Goal: Navigation & Orientation: Find specific page/section

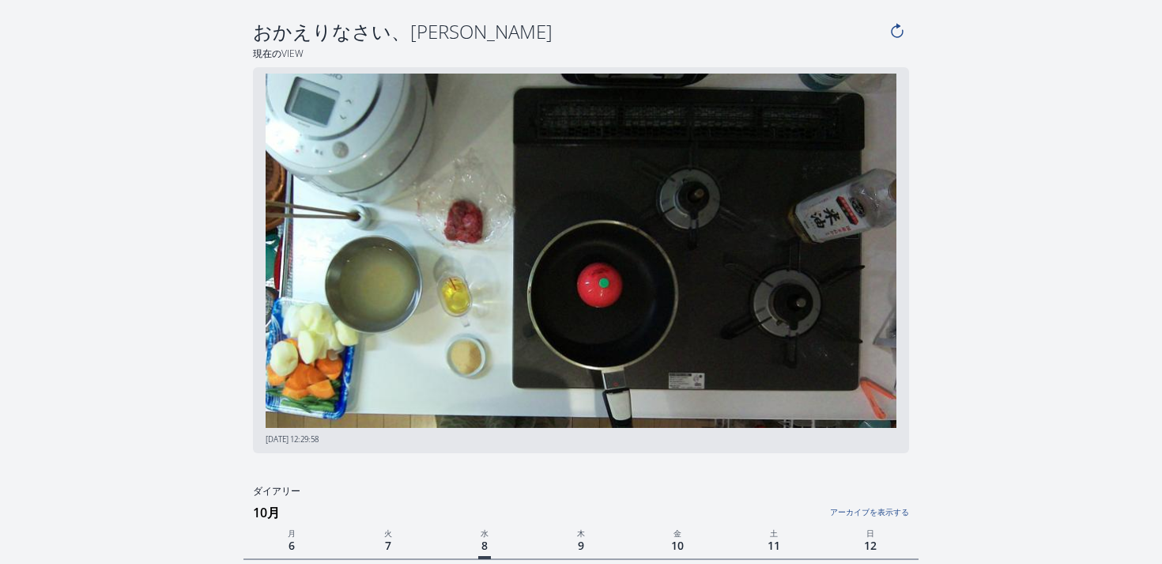
scroll to position [28, 0]
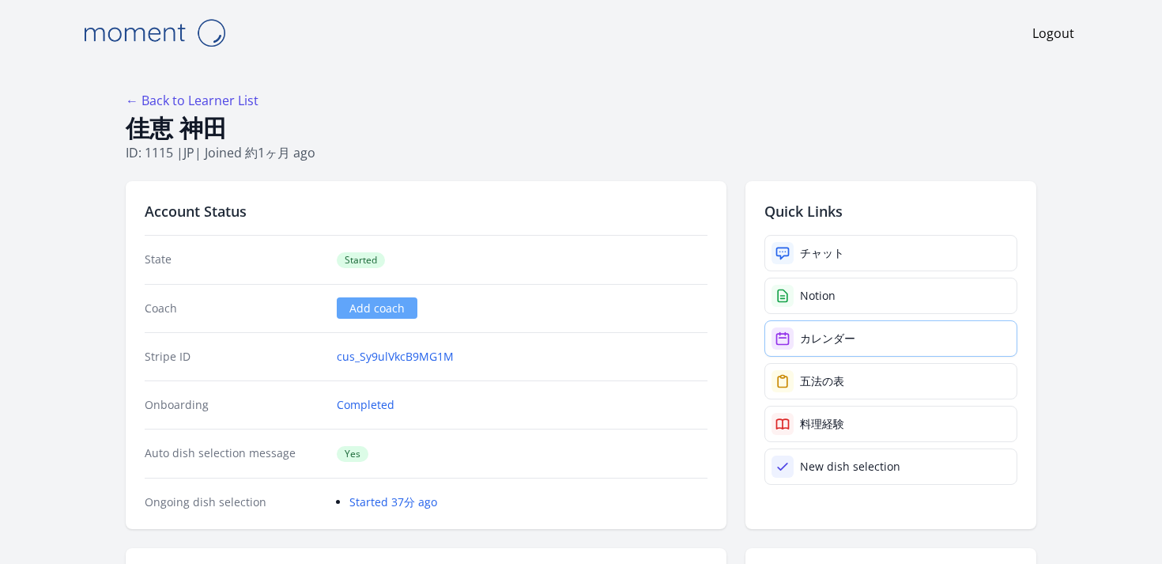
click at [820, 338] on div "カレンダー" at bounding box center [827, 338] width 55 height 16
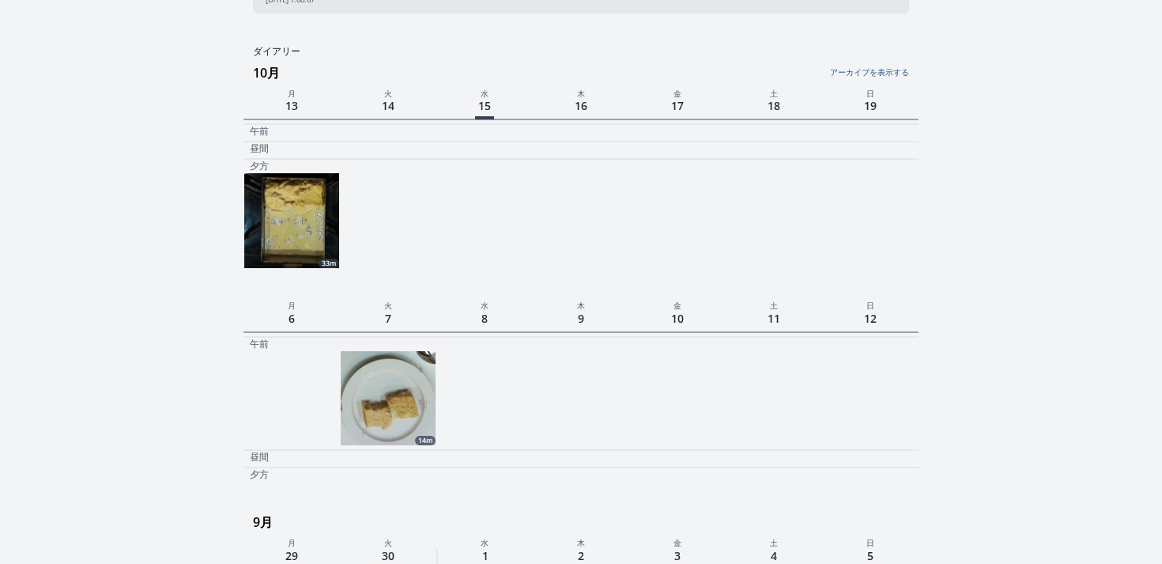
scroll to position [464, 0]
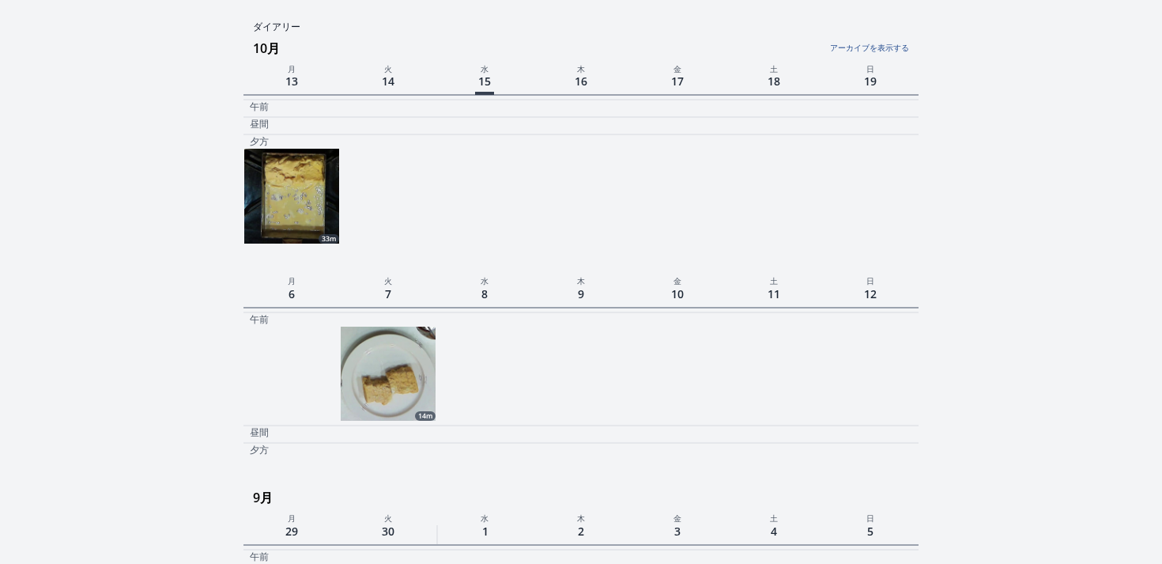
click at [321, 157] on img at bounding box center [291, 196] width 95 height 95
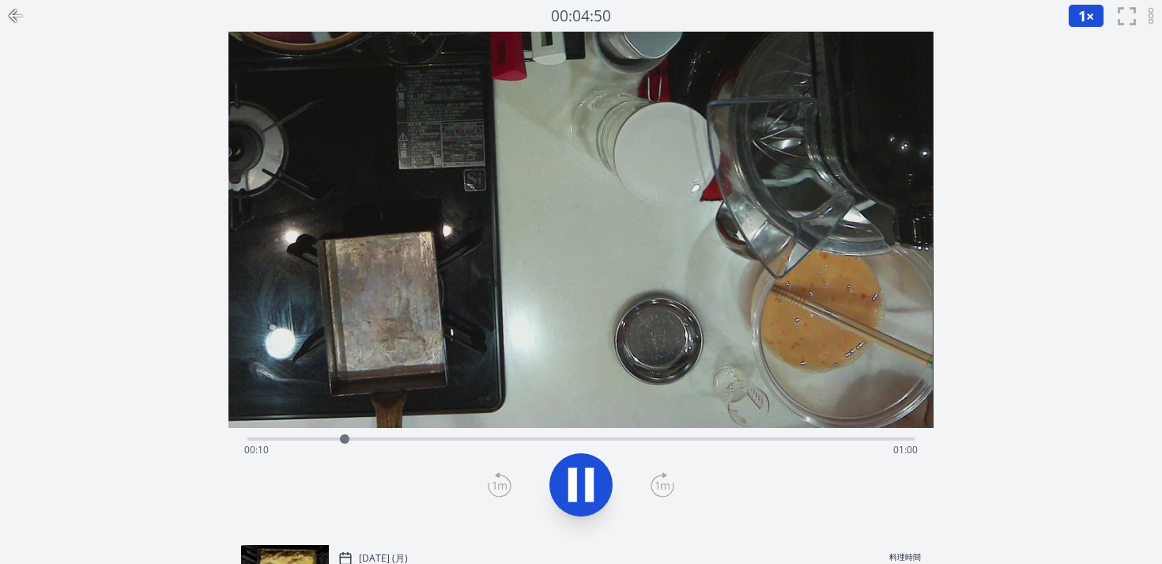
click at [510, 440] on div "Time elapsed: 00:10 Time remaining: 01:00" at bounding box center [580, 449] width 673 height 25
click at [587, 443] on div "Time elapsed: 00:28 Time remaining: 00:41" at bounding box center [580, 449] width 673 height 25
click at [748, 440] on div "Time elapsed: 00:36 Time remaining: 00:33" at bounding box center [580, 449] width 673 height 25
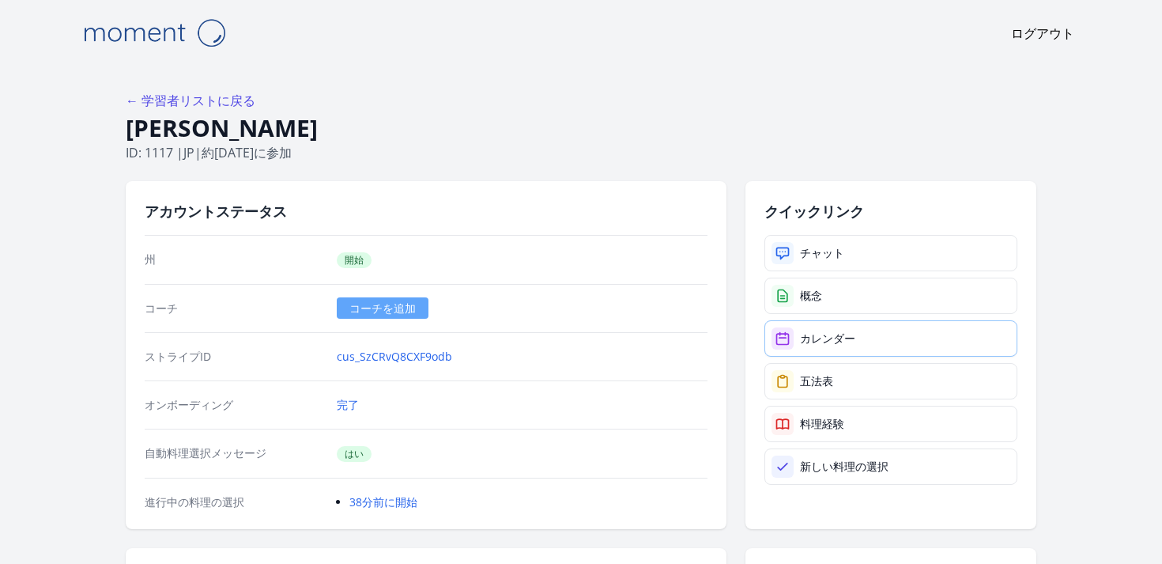
click at [818, 345] on link "カレンダー" at bounding box center [890, 338] width 253 height 36
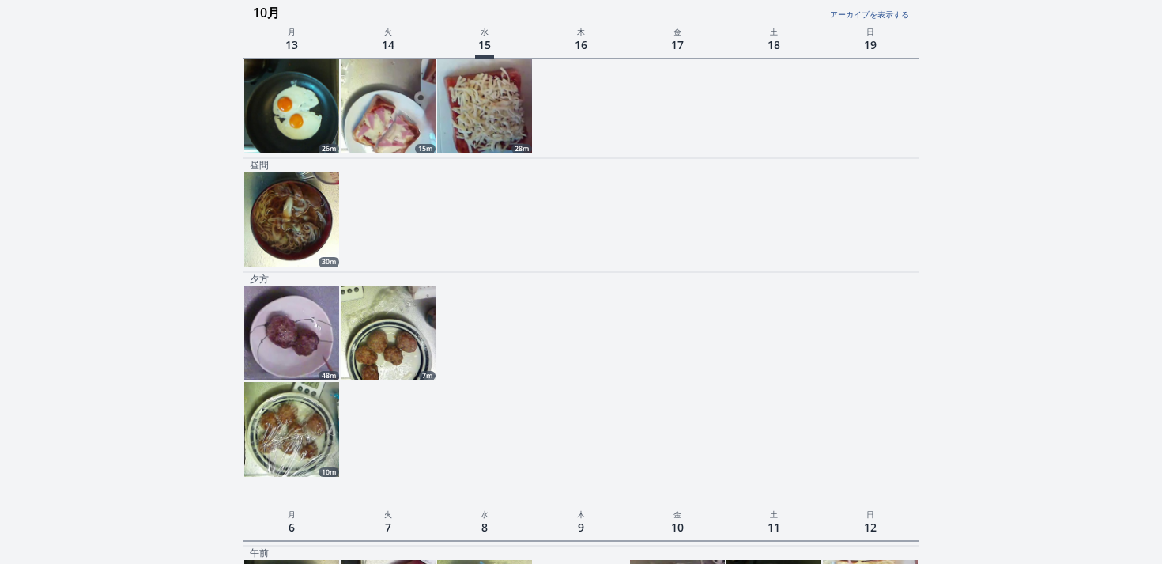
scroll to position [92, 0]
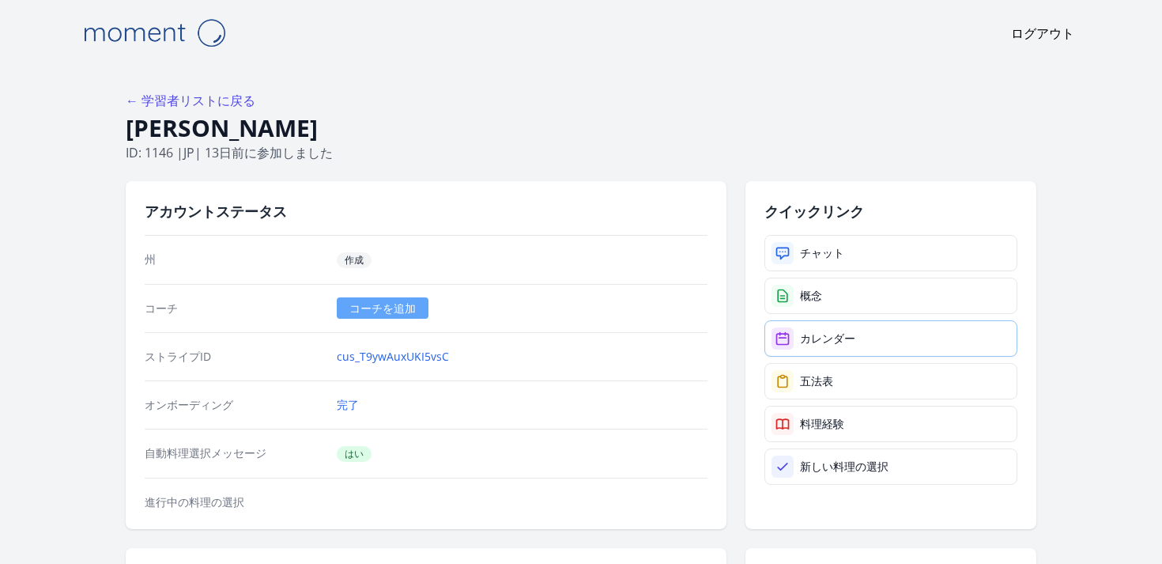
click at [815, 332] on font "カレンダー" at bounding box center [827, 337] width 55 height 15
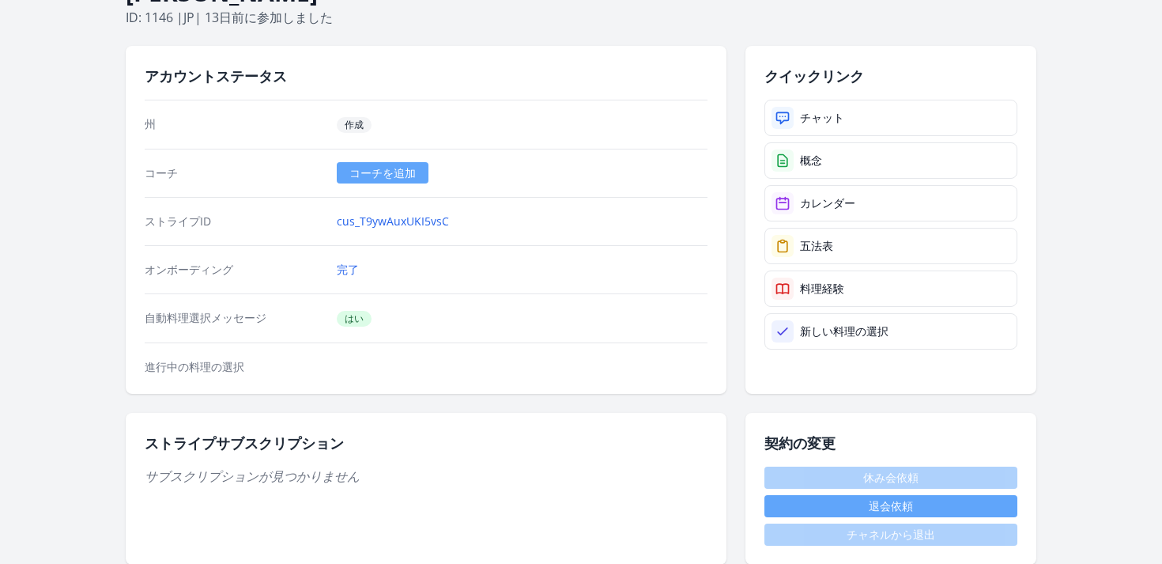
scroll to position [8, 0]
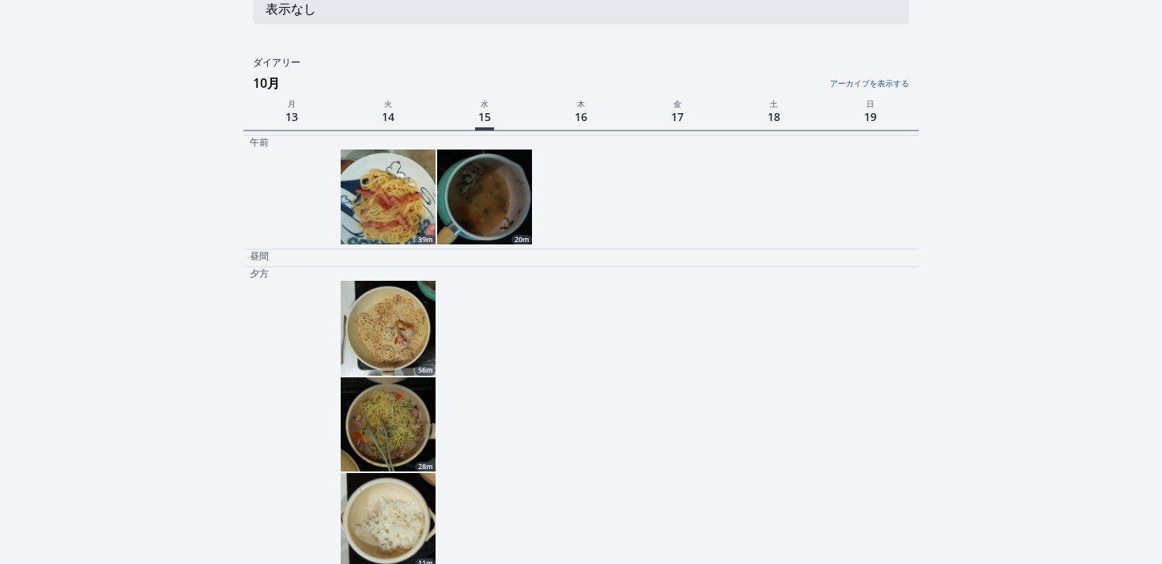
scroll to position [71, 0]
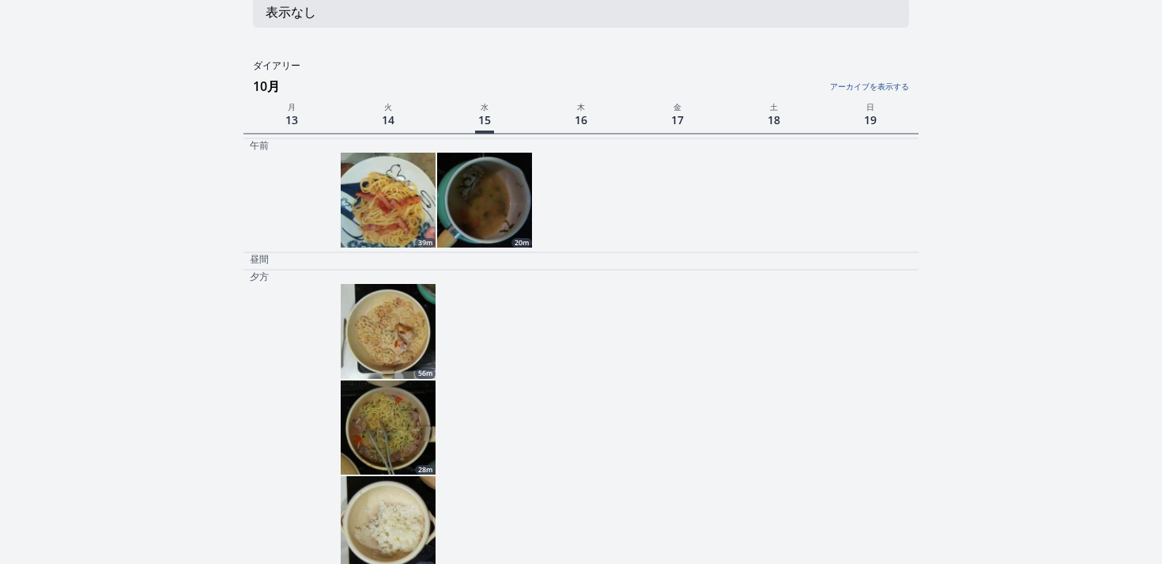
click at [410, 194] on img at bounding box center [388, 200] width 95 height 95
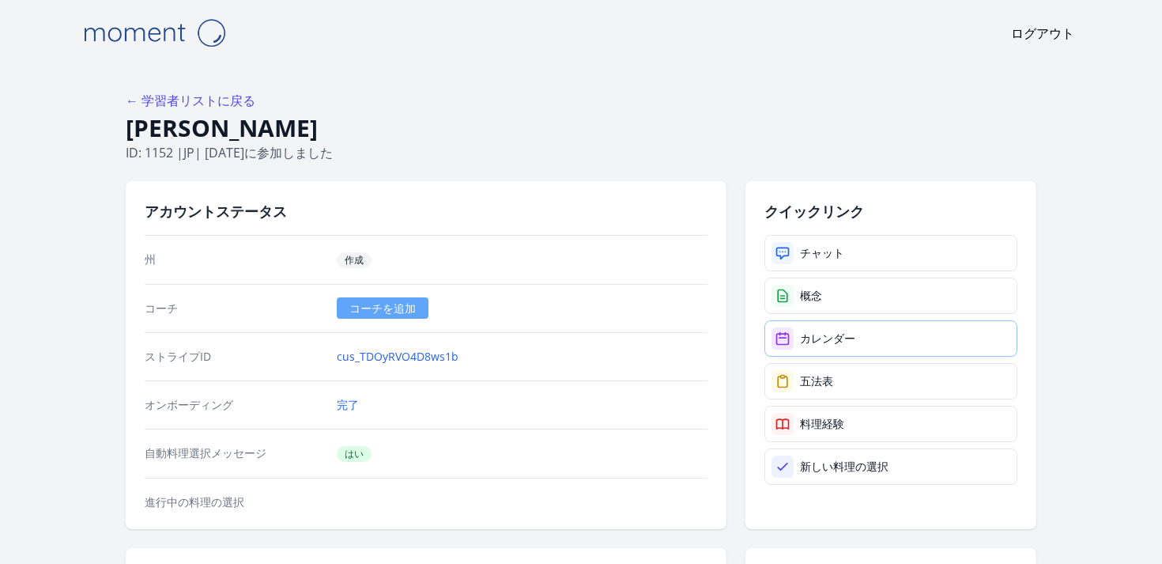
click at [790, 340] on div at bounding box center [782, 338] width 22 height 22
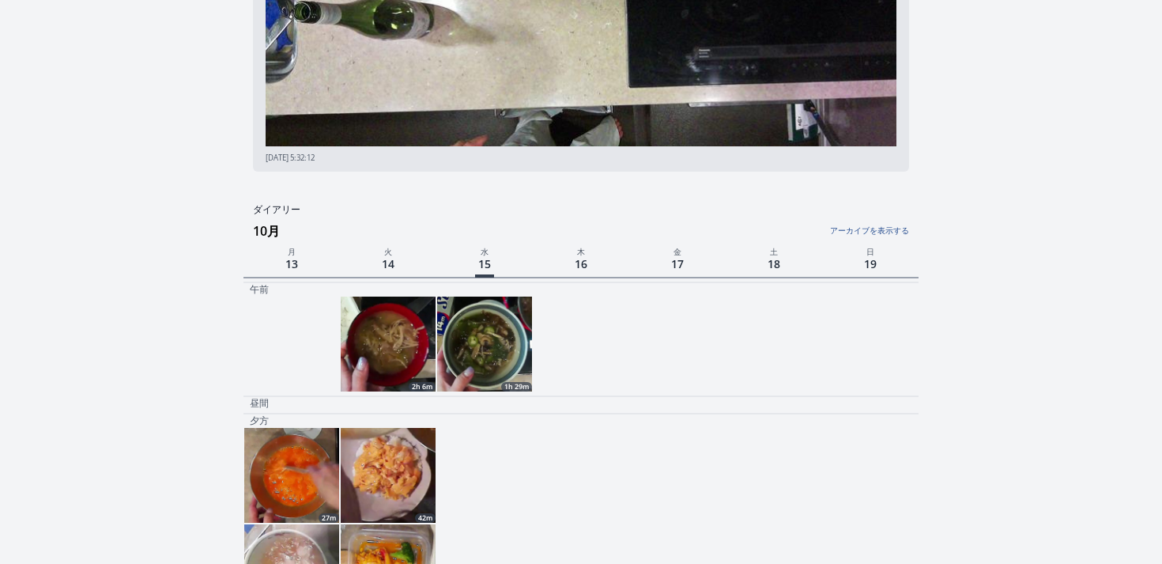
scroll to position [283, 0]
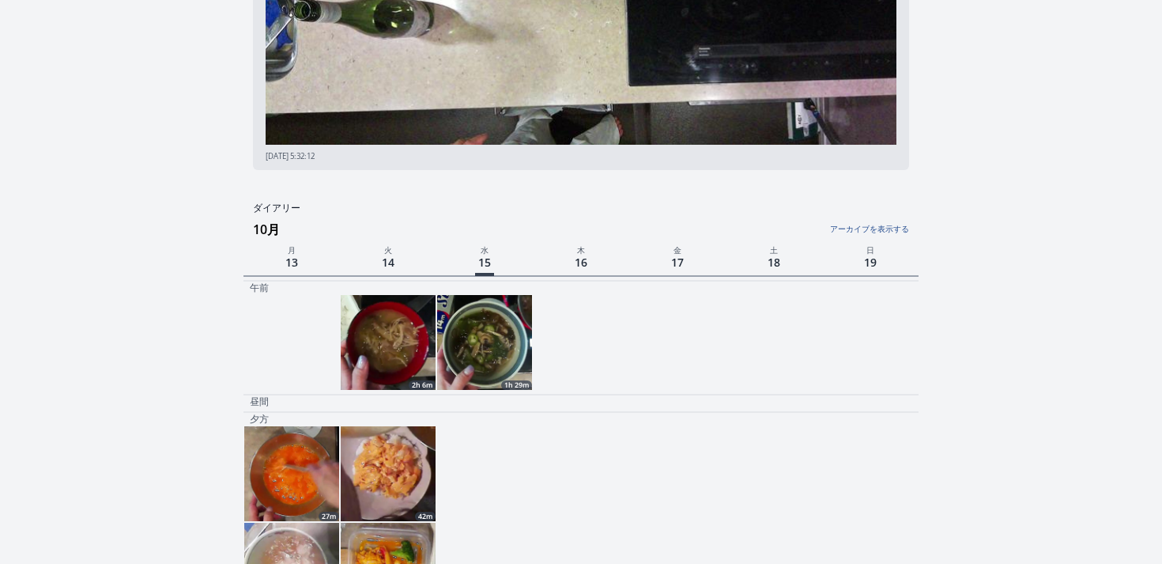
click at [467, 349] on img at bounding box center [484, 342] width 95 height 95
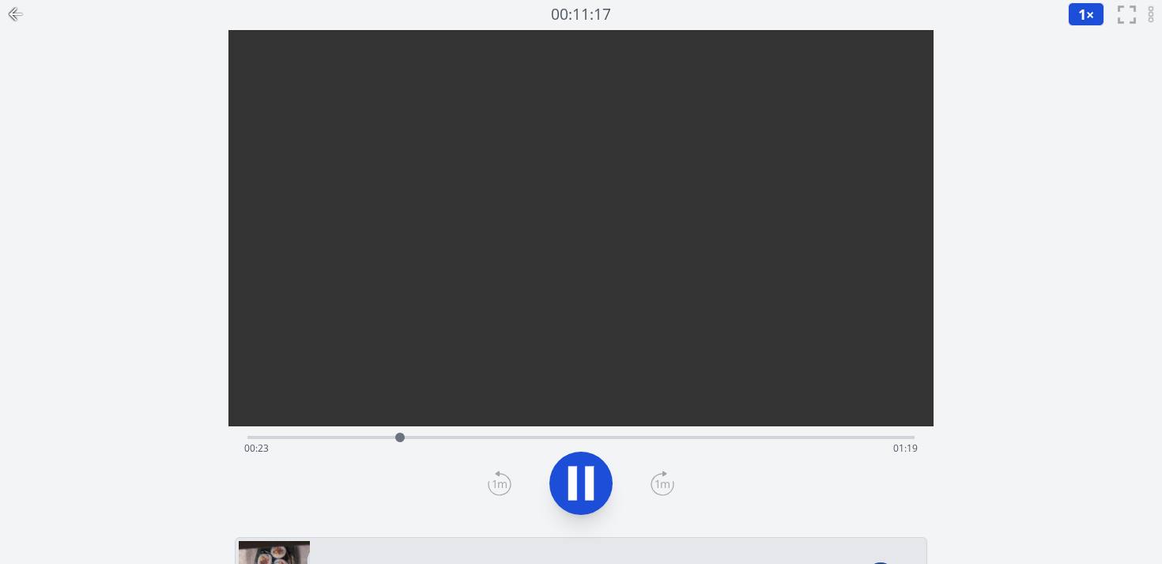
scroll to position [2, 0]
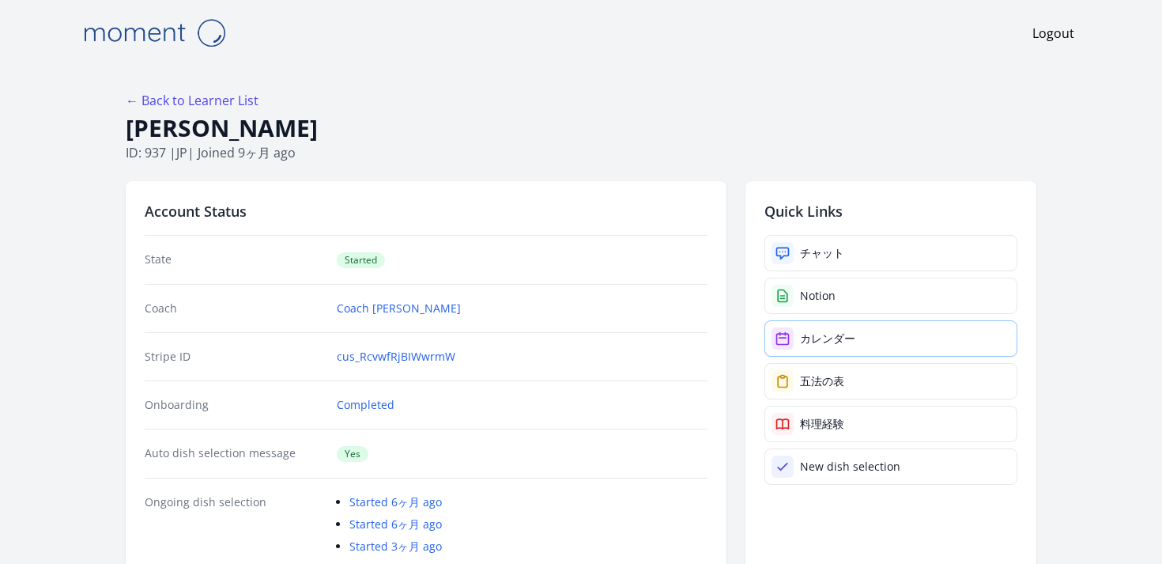
click at [813, 345] on div "カレンダー" at bounding box center [827, 338] width 55 height 16
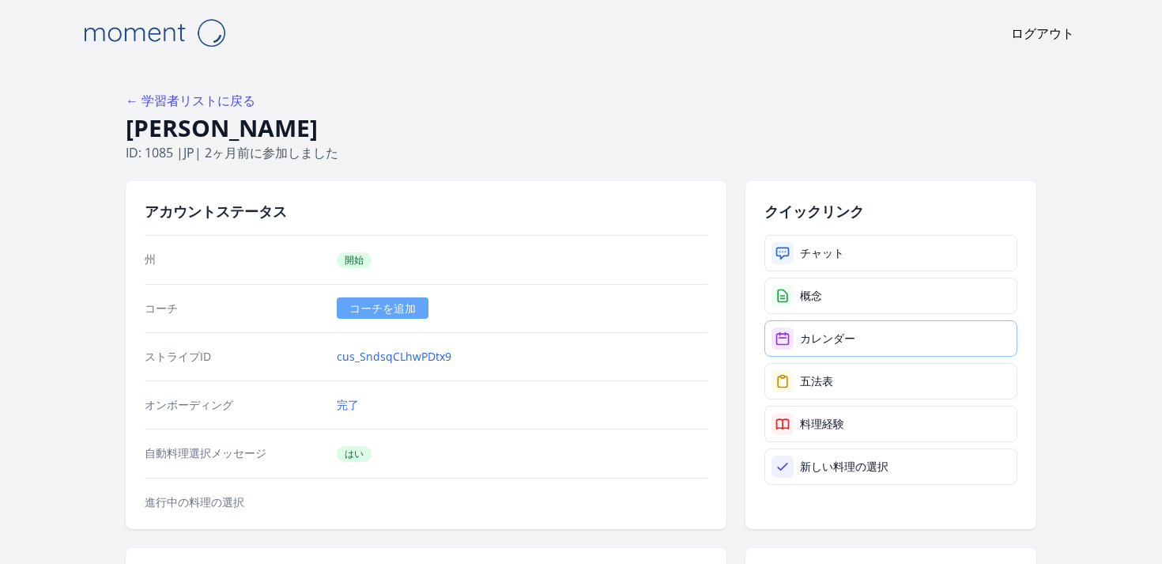
click at [853, 334] on font "カレンダー" at bounding box center [827, 337] width 55 height 15
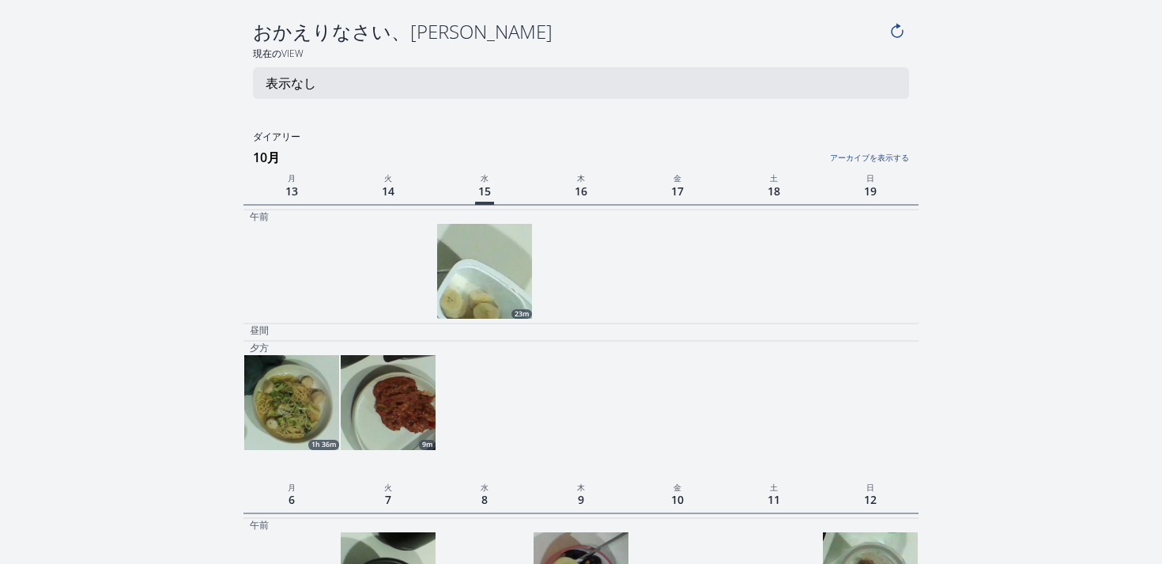
click at [488, 294] on div at bounding box center [484, 271] width 95 height 95
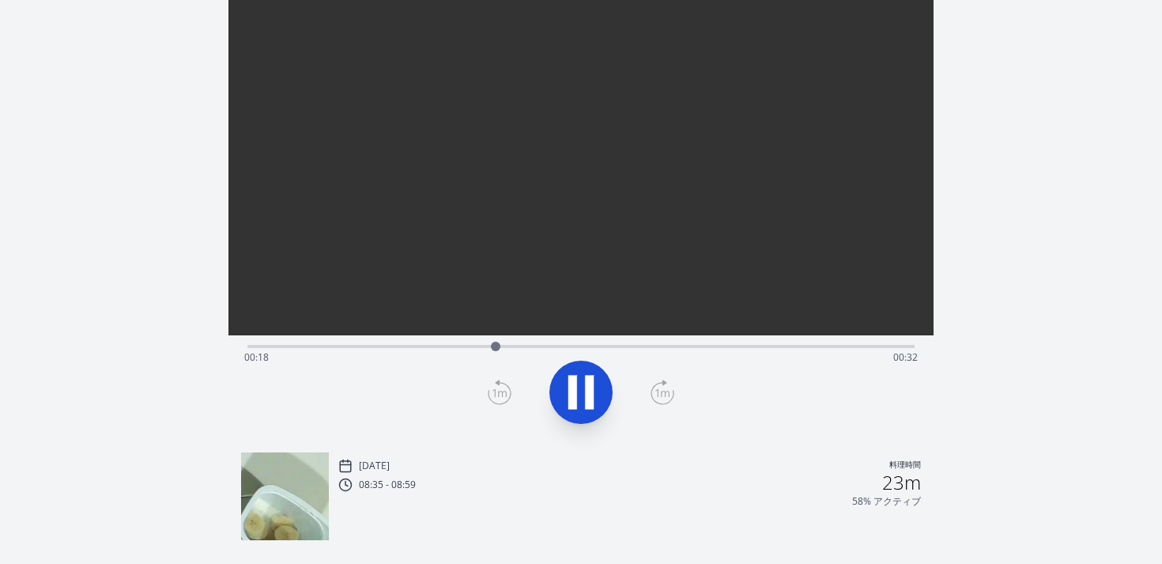
scroll to position [137, 0]
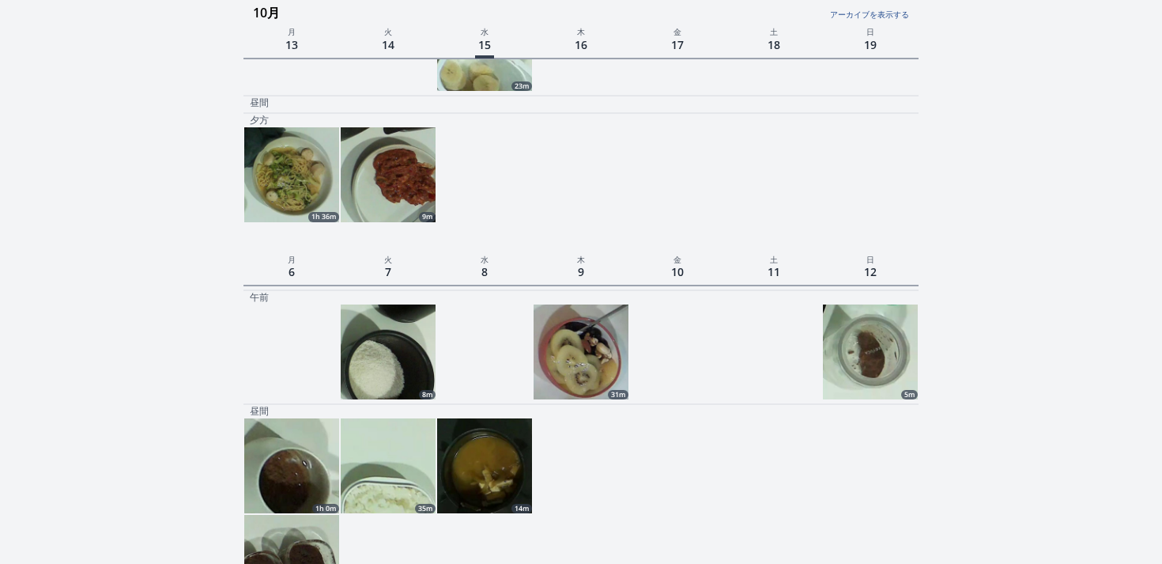
scroll to position [244, 0]
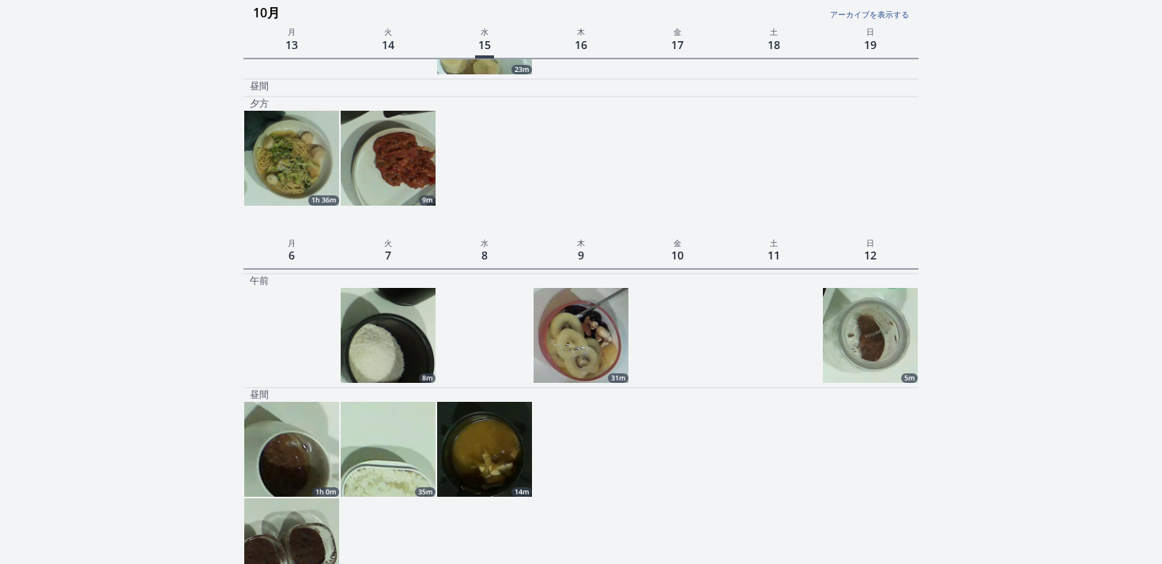
click at [499, 420] on img at bounding box center [484, 448] width 95 height 95
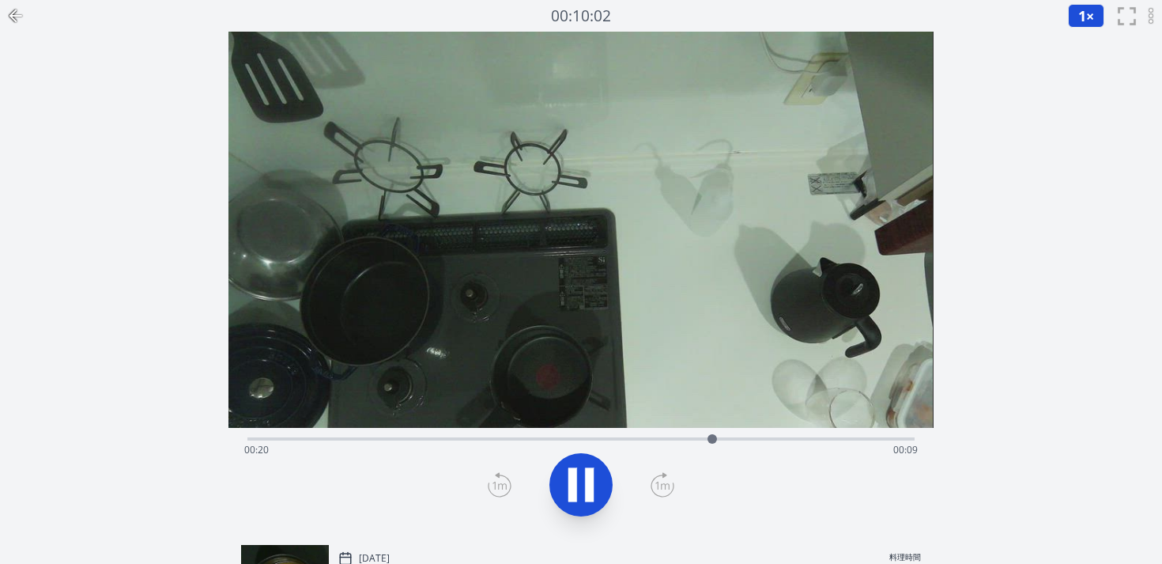
click at [590, 492] on icon at bounding box center [589, 485] width 9 height 34
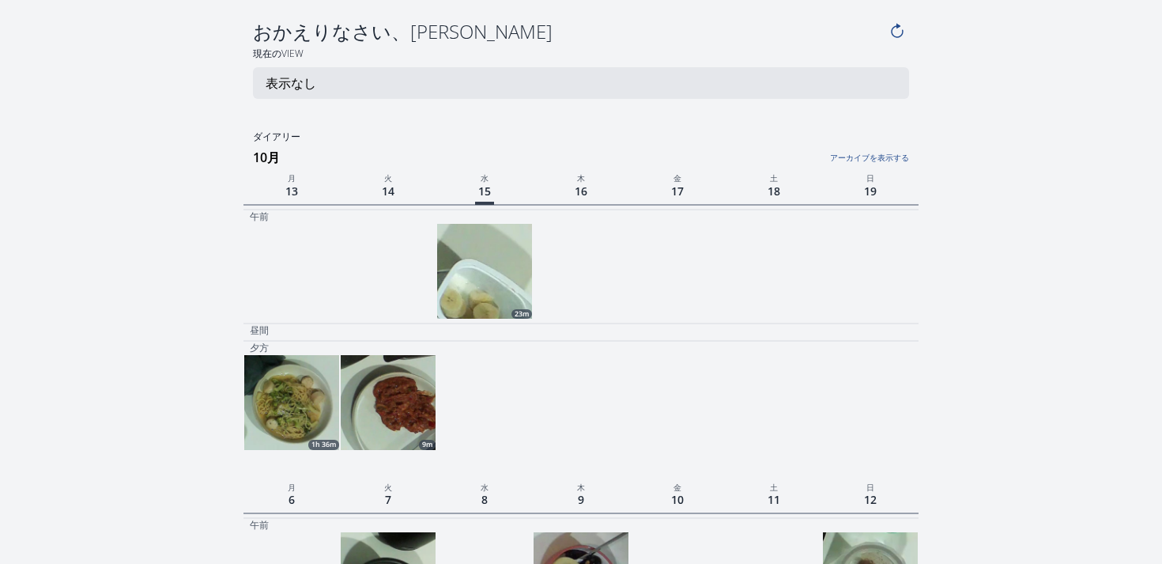
click at [533, 82] on div "表示なし" at bounding box center [581, 83] width 630 height 19
click at [895, 25] on icon at bounding box center [896, 31] width 17 height 17
click at [861, 147] on link "アーカイブを表示する" at bounding box center [796, 153] width 224 height 21
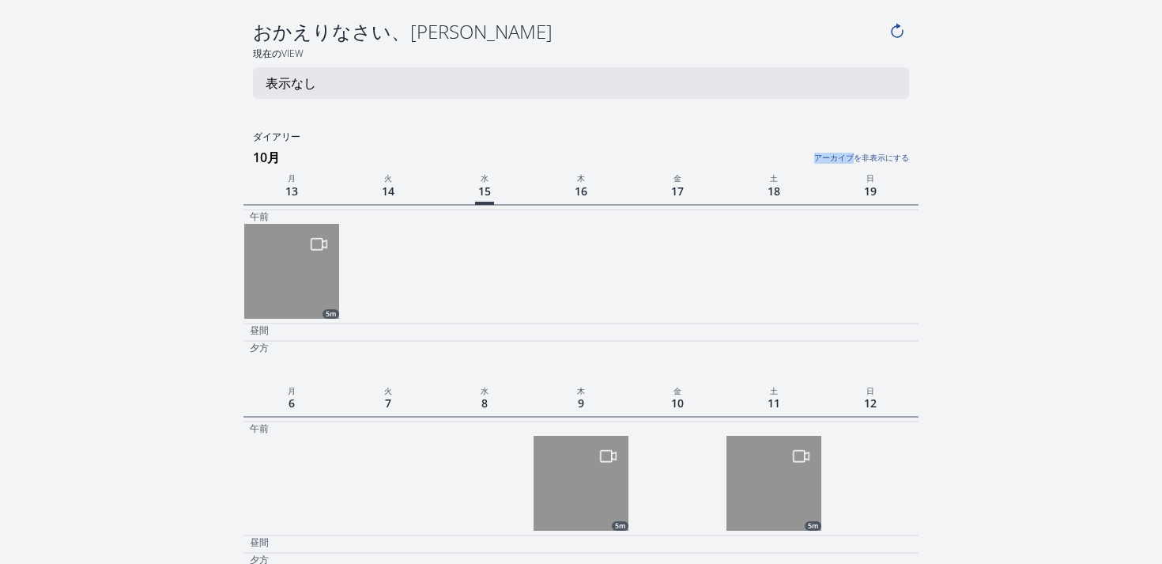
click at [861, 147] on link "アーカイブを非表示にする" at bounding box center [796, 153] width 224 height 21
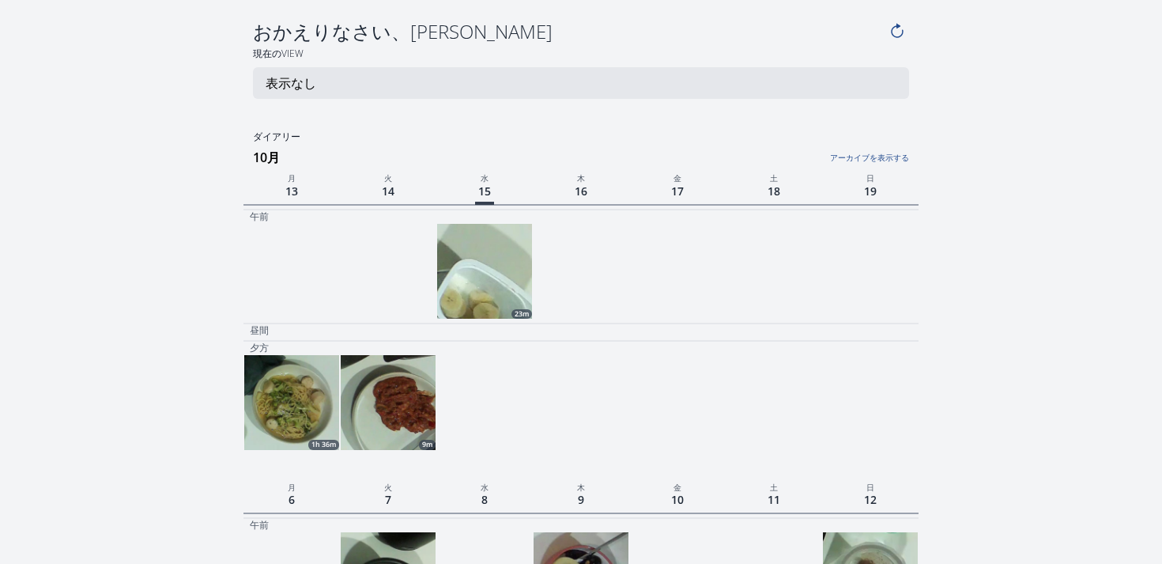
click at [861, 156] on link "アーカイブを表示する" at bounding box center [796, 153] width 224 height 21
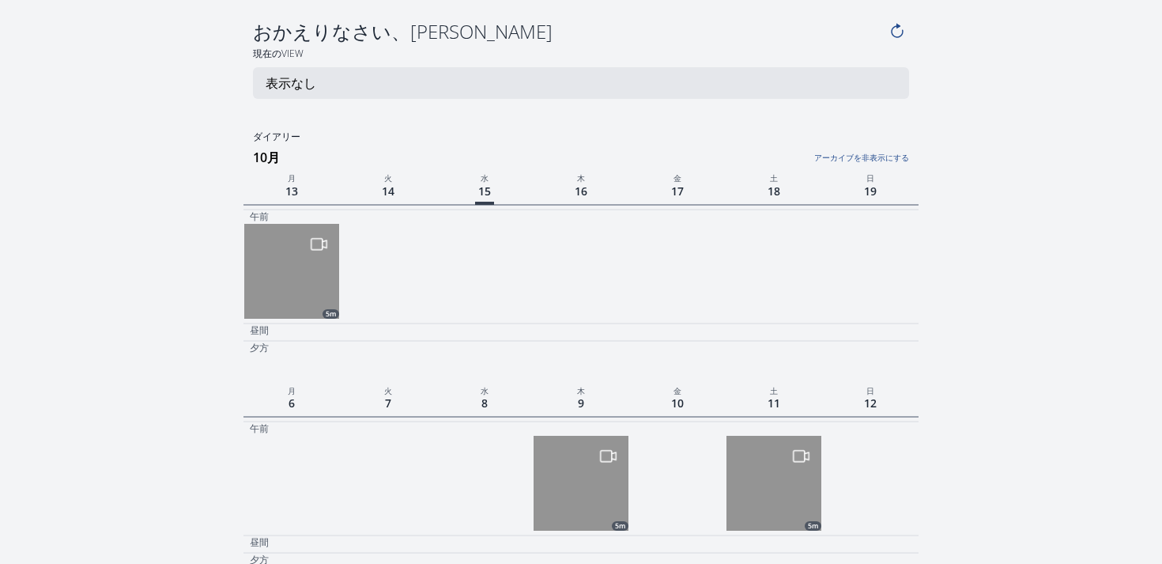
click at [861, 157] on link "アーカイブを非表示にする" at bounding box center [796, 153] width 224 height 21
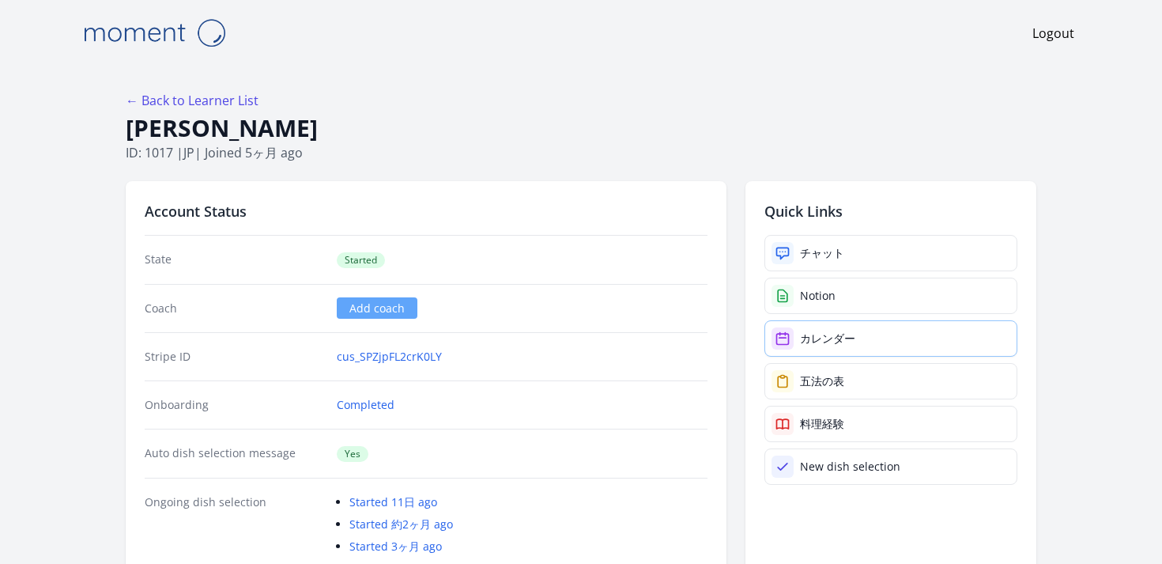
click at [807, 330] on div "カレンダー" at bounding box center [827, 338] width 55 height 16
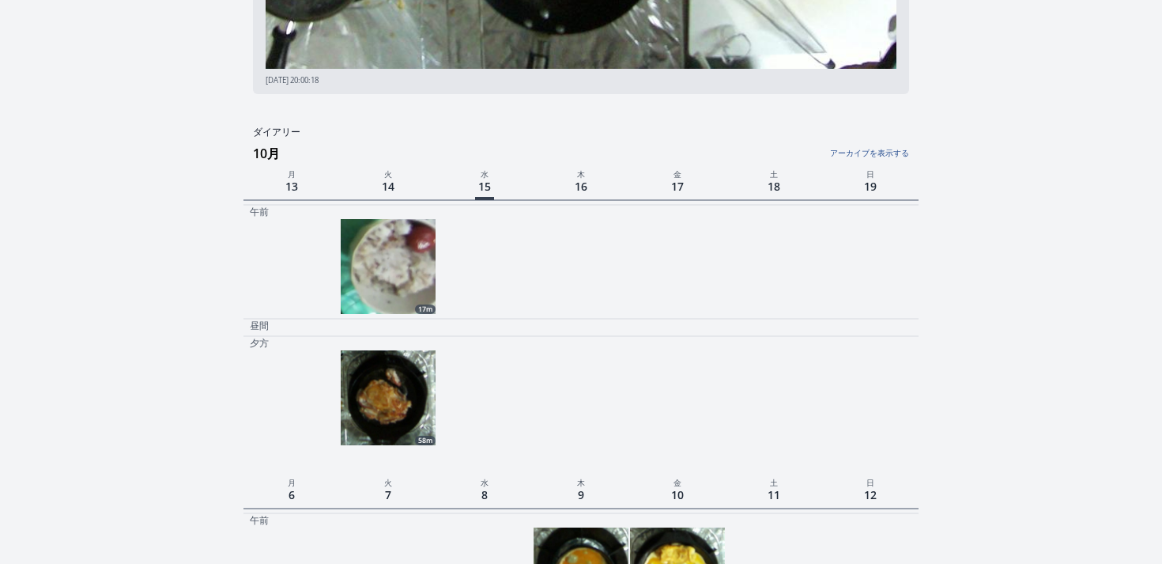
scroll to position [360, 0]
click at [416, 385] on img at bounding box center [388, 396] width 95 height 95
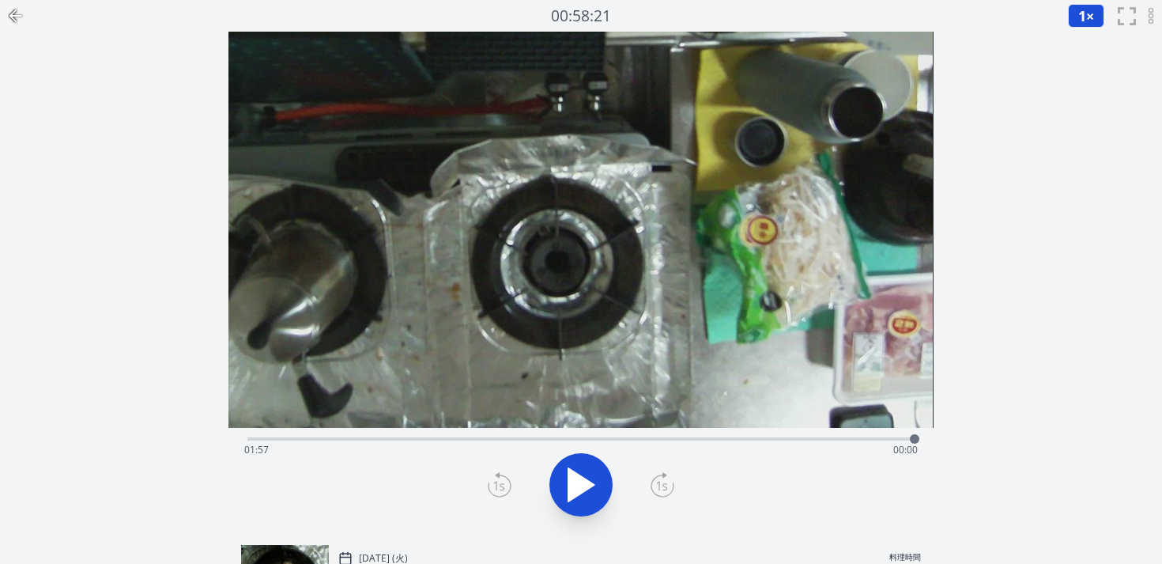
click at [606, 435] on div "Time elapsed: 01:57 Time remaining: 00:00" at bounding box center [580, 437] width 666 height 19
drag, startPoint x: 606, startPoint y: 435, endPoint x: 536, endPoint y: 439, distance: 70.4
click at [580, 439] on div at bounding box center [584, 438] width 9 height 9
drag, startPoint x: 536, startPoint y: 439, endPoint x: 484, endPoint y: 439, distance: 52.2
click at [489, 439] on div at bounding box center [493, 438] width 9 height 9
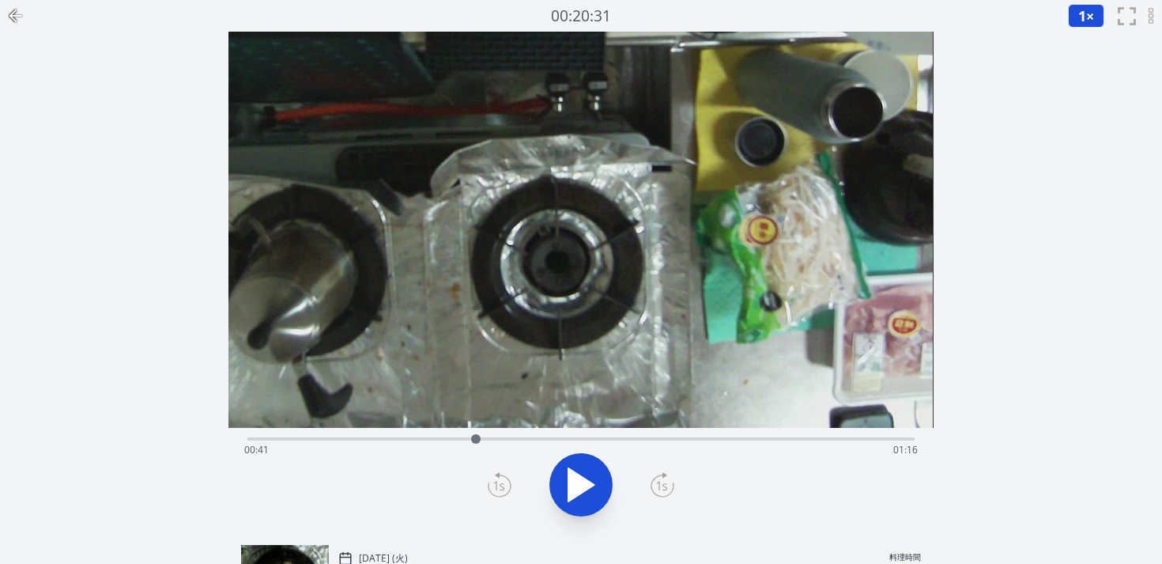
drag, startPoint x: 489, startPoint y: 439, endPoint x: 449, endPoint y: 439, distance: 40.3
click at [464, 439] on div at bounding box center [476, 439] width 24 height 24
drag, startPoint x: 447, startPoint y: 439, endPoint x: 394, endPoint y: 445, distance: 52.5
click at [394, 444] on div at bounding box center [395, 439] width 24 height 24
drag, startPoint x: 377, startPoint y: 446, endPoint x: 345, endPoint y: 446, distance: 32.4
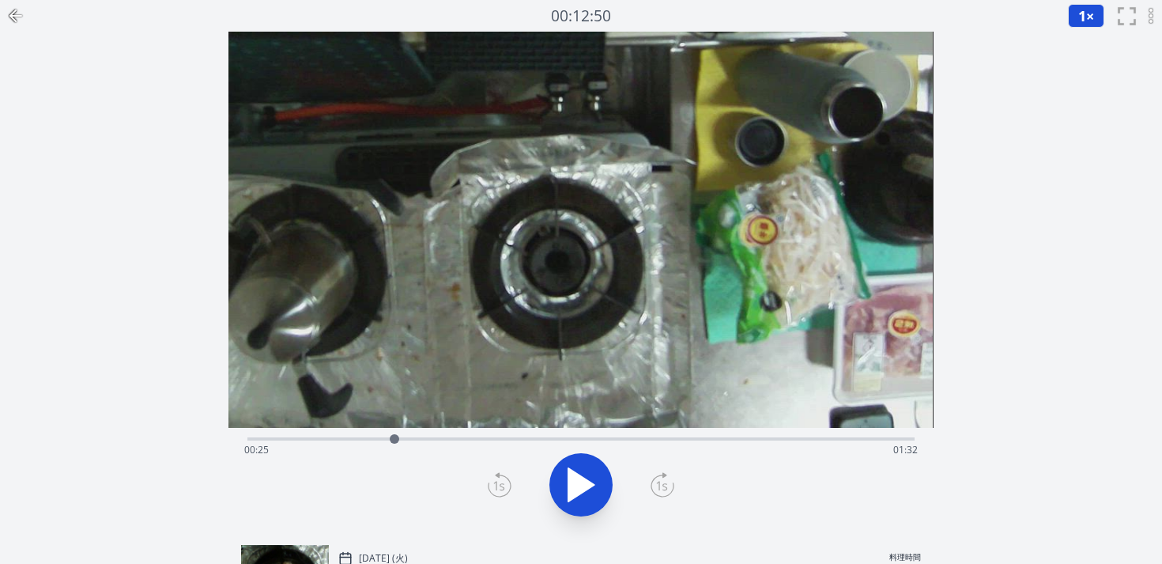
click at [345, 446] on div "Time elapsed: 00:25 Time remaining: 01:32" at bounding box center [580, 449] width 673 height 25
drag, startPoint x: 343, startPoint y: 441, endPoint x: 509, endPoint y: 458, distance: 166.9
click at [509, 440] on div "Time elapsed: 00:45 Time remaining: 01:12" at bounding box center [580, 438] width 666 height 3
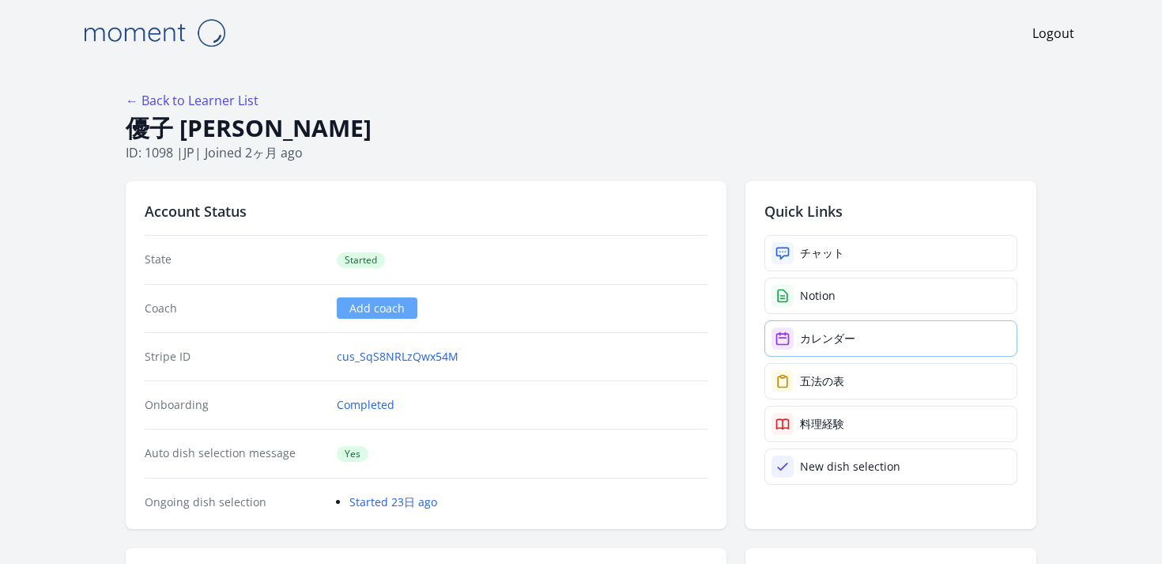
click at [794, 337] on link "カレンダー" at bounding box center [890, 338] width 253 height 36
click at [839, 345] on link "カレンダー" at bounding box center [890, 338] width 253 height 36
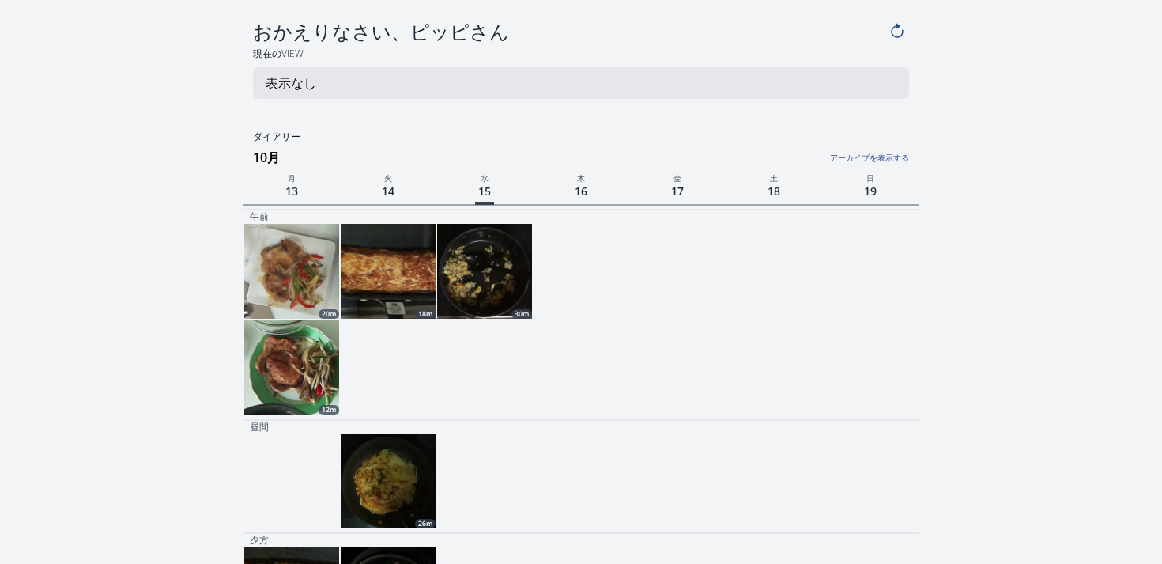
click at [477, 292] on img at bounding box center [484, 271] width 95 height 95
click at [356, 281] on img at bounding box center [388, 271] width 95 height 95
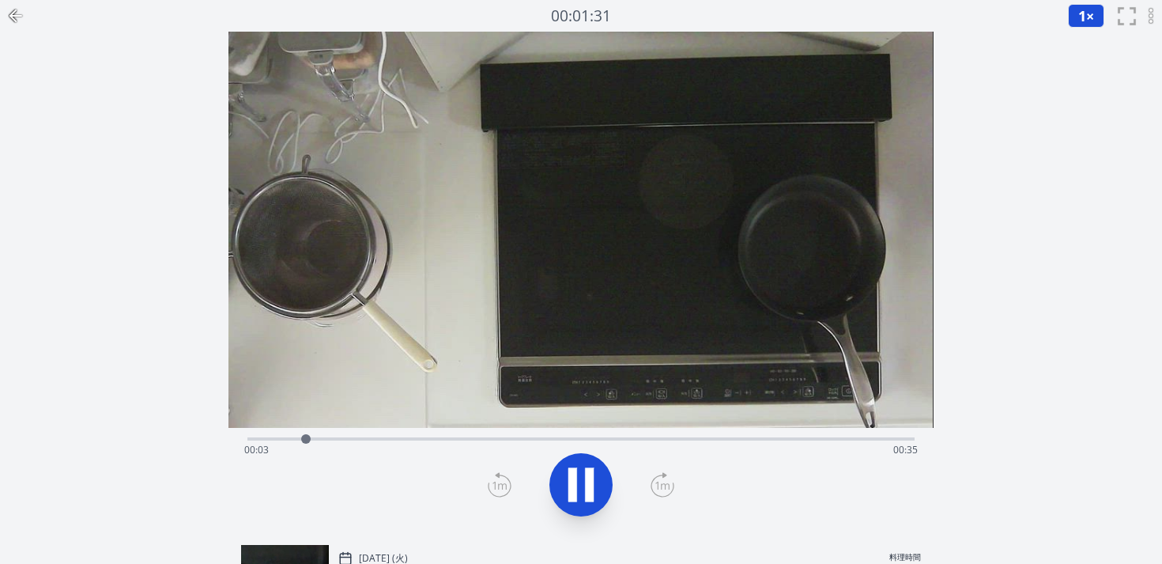
click at [423, 439] on div "Time elapsed: 00:03 Time remaining: 00:35" at bounding box center [580, 449] width 673 height 25
click at [398, 439] on div "Time elapsed: 00:10 Time remaining: 00:28" at bounding box center [580, 449] width 673 height 25
click at [496, 438] on div "Time elapsed: 00:09 Time remaining: 00:29" at bounding box center [580, 449] width 673 height 25
click at [563, 443] on div "Time elapsed: 00:14 Time remaining: 00:24" at bounding box center [580, 449] width 673 height 25
click at [629, 438] on div "Time elapsed: 00:18 Time remaining: 00:19" at bounding box center [580, 449] width 673 height 25
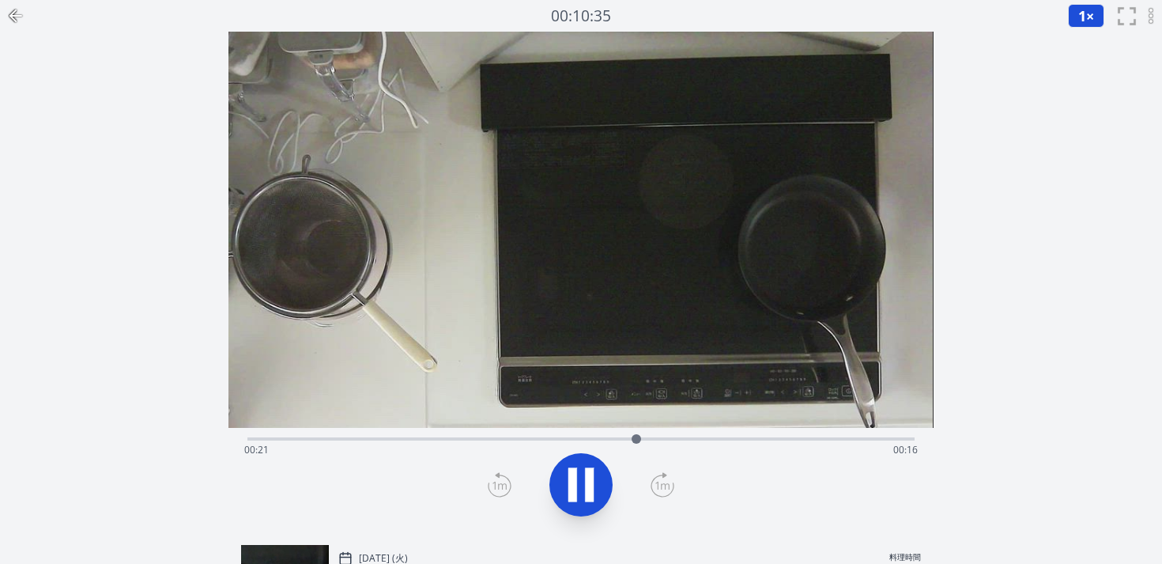
click at [780, 437] on div "Time elapsed: 00:21 Time remaining: 00:16" at bounding box center [580, 449] width 673 height 25
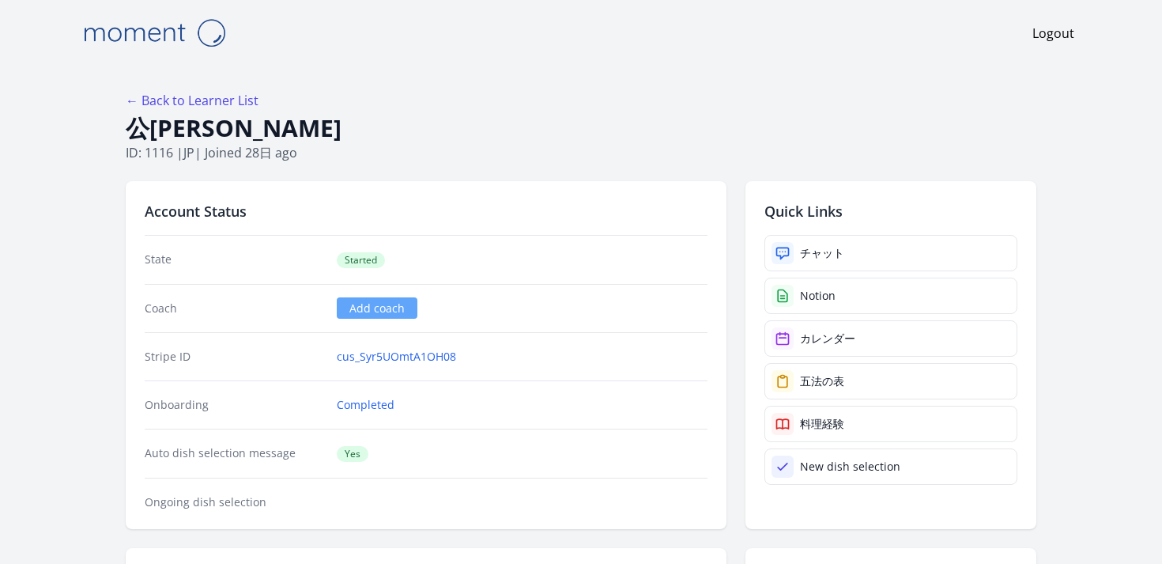
select select
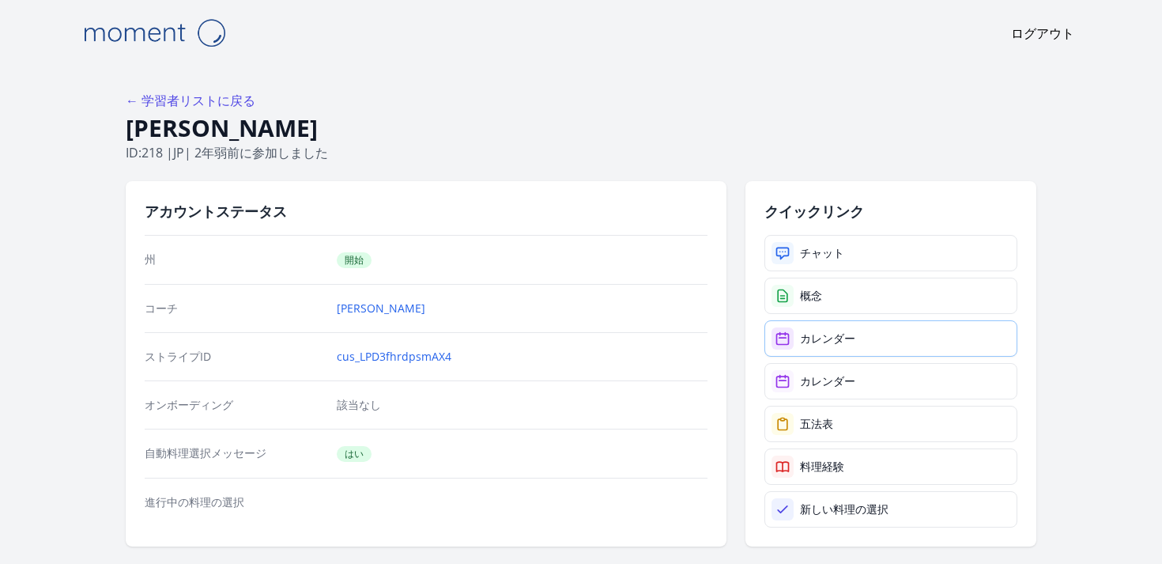
click at [816, 346] on link "カレンダー" at bounding box center [890, 338] width 253 height 36
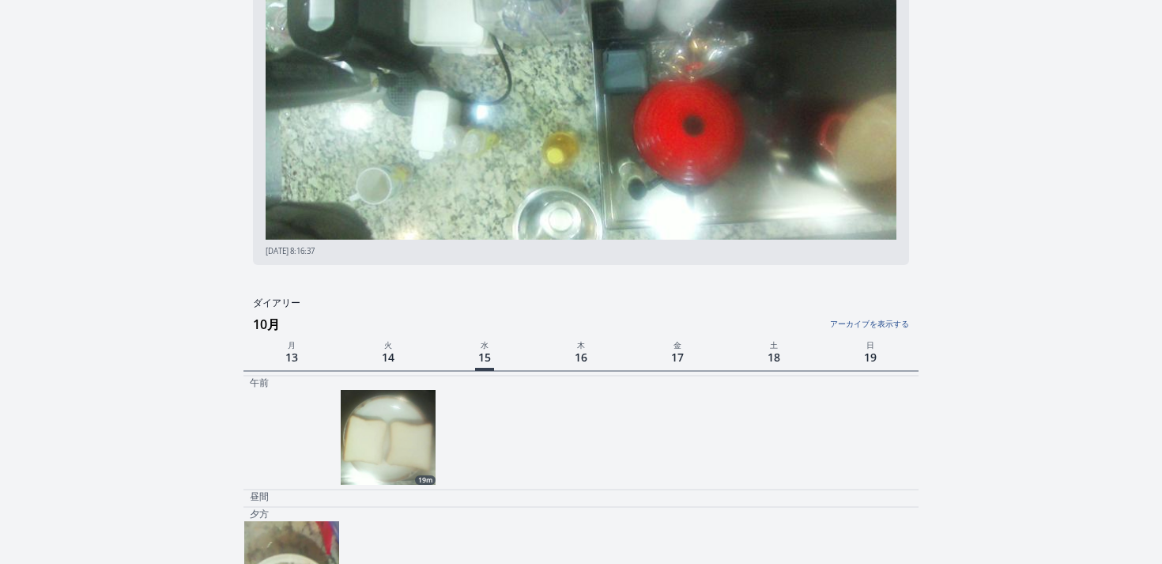
scroll to position [281, 0]
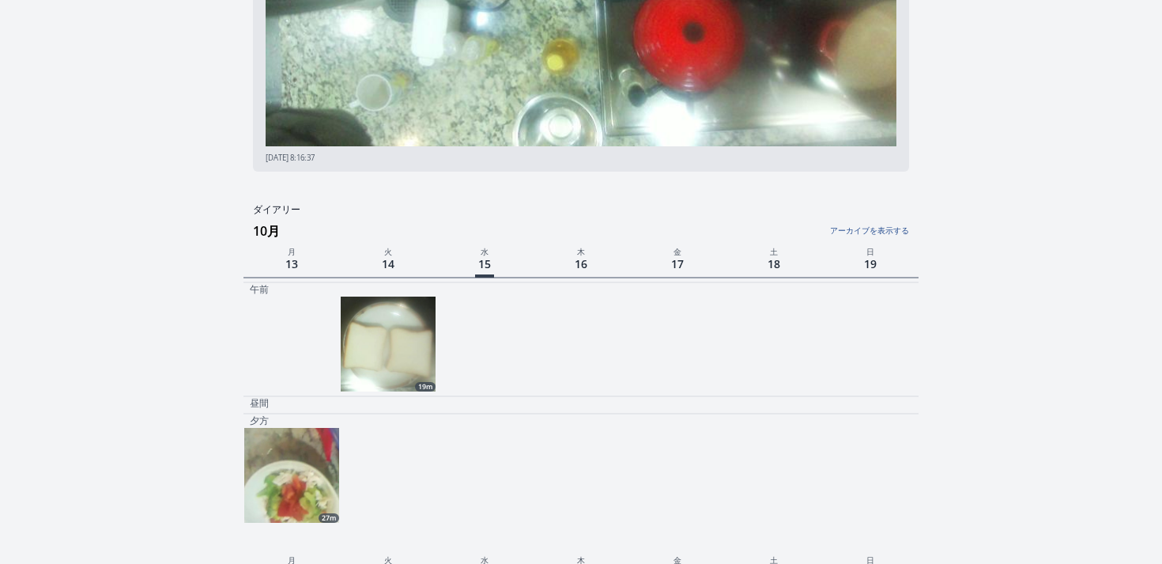
click at [313, 444] on img at bounding box center [291, 475] width 95 height 95
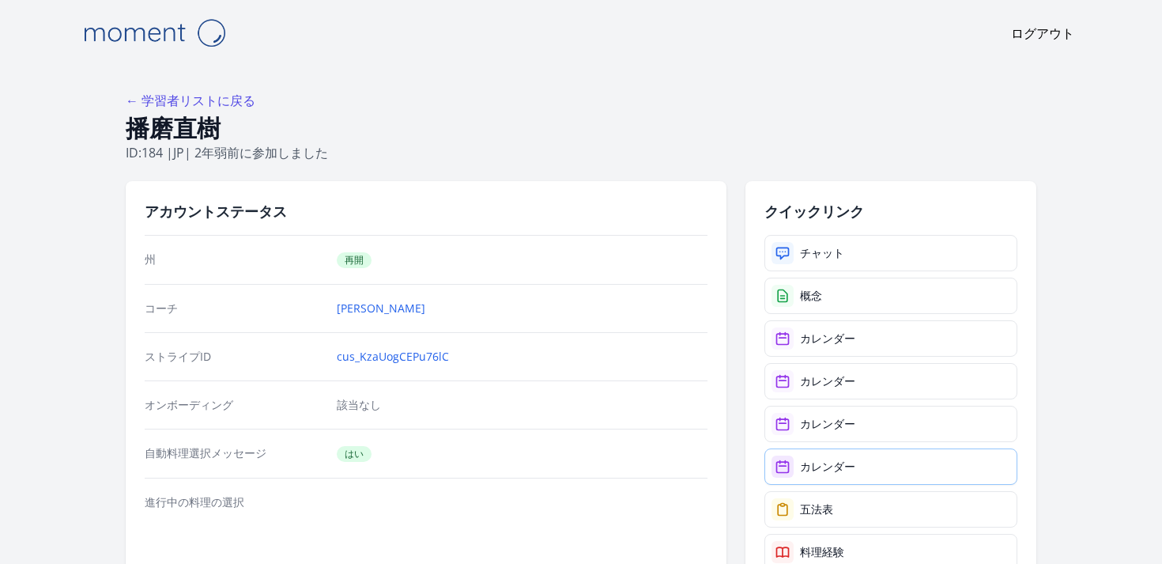
click at [819, 469] on font "カレンダー" at bounding box center [827, 465] width 55 height 15
click at [852, 422] on font "カレンダー" at bounding box center [827, 423] width 55 height 15
click at [829, 377] on font "カレンダー" at bounding box center [827, 380] width 55 height 15
click at [854, 350] on link "カレンダー" at bounding box center [890, 338] width 253 height 36
click at [889, 461] on link "カレンダー" at bounding box center [890, 466] width 253 height 36
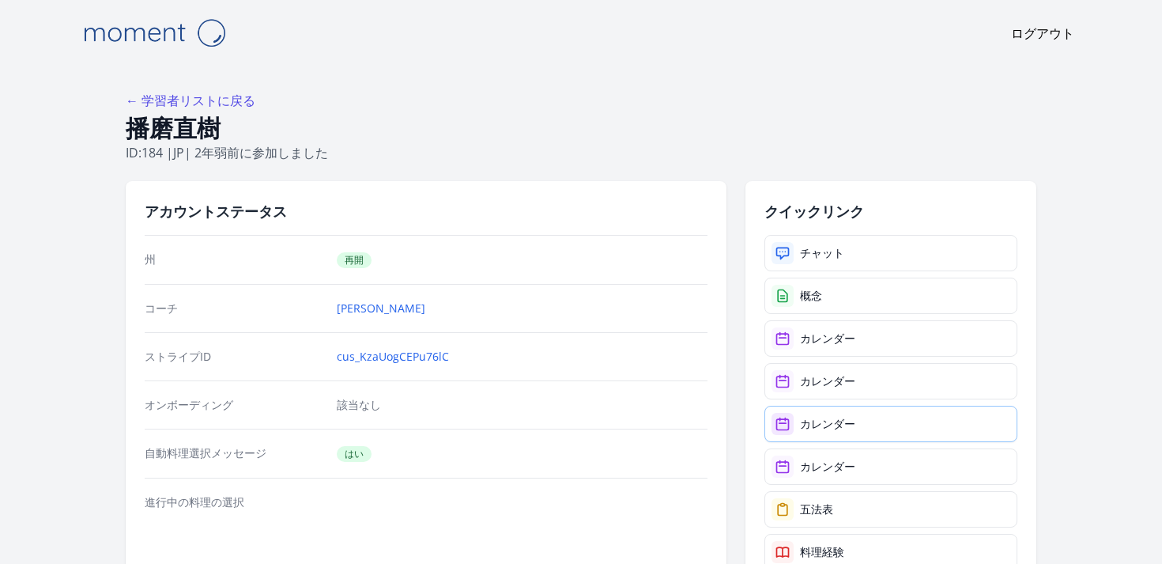
click at [829, 429] on font "カレンダー" at bounding box center [827, 423] width 55 height 15
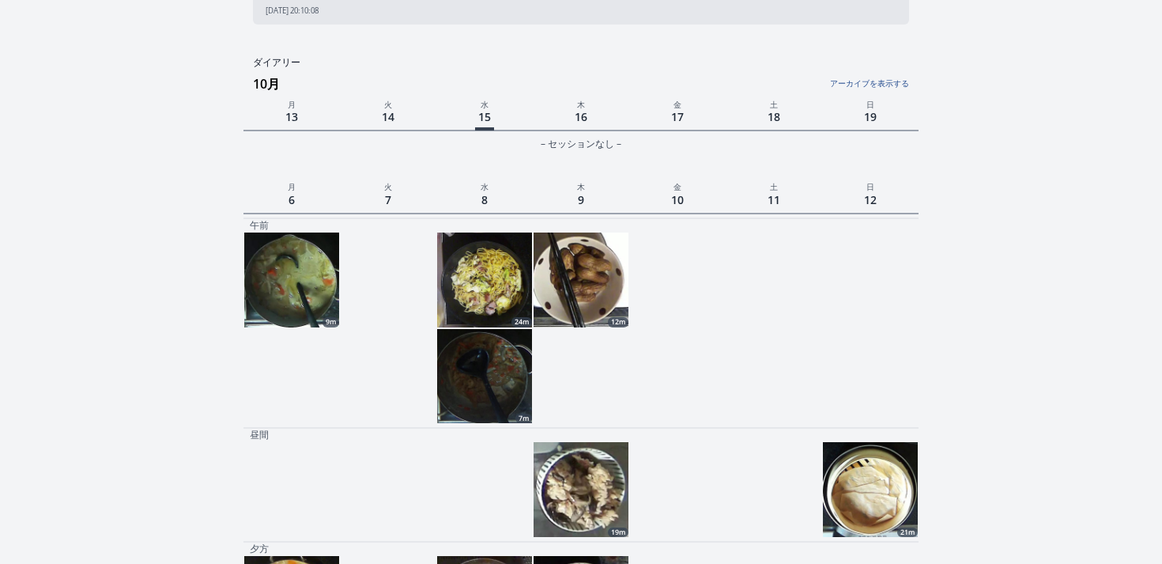
scroll to position [430, 0]
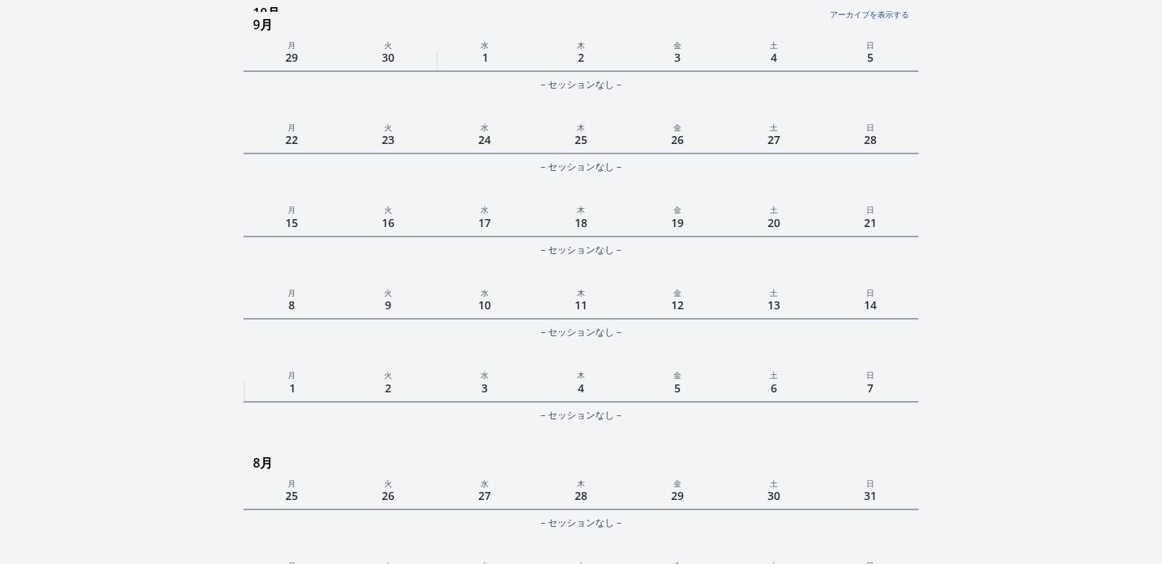
scroll to position [697, 0]
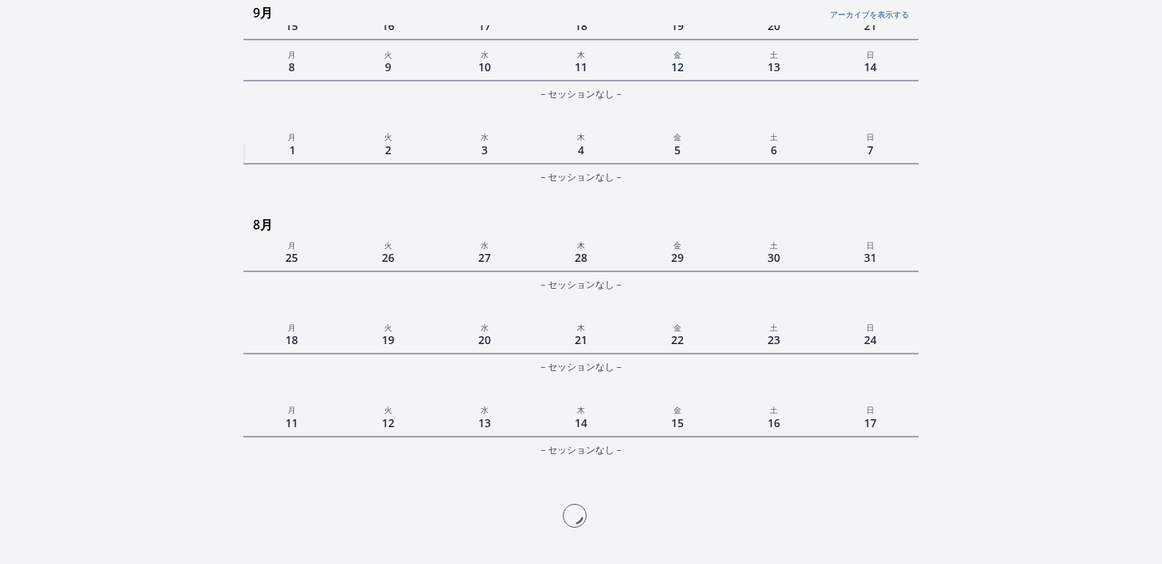
scroll to position [917, 0]
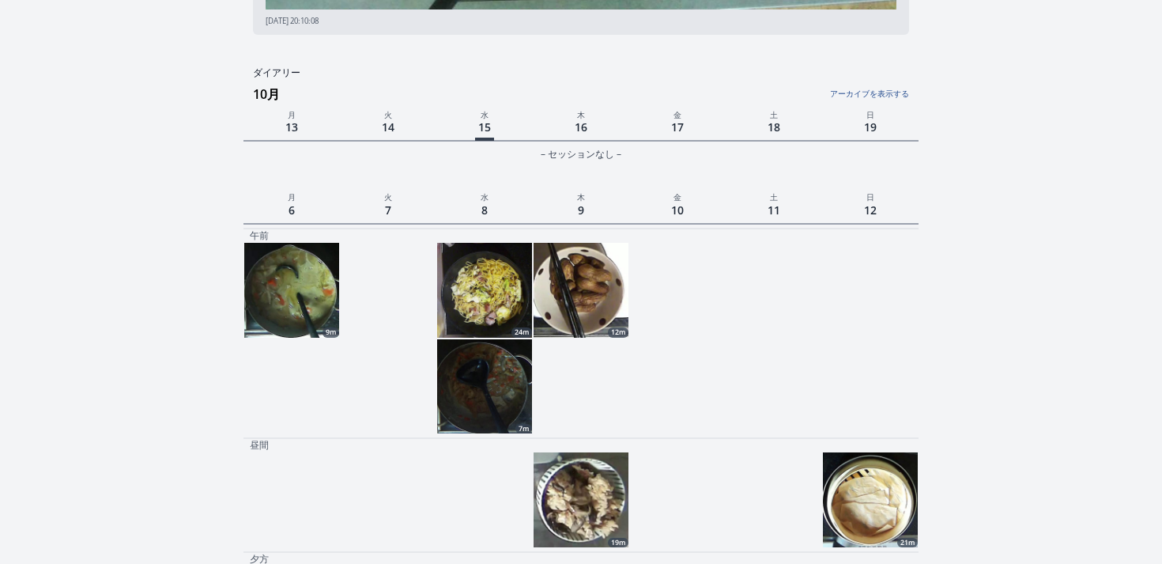
scroll to position [420, 0]
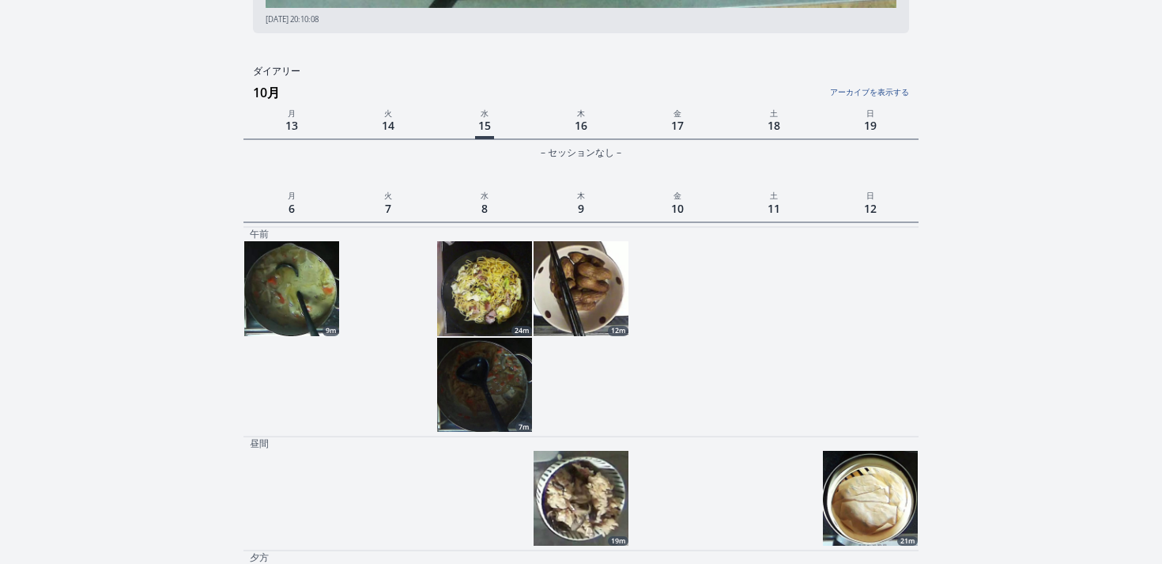
click at [582, 492] on img at bounding box center [580, 497] width 95 height 95
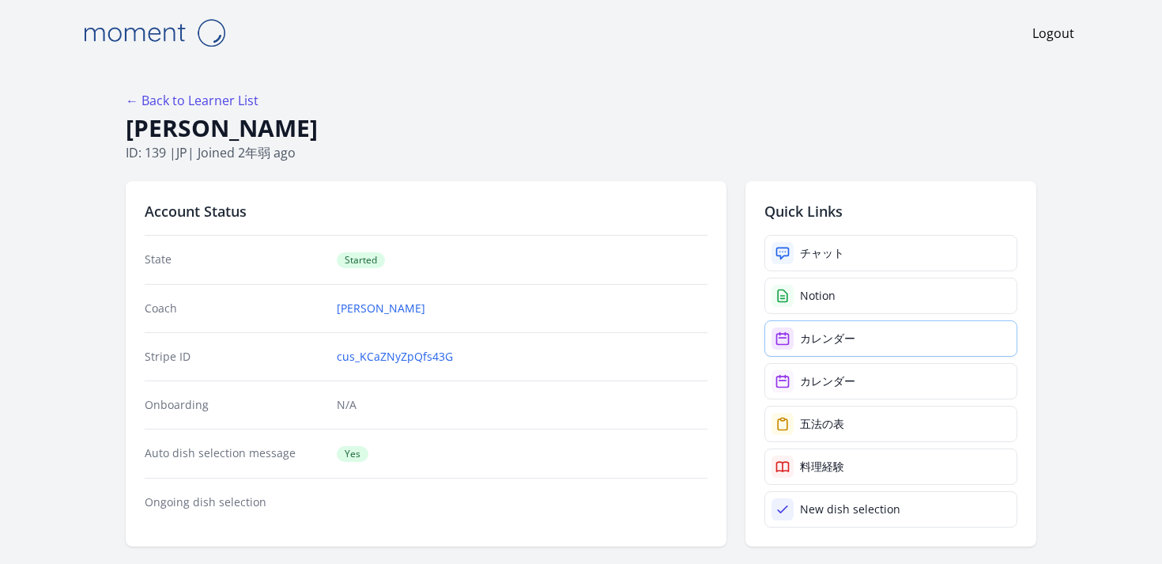
click at [847, 356] on link "カレンダー" at bounding box center [890, 338] width 253 height 36
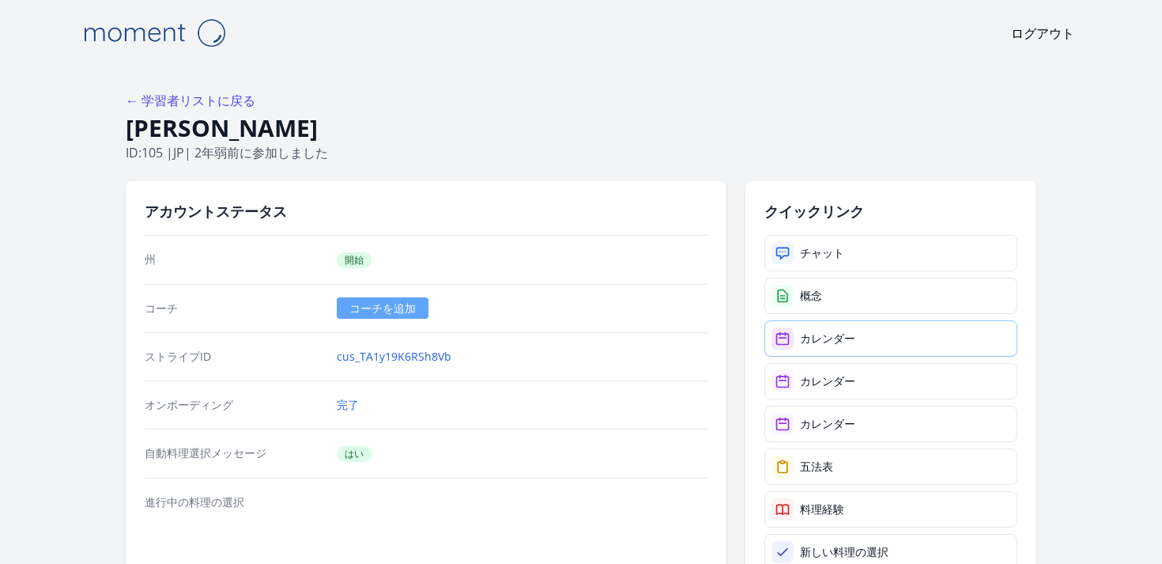
click at [837, 343] on font "カレンダー" at bounding box center [827, 337] width 55 height 15
click at [854, 390] on link "カレンダー" at bounding box center [890, 381] width 253 height 36
click at [801, 432] on link "カレンダー" at bounding box center [890, 423] width 253 height 36
click at [852, 351] on link "カレンダー" at bounding box center [890, 338] width 253 height 36
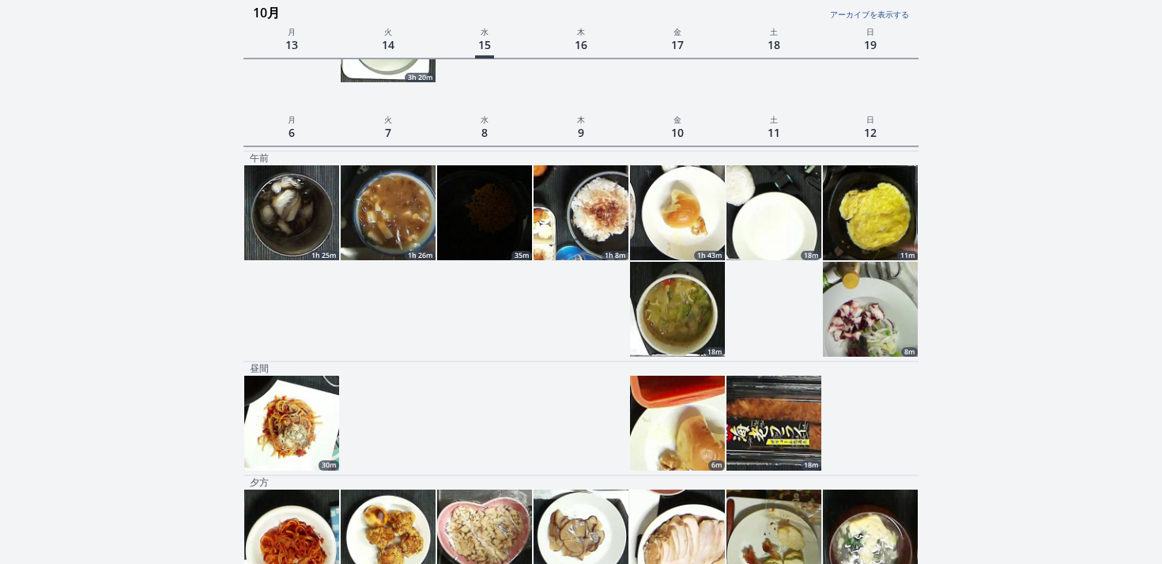
scroll to position [590, 0]
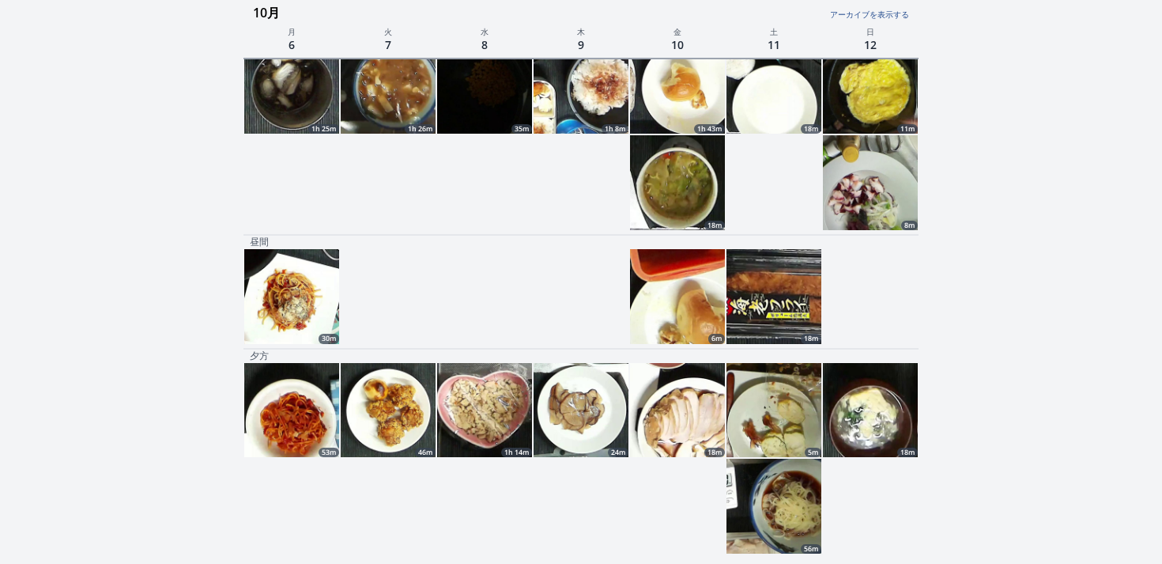
click at [478, 433] on img at bounding box center [484, 410] width 95 height 95
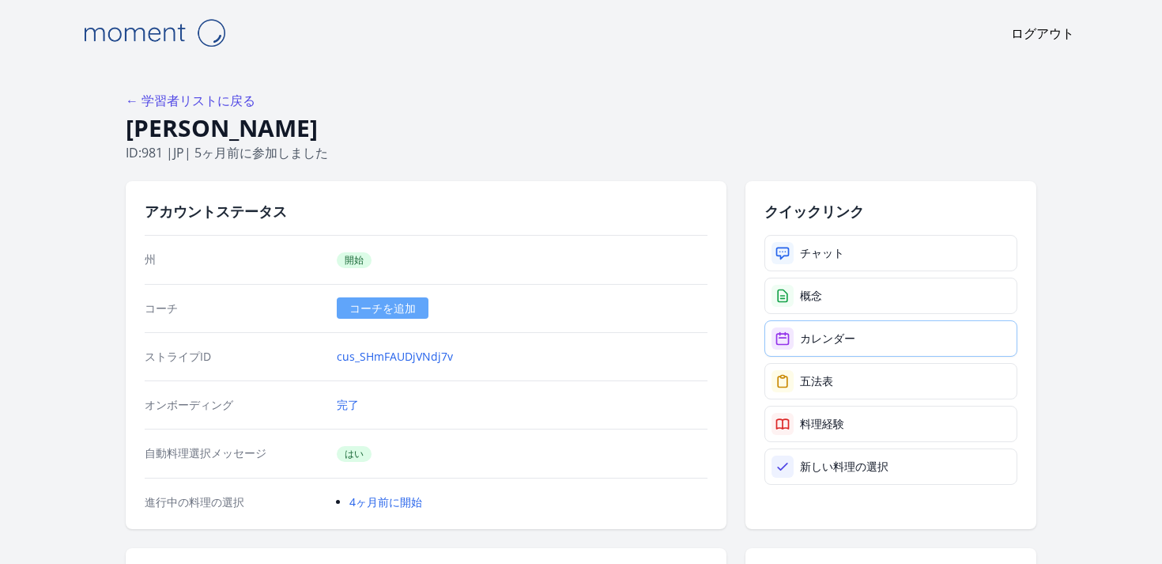
click at [843, 334] on font "カレンダー" at bounding box center [827, 337] width 55 height 15
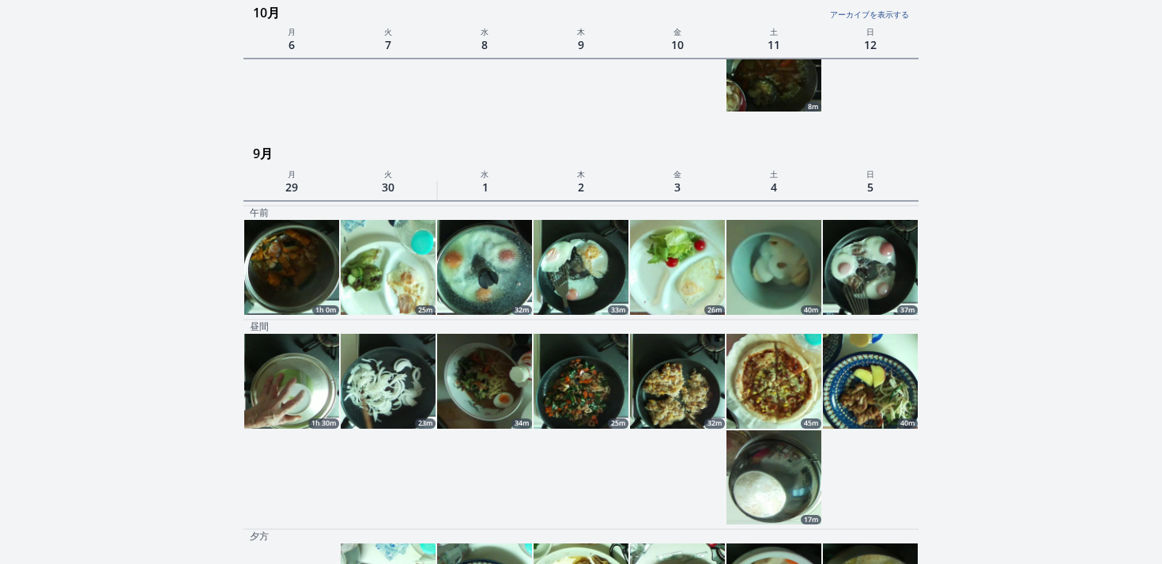
scroll to position [936, 0]
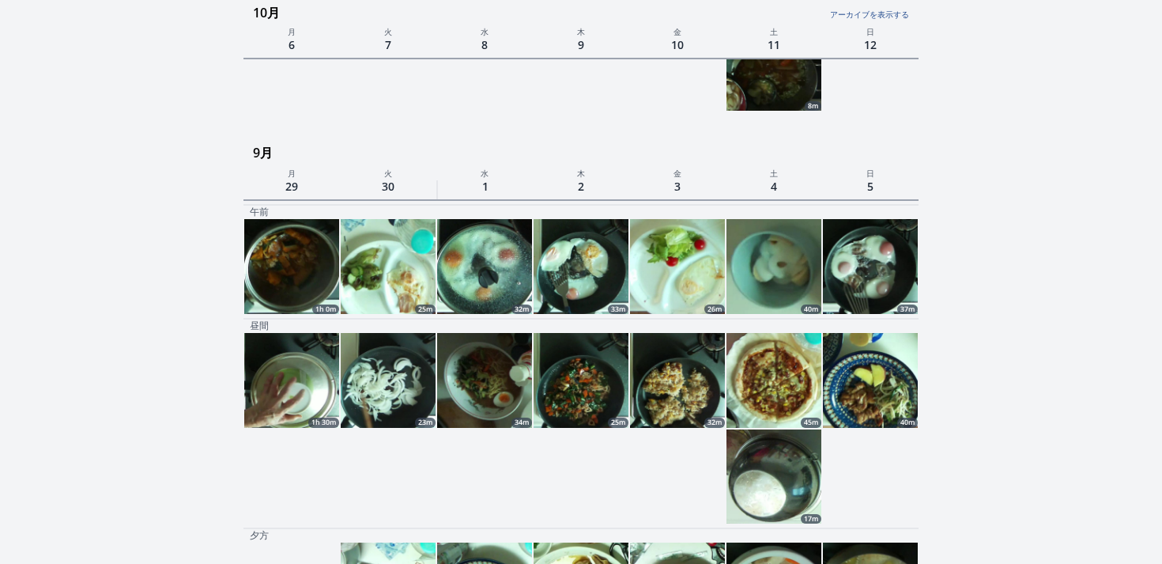
click at [786, 387] on img at bounding box center [773, 380] width 95 height 95
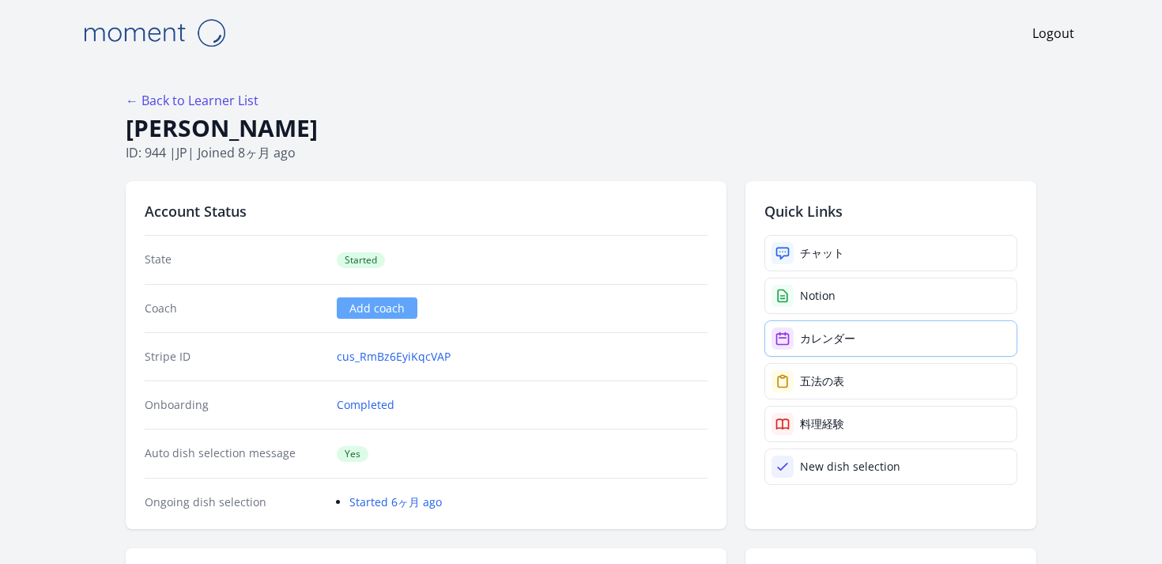
click at [846, 341] on div "カレンダー" at bounding box center [827, 338] width 55 height 16
click at [800, 338] on div "カレンダー" at bounding box center [827, 338] width 55 height 16
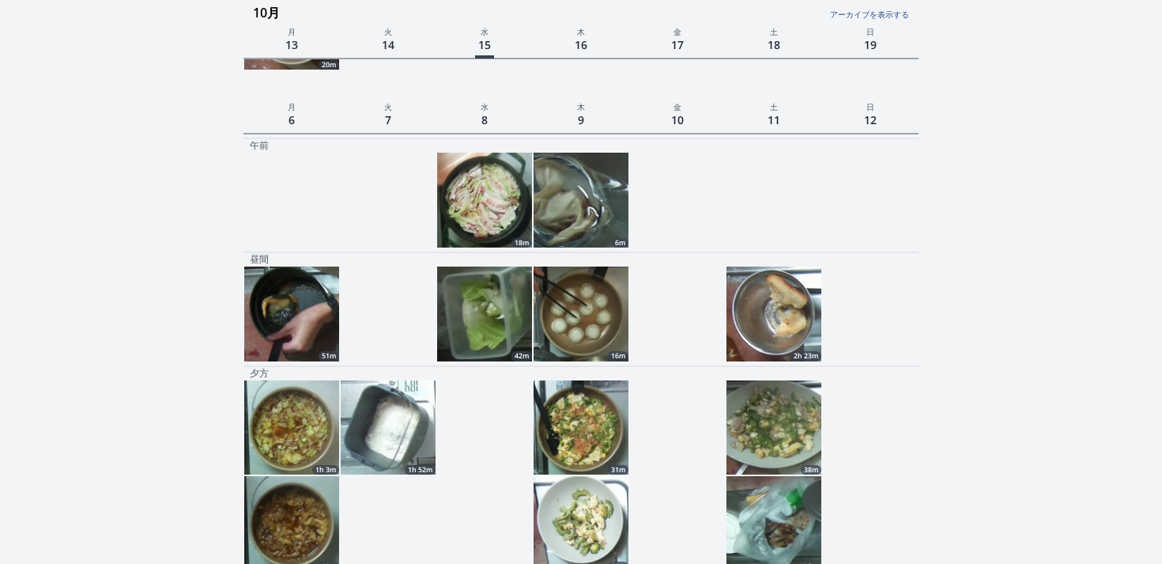
scroll to position [624, 0]
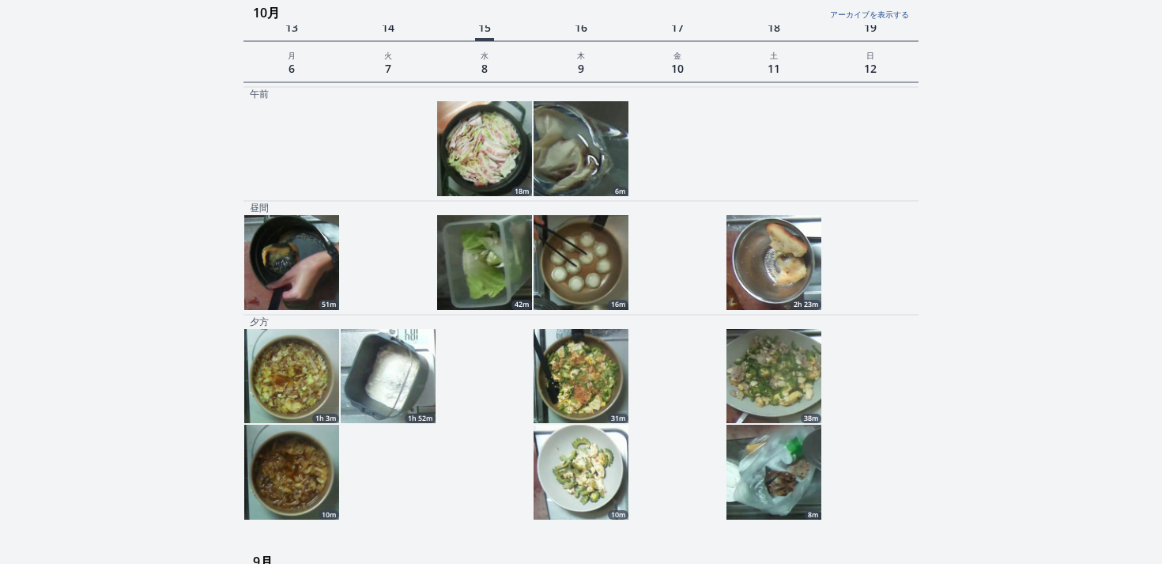
click at [277, 370] on img at bounding box center [291, 376] width 95 height 95
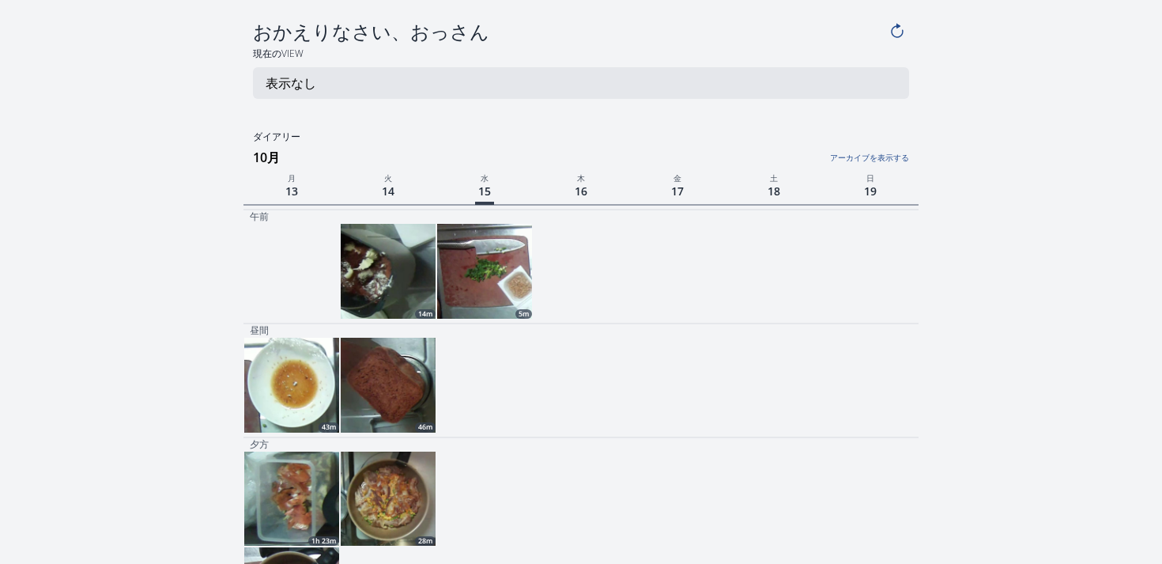
click at [505, 248] on img at bounding box center [484, 271] width 95 height 95
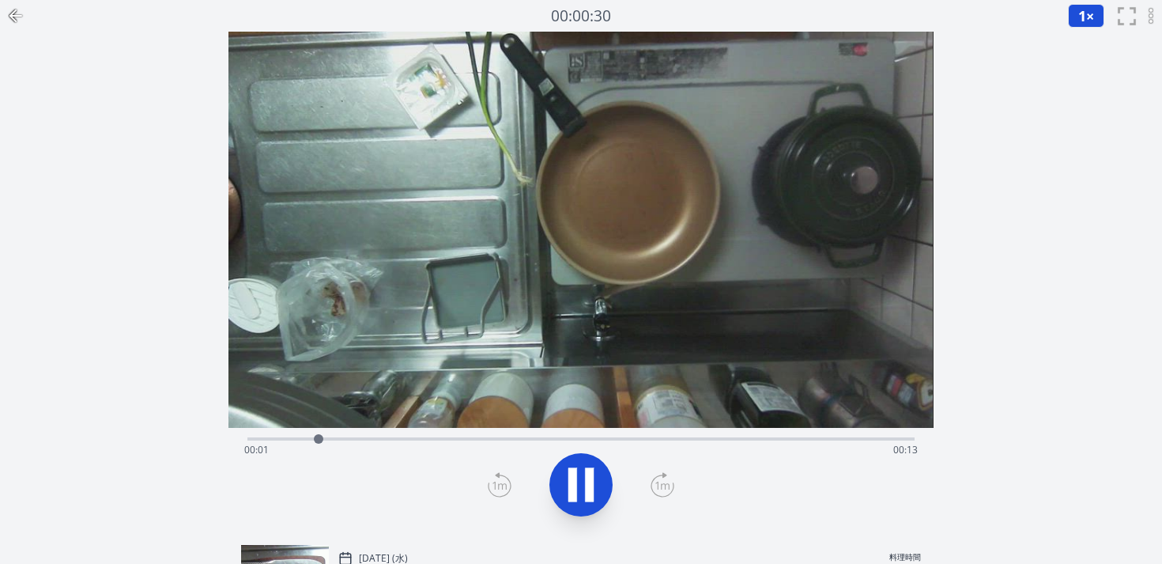
click at [578, 469] on icon at bounding box center [581, 484] width 44 height 44
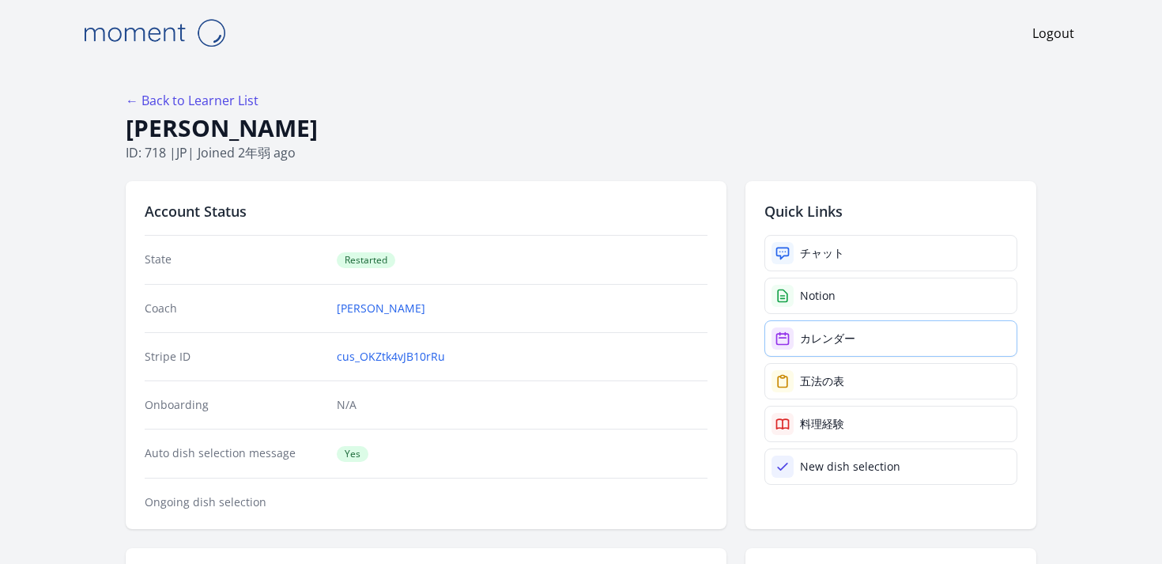
click at [816, 329] on link "カレンダー" at bounding box center [890, 338] width 253 height 36
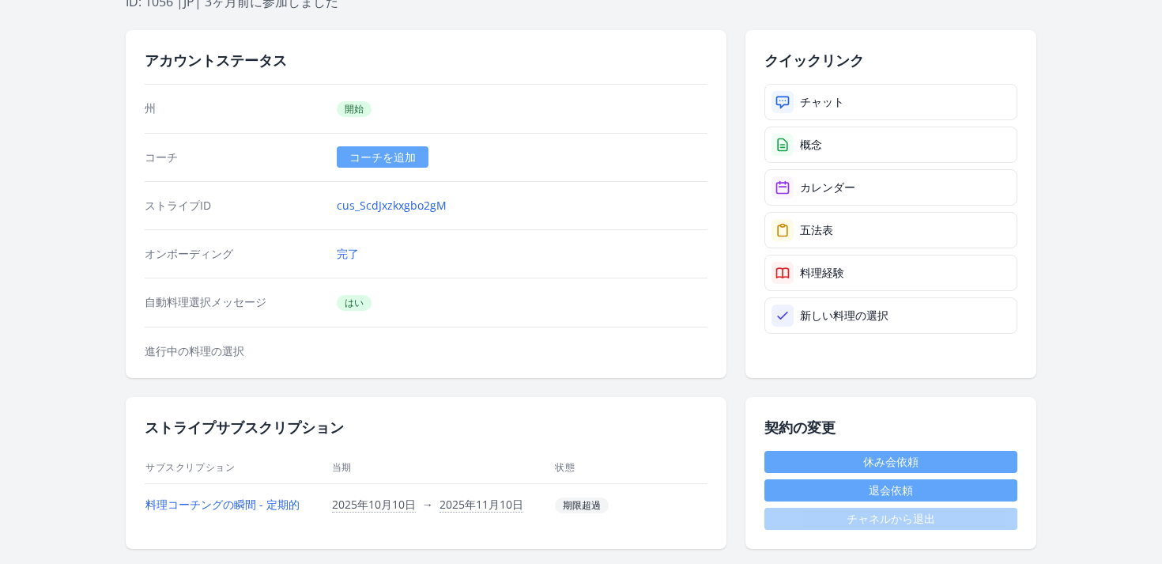
scroll to position [89, 0]
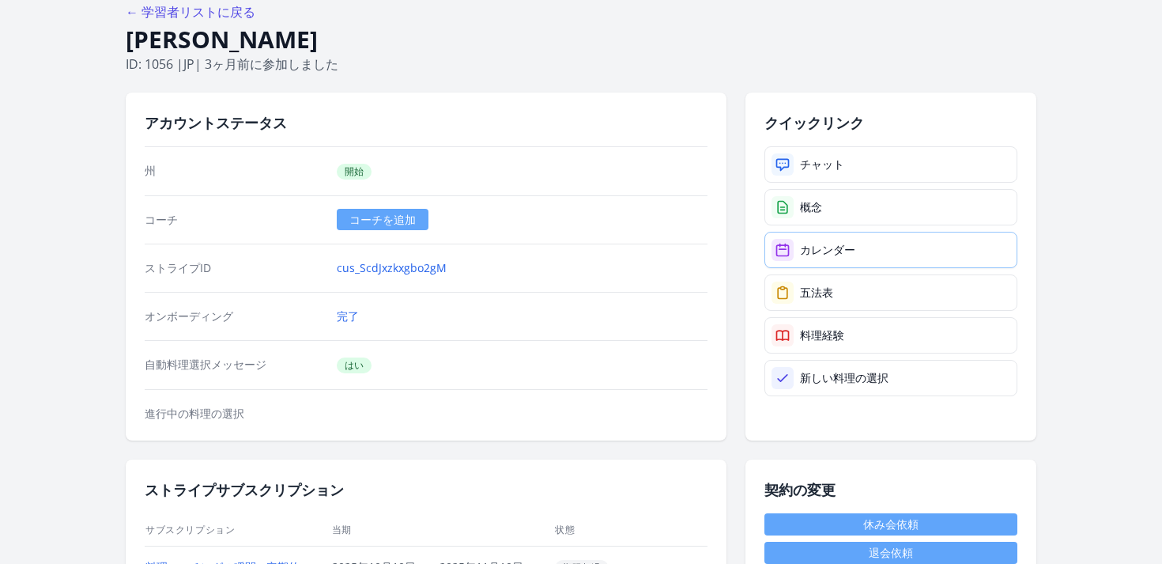
click at [803, 254] on font "カレンダー" at bounding box center [827, 249] width 55 height 15
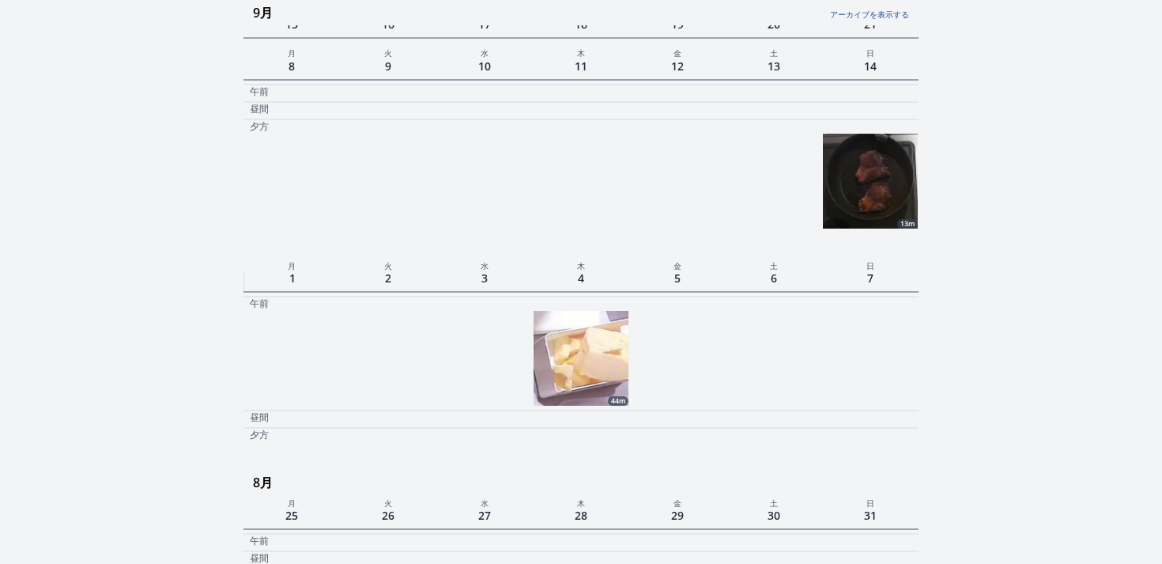
scroll to position [561, 0]
click at [858, 151] on img at bounding box center [870, 182] width 95 height 95
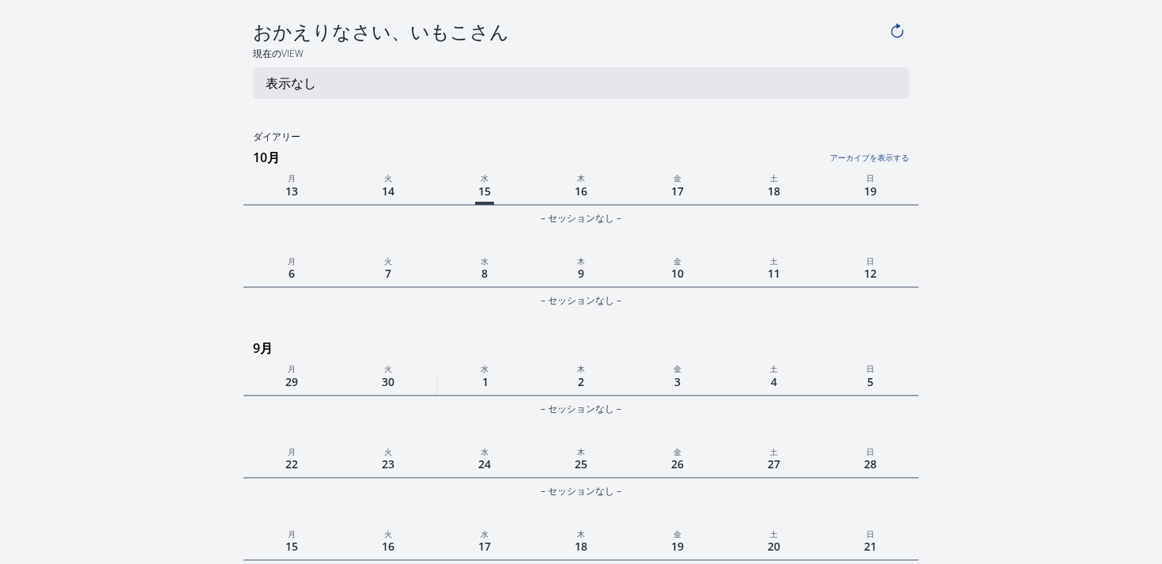
scroll to position [561, 0]
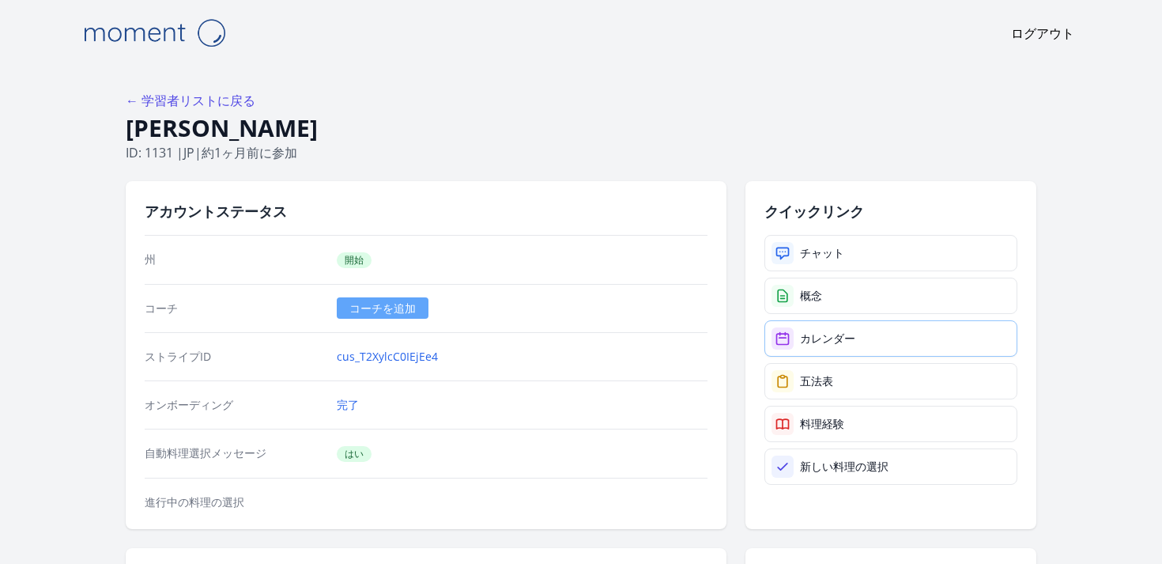
click at [800, 343] on font "カレンダー" at bounding box center [827, 337] width 55 height 15
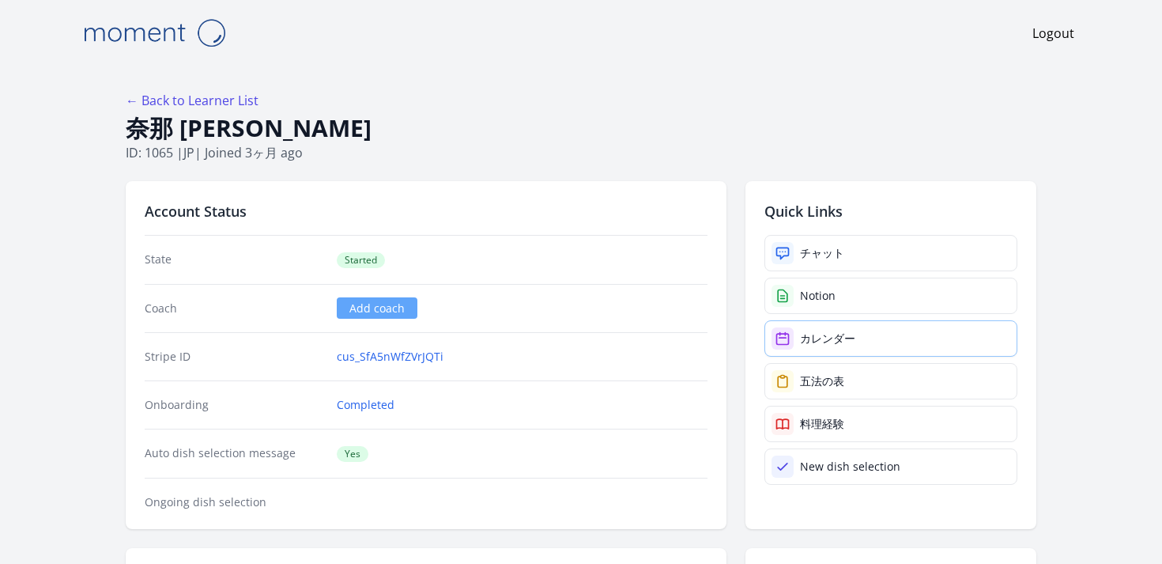
click at [813, 323] on link "カレンダー" at bounding box center [890, 338] width 253 height 36
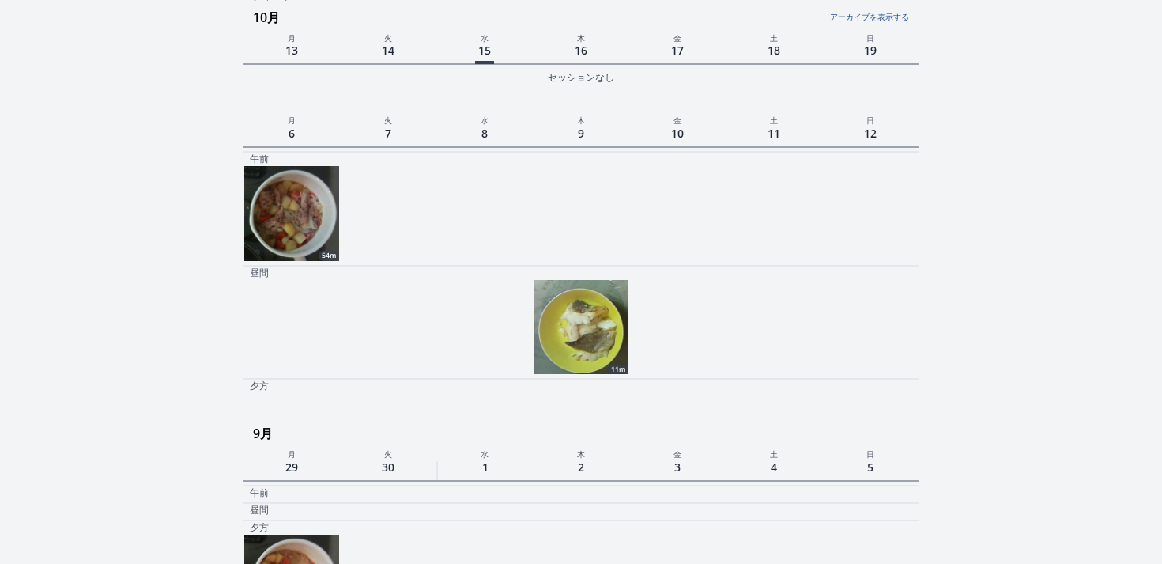
scroll to position [514, 0]
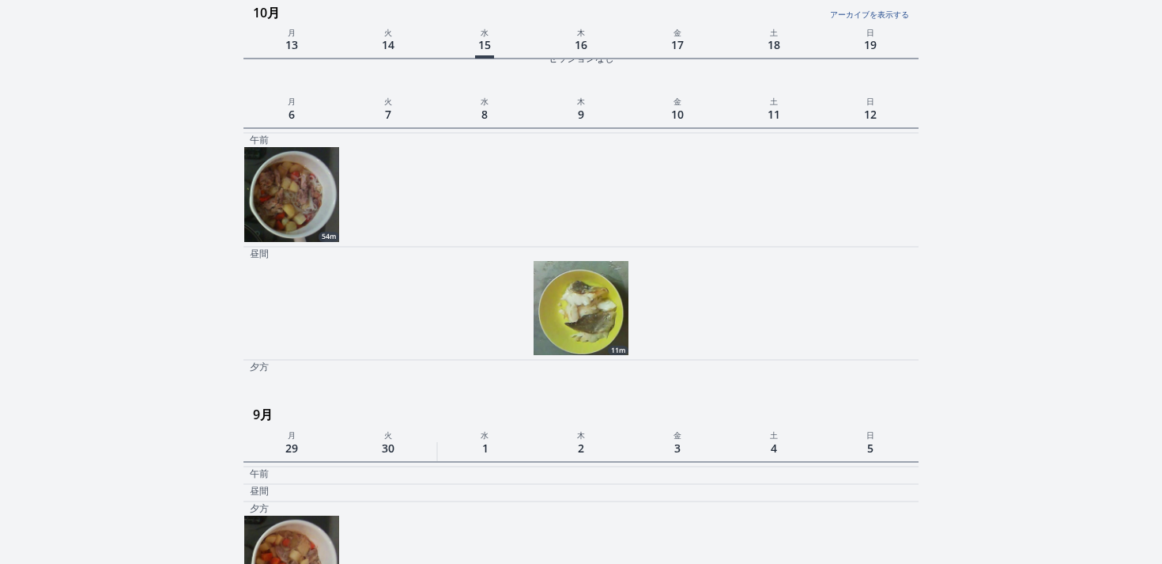
click at [577, 330] on img at bounding box center [580, 308] width 95 height 95
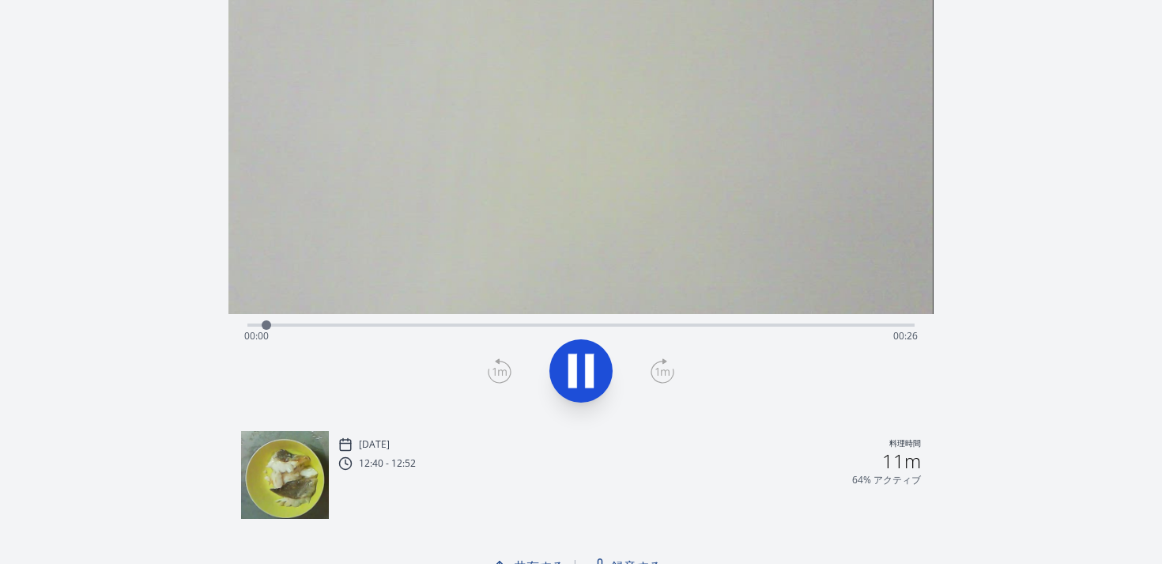
scroll to position [40, 0]
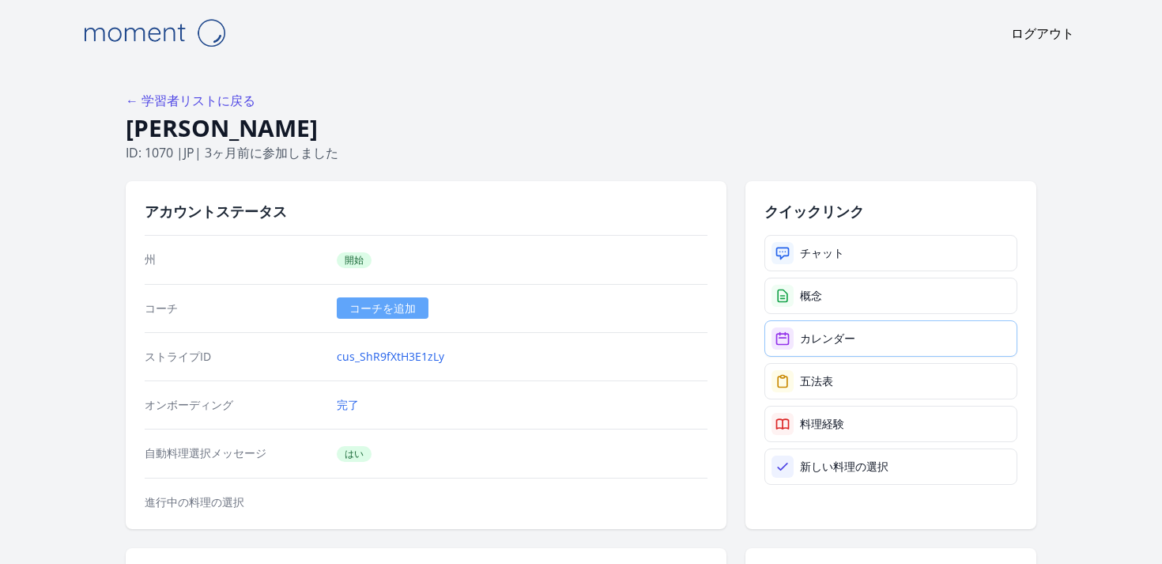
click at [850, 334] on font "カレンダー" at bounding box center [827, 337] width 55 height 15
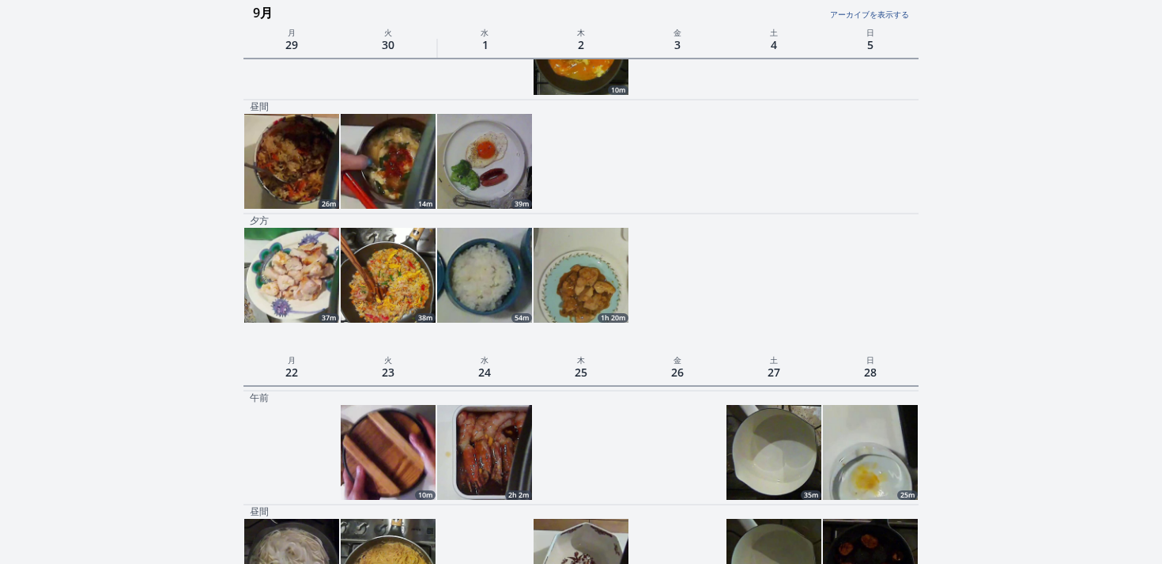
scroll to position [1607, 0]
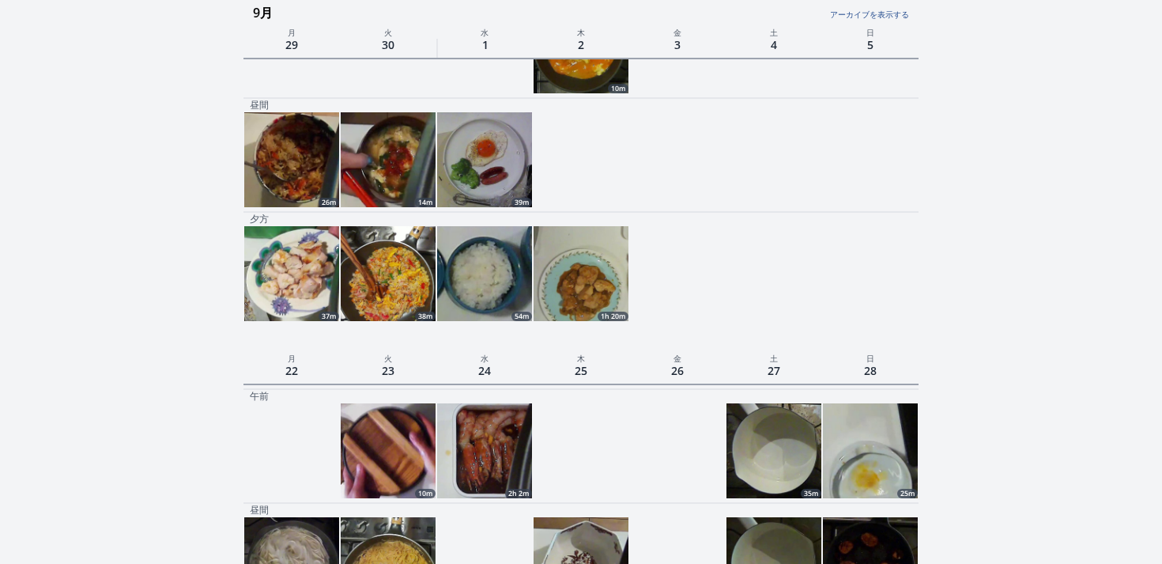
click at [416, 310] on img at bounding box center [388, 273] width 95 height 95
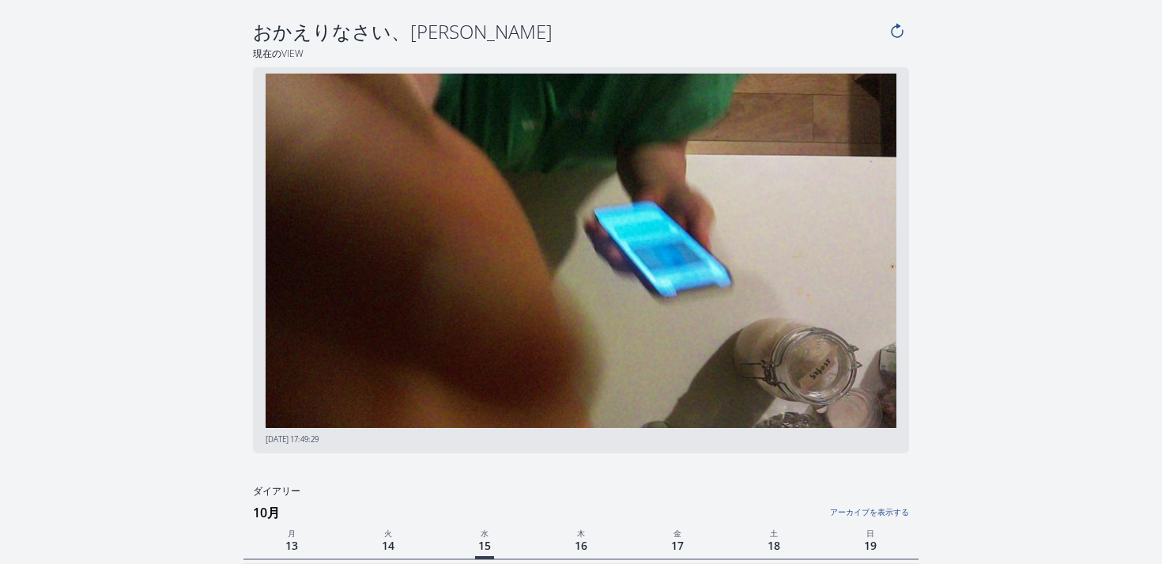
scroll to position [1607, 0]
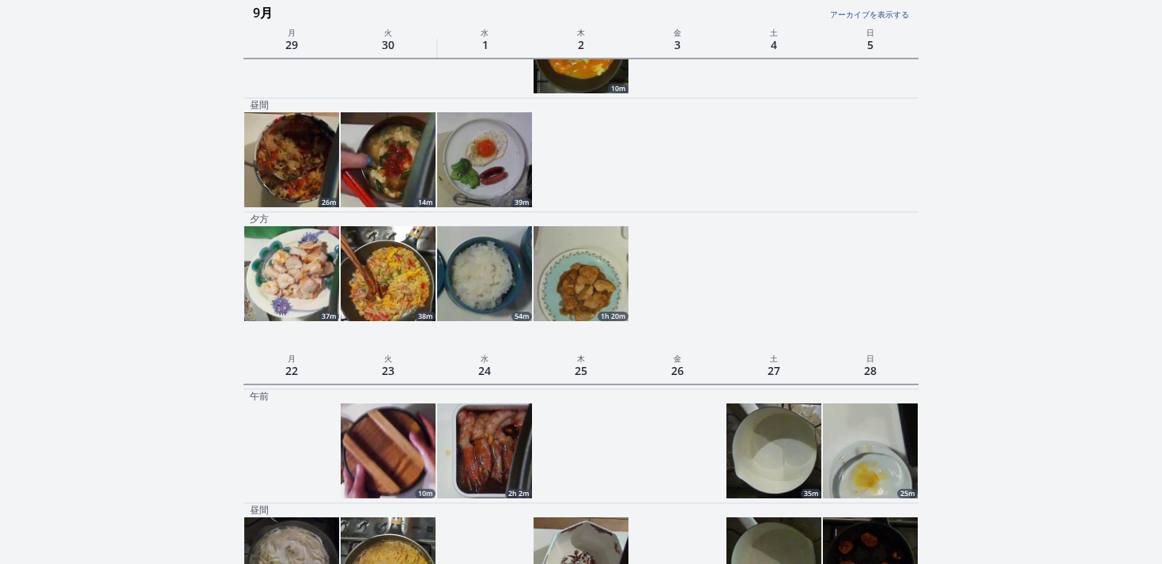
click at [476, 156] on img at bounding box center [484, 159] width 95 height 95
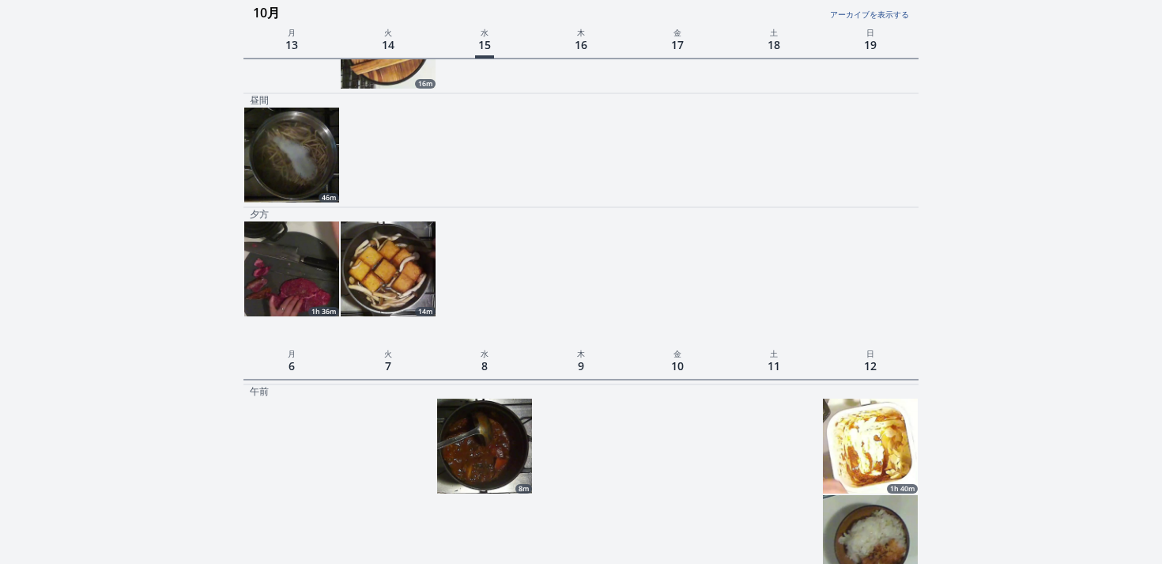
scroll to position [598, 0]
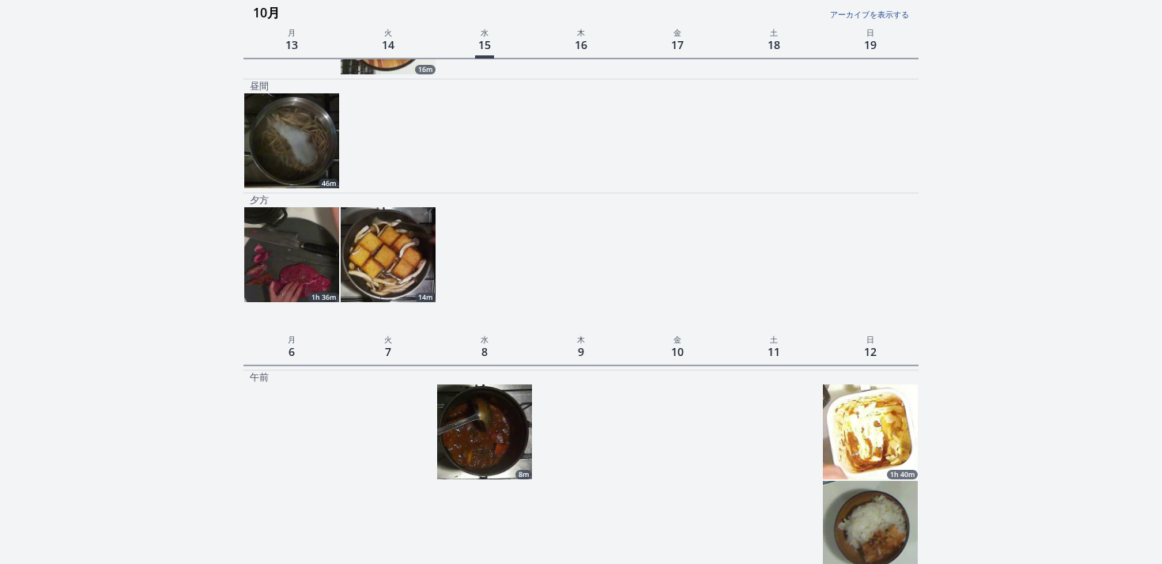
click at [303, 267] on img at bounding box center [291, 254] width 95 height 95
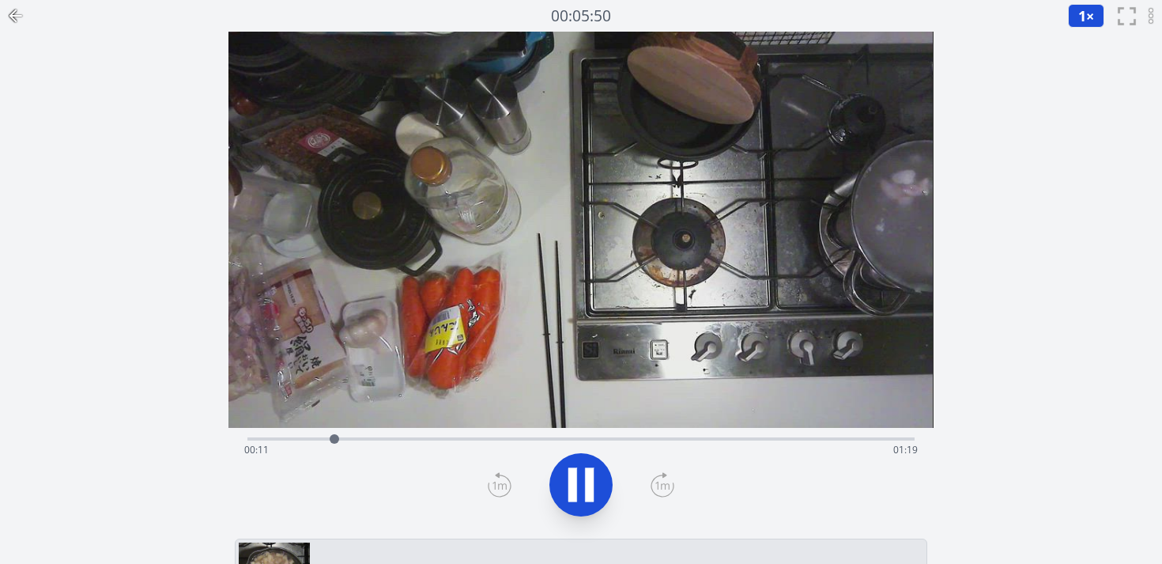
click at [484, 440] on div "Time elapsed: 00:11 Time remaining: 01:19" at bounding box center [580, 449] width 673 height 25
click at [570, 443] on div "Time elapsed: 00:32 Time remaining: 00:58" at bounding box center [580, 449] width 673 height 25
click at [664, 443] on div "Time elapsed: 00:44 Time remaining: 00:46" at bounding box center [580, 449] width 673 height 25
click at [744, 441] on div "Time elapsed: 00:56 Time remaining: 00:34" at bounding box center [580, 449] width 673 height 25
click at [807, 440] on div "Time elapsed: 01:07 Time remaining: 00:23" at bounding box center [580, 449] width 673 height 25
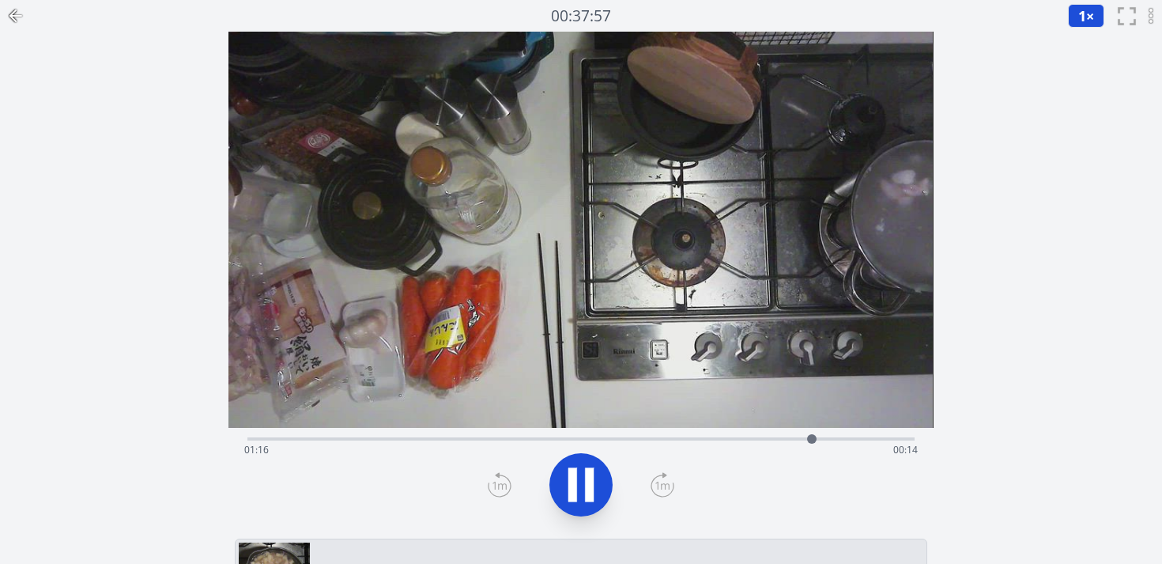
click at [850, 442] on div "Time elapsed: 01:16 Time remaining: 00:14" at bounding box center [580, 449] width 673 height 25
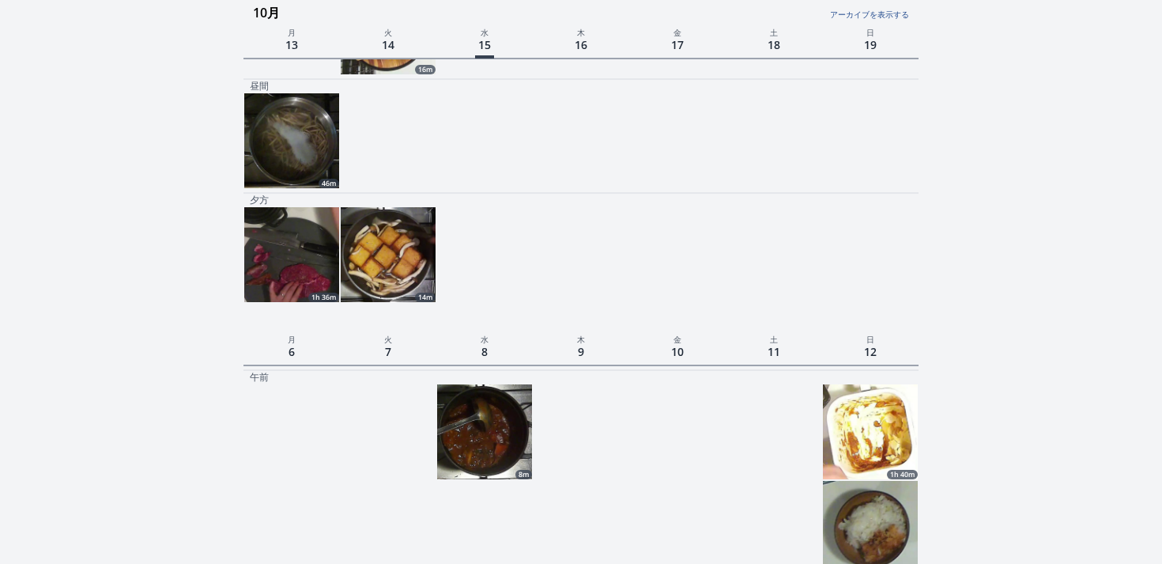
click at [300, 260] on img at bounding box center [291, 254] width 95 height 95
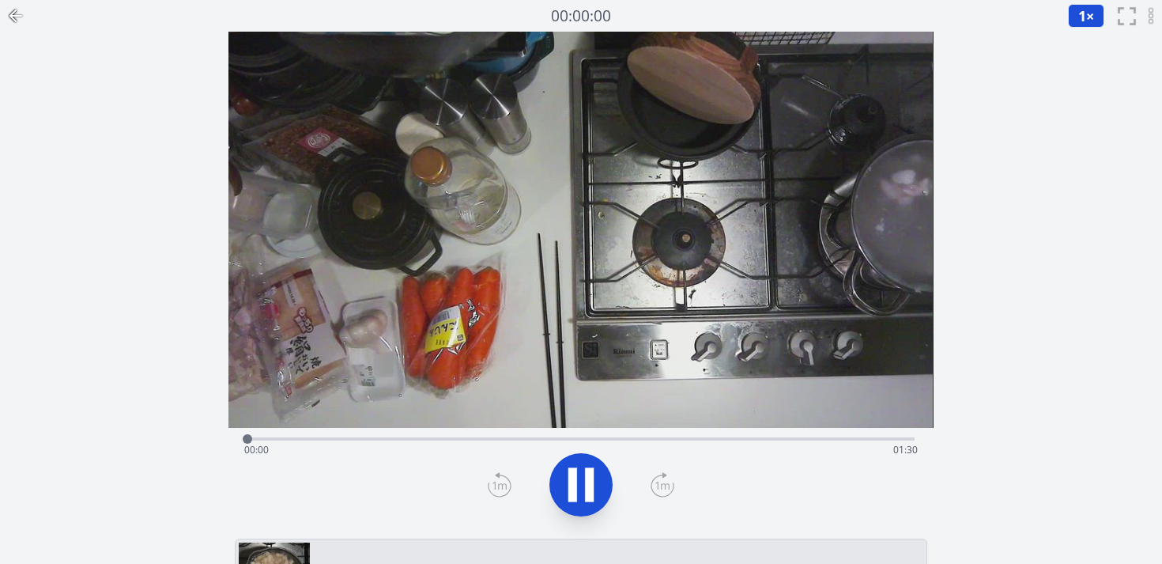
click at [307, 446] on div "Time elapsed: 00:00 Time remaining: 01:30" at bounding box center [580, 449] width 673 height 25
click at [469, 435] on div "Time elapsed: 00:07 Time remaining: 01:23" at bounding box center [580, 437] width 666 height 19
click at [891, 440] on div "Time elapsed: 00:30 Time remaining: 01:00" at bounding box center [580, 449] width 673 height 25
click at [899, 440] on div at bounding box center [896, 439] width 24 height 24
click at [468, 430] on div "Time elapsed: 01:29 Time remaining: 00:00" at bounding box center [580, 437] width 666 height 19
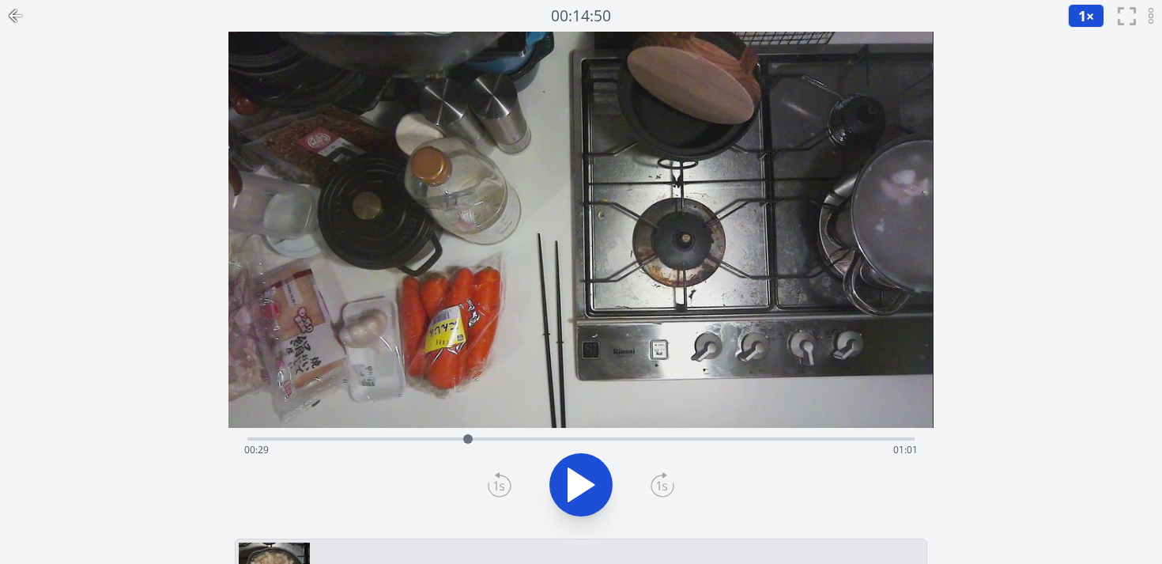
click at [352, 442] on div "Time elapsed: 00:29 Time remaining: 01:01" at bounding box center [580, 449] width 673 height 25
click at [311, 438] on div "Time elapsed: 00:14 Time remaining: 01:16" at bounding box center [580, 449] width 673 height 25
click at [266, 435] on div "Time elapsed: 00:08 Time remaining: 01:22" at bounding box center [580, 437] width 666 height 19
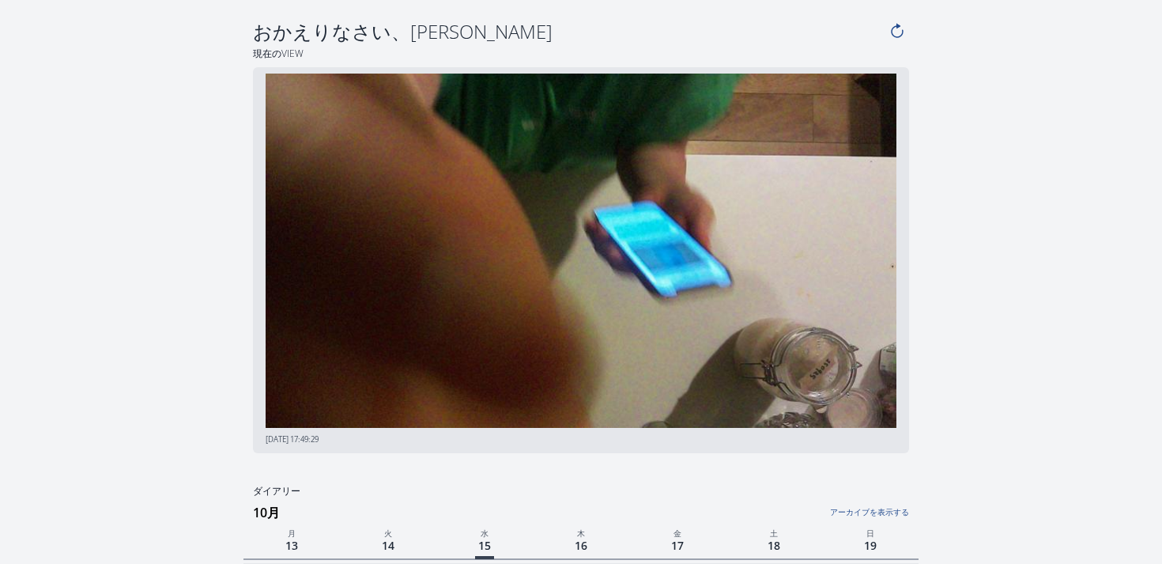
scroll to position [598, 0]
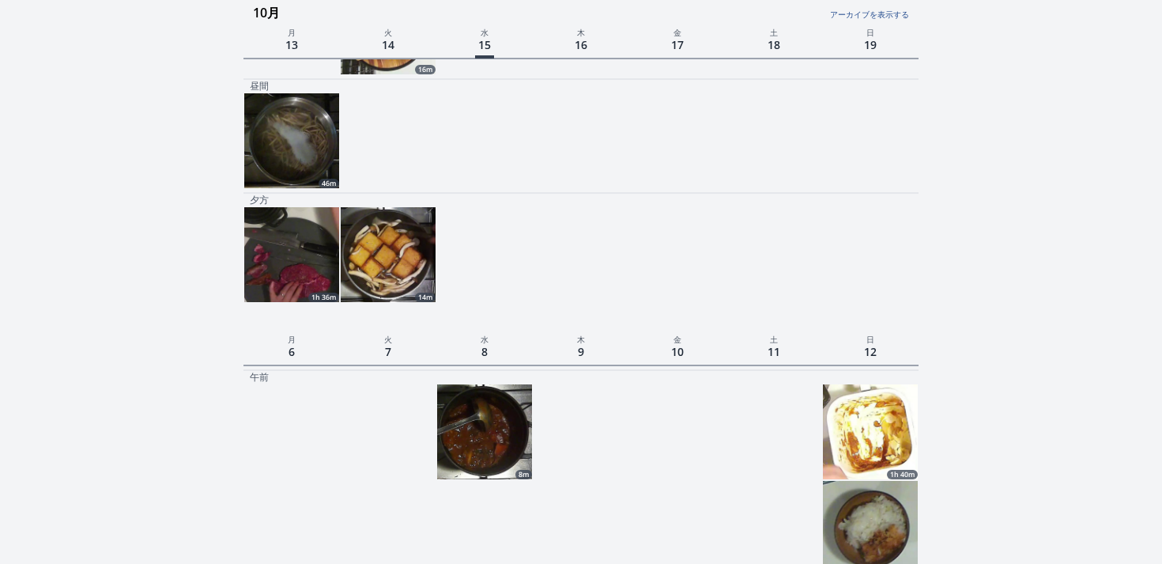
click at [296, 158] on img at bounding box center [291, 140] width 95 height 95
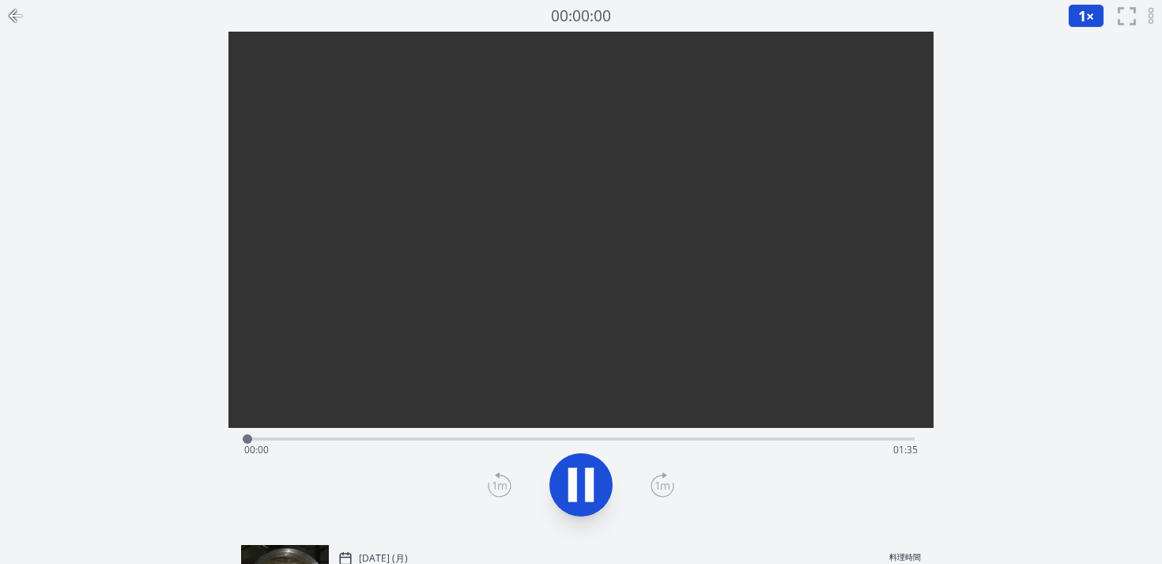
click at [375, 433] on div "Time elapsed: 00:00 Time remaining: 01:35" at bounding box center [580, 437] width 666 height 19
click at [431, 434] on div "Time elapsed: 00:18 Time remaining: 01:17" at bounding box center [580, 437] width 666 height 19
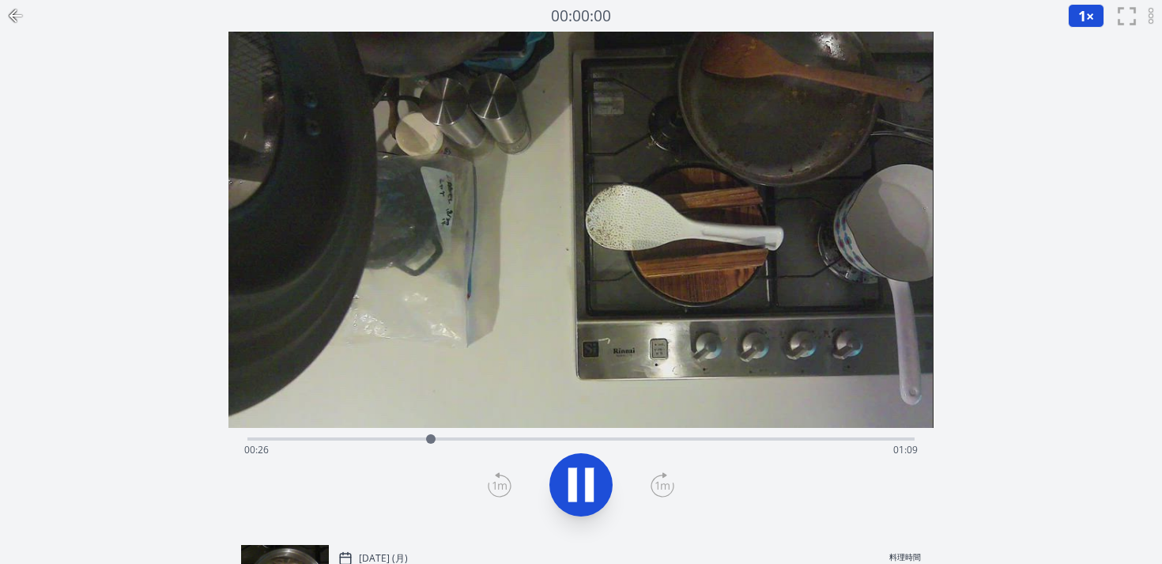
click at [496, 436] on div "Time elapsed: 00:26 Time remaining: 01:09" at bounding box center [580, 437] width 666 height 19
click at [717, 423] on video at bounding box center [580, 230] width 704 height 396
click at [692, 436] on div "Time elapsed: 00:35 Time remaining: 01:00" at bounding box center [580, 437] width 666 height 19
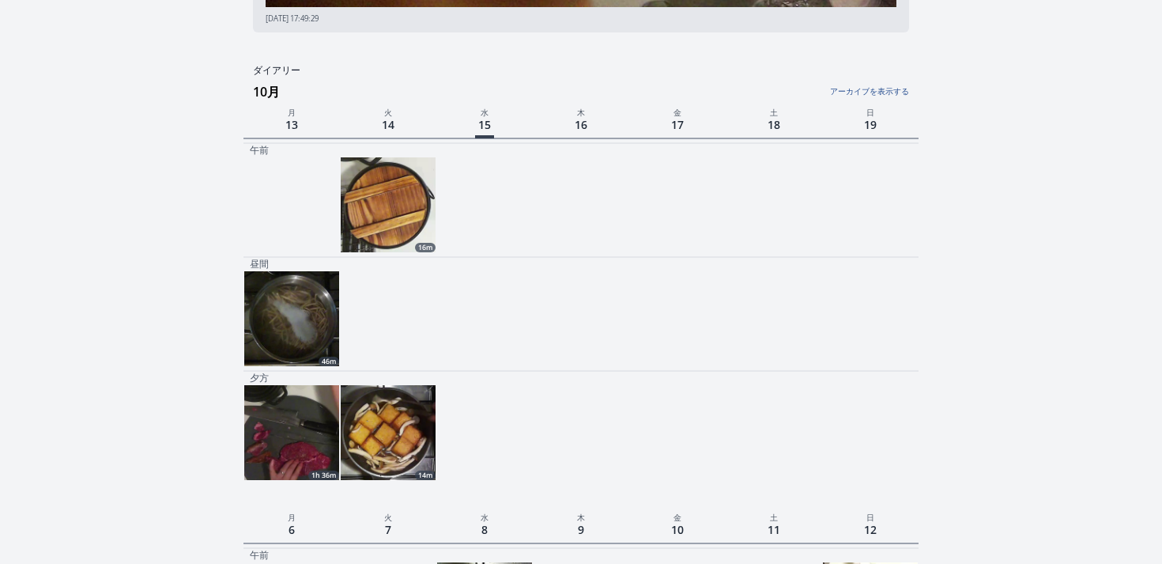
scroll to position [422, 0]
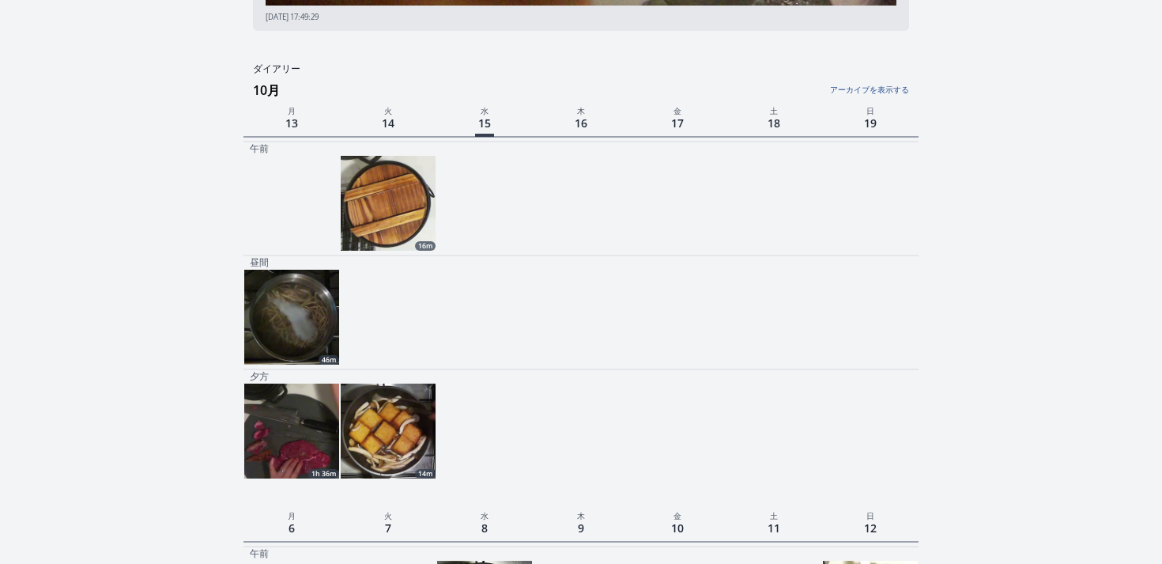
click at [405, 215] on img at bounding box center [388, 203] width 95 height 95
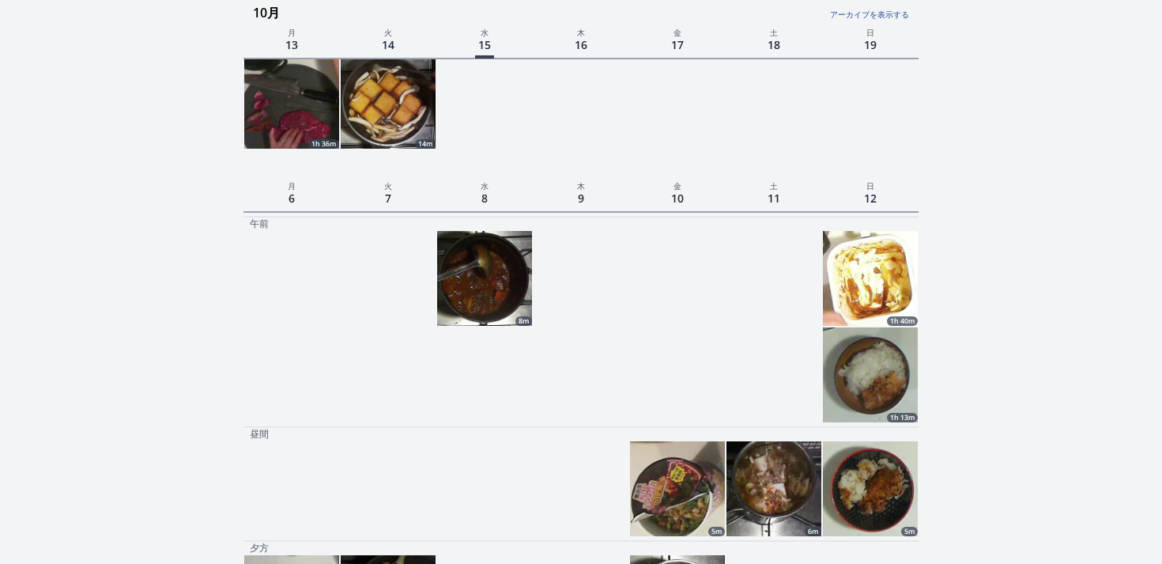
scroll to position [752, 0]
click at [511, 307] on img at bounding box center [484, 277] width 95 height 95
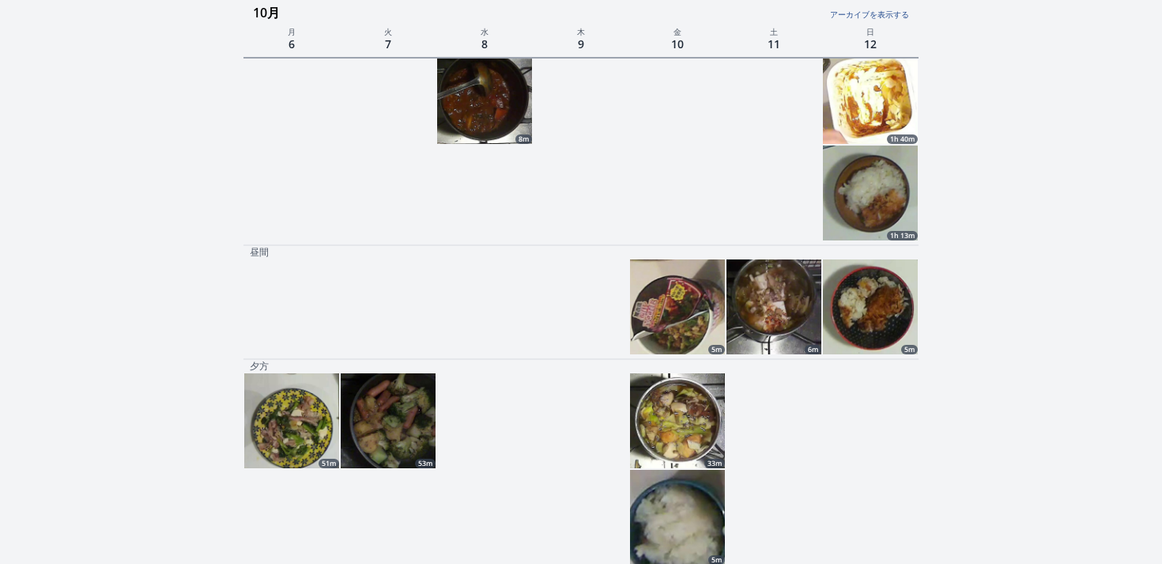
scroll to position [928, 0]
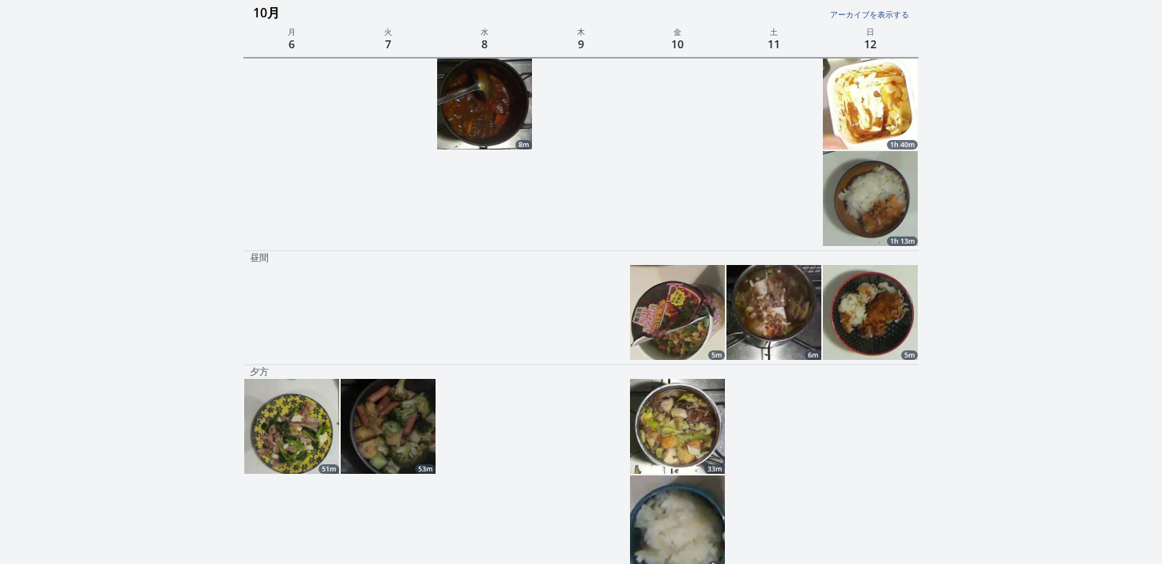
click at [867, 126] on img at bounding box center [870, 102] width 95 height 95
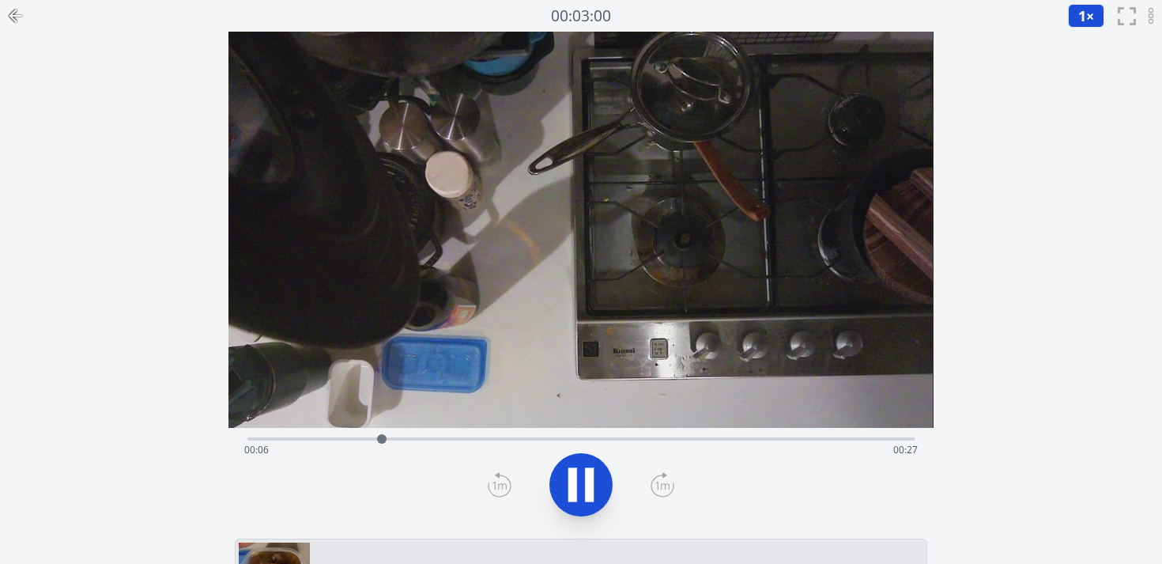
scroll to position [928, 0]
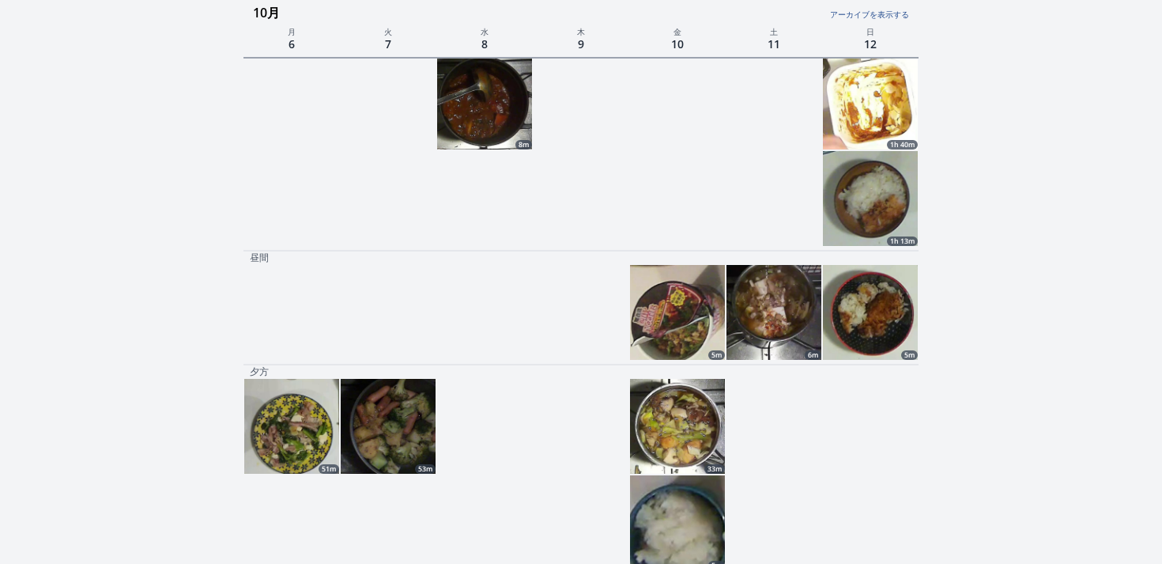
click at [255, 394] on img at bounding box center [291, 426] width 95 height 95
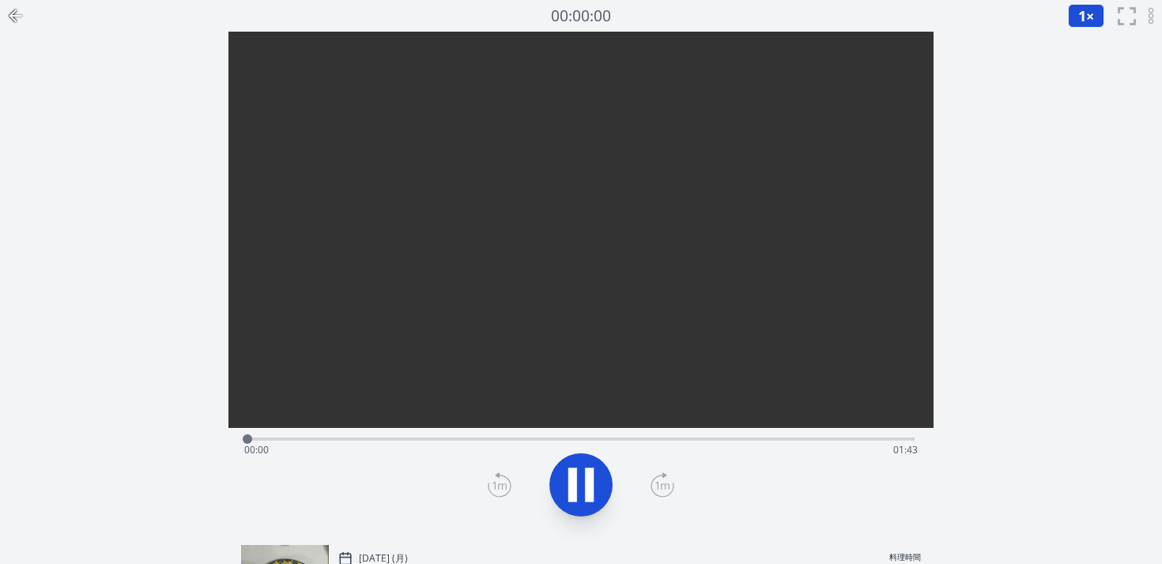
click at [349, 441] on div "Time elapsed: 00:00 Time remaining: 01:43" at bounding box center [580, 449] width 673 height 25
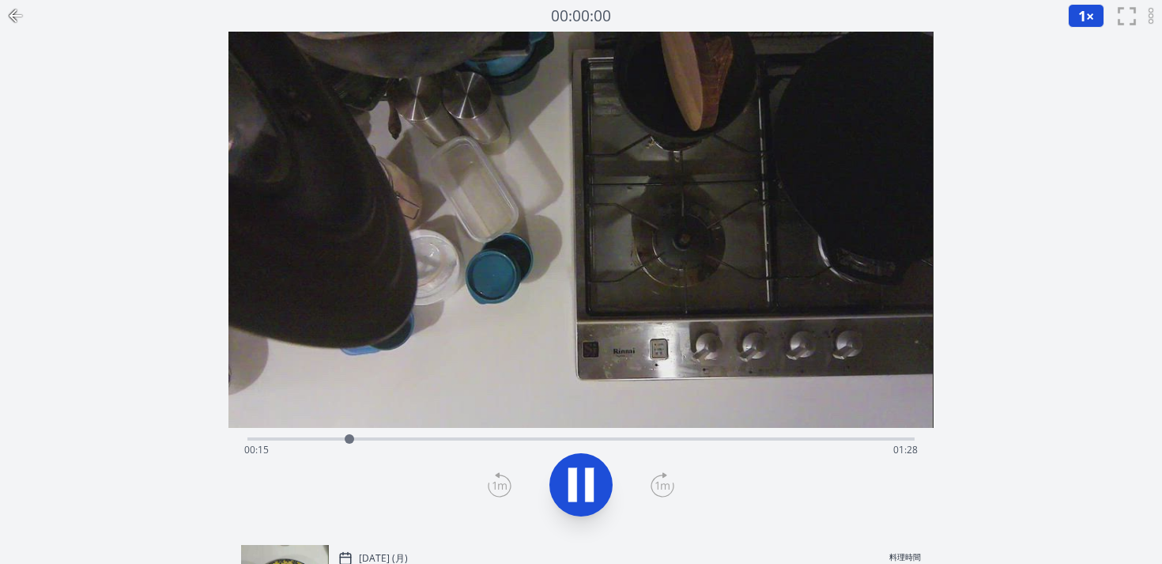
click at [458, 450] on div "Time elapsed: 00:15 Time remaining: 01:28" at bounding box center [580, 449] width 673 height 25
click at [511, 440] on div "Time elapsed: 00:32 Time remaining: 01:11" at bounding box center [580, 449] width 673 height 25
click at [619, 443] on div "Time elapsed: 00:40 Time remaining: 01:03" at bounding box center [580, 449] width 673 height 25
click at [274, 435] on div "Time elapsed: 00:57 Time remaining: 00:46" at bounding box center [580, 437] width 666 height 19
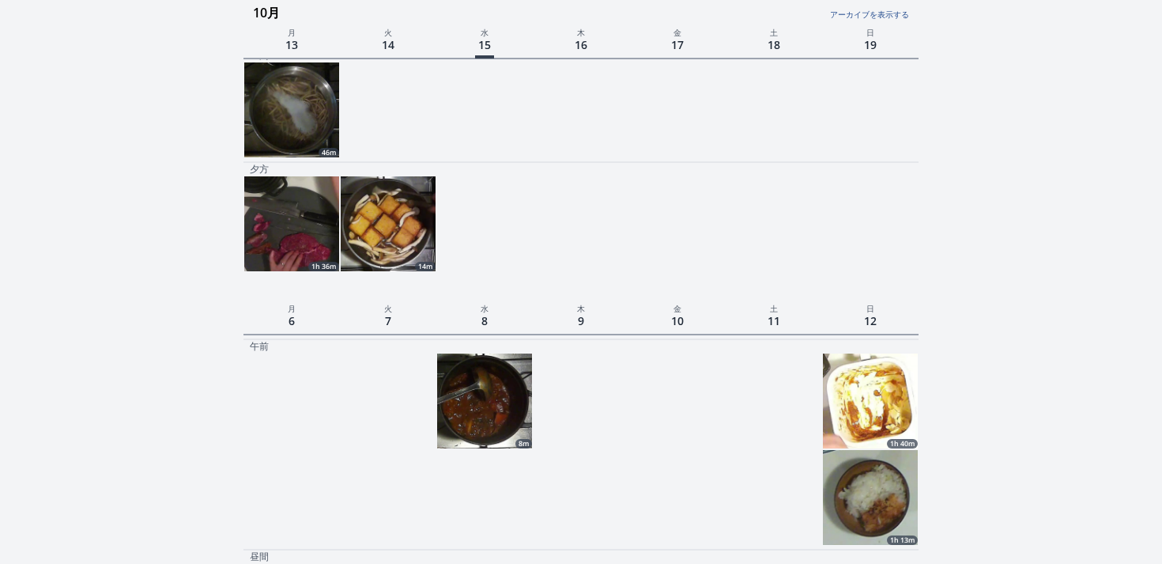
scroll to position [626, 0]
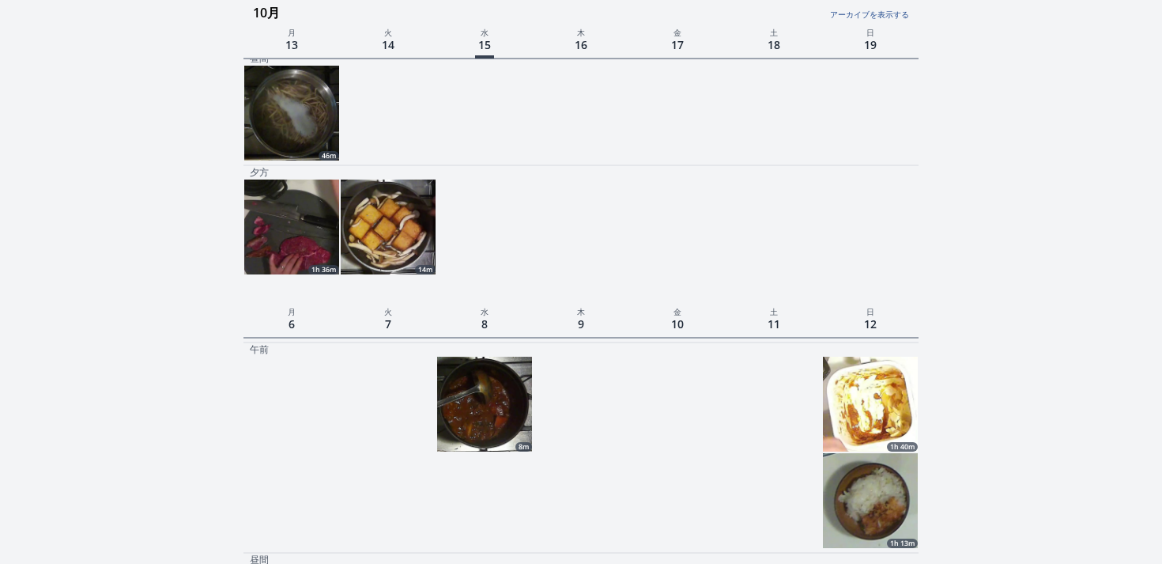
click at [250, 243] on img at bounding box center [291, 226] width 95 height 95
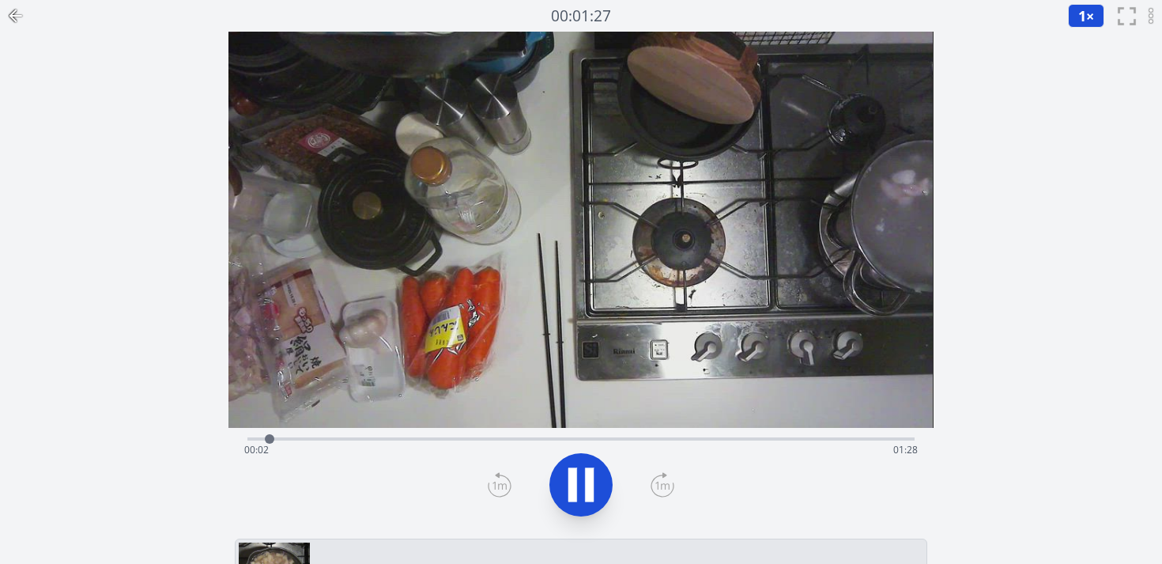
scroll to position [626, 0]
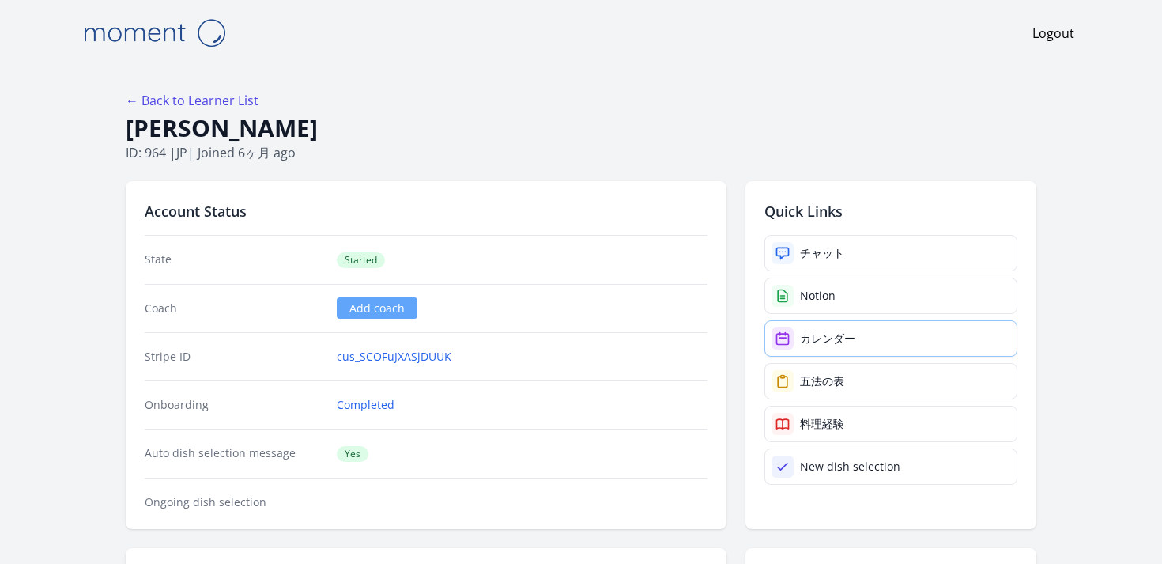
click at [794, 346] on link "カレンダー" at bounding box center [890, 338] width 253 height 36
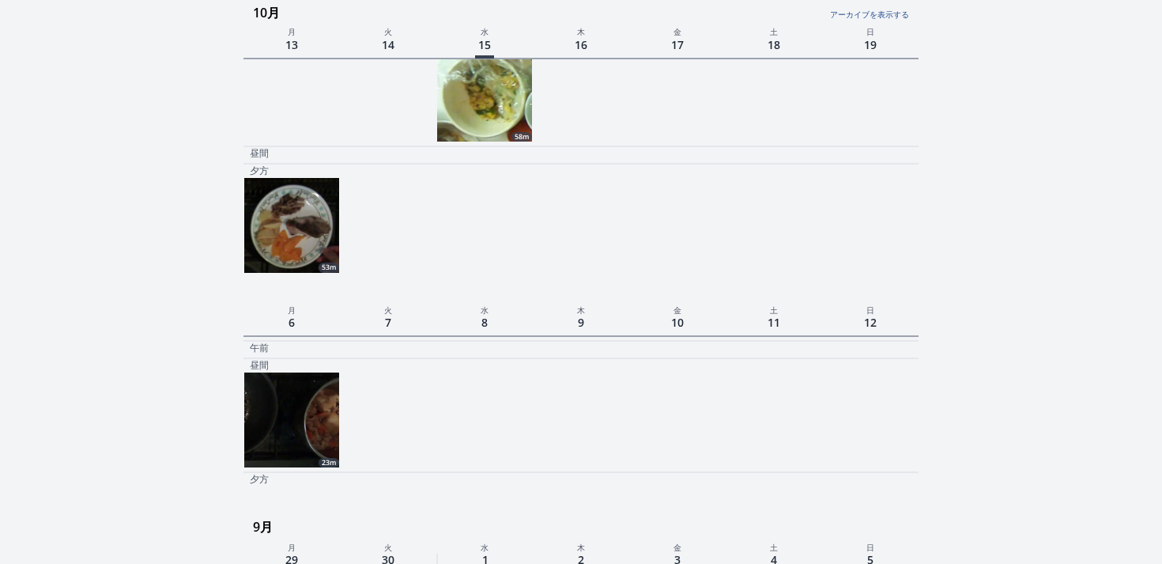
scroll to position [181, 0]
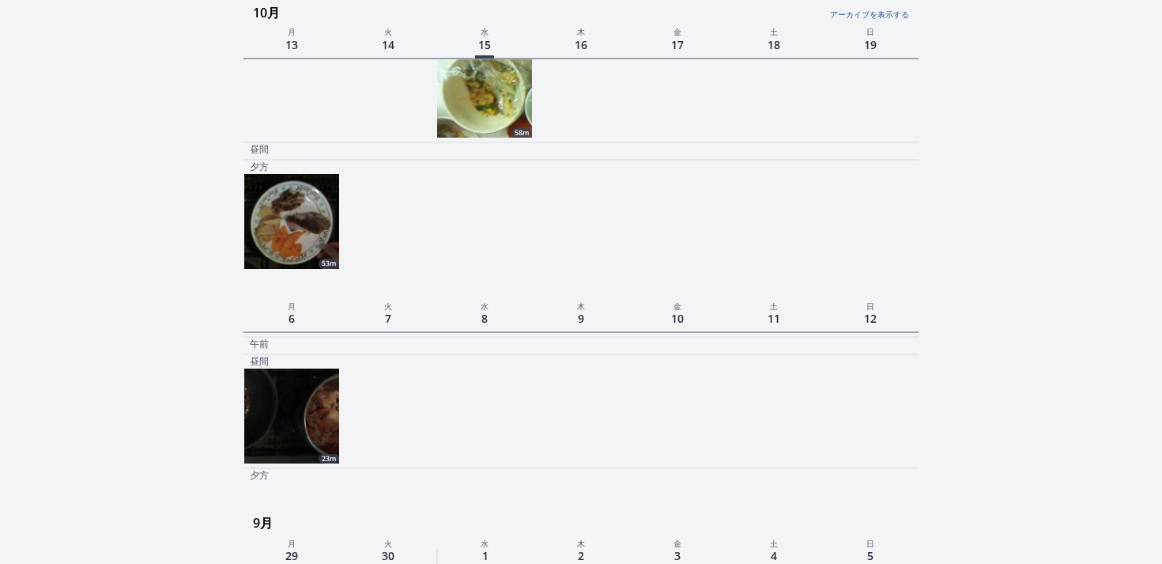
click at [501, 55] on p "15" at bounding box center [484, 47] width 96 height 22
click at [484, 81] on img at bounding box center [484, 90] width 95 height 95
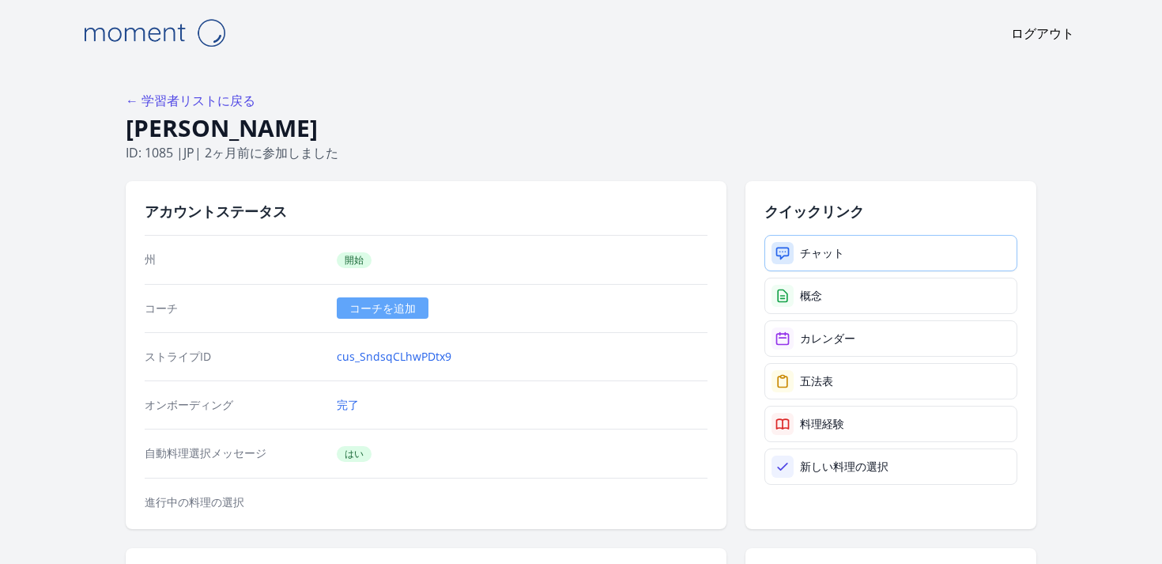
click at [805, 254] on font "チャット" at bounding box center [822, 252] width 44 height 15
click at [817, 329] on link "カレンダー" at bounding box center [890, 338] width 253 height 36
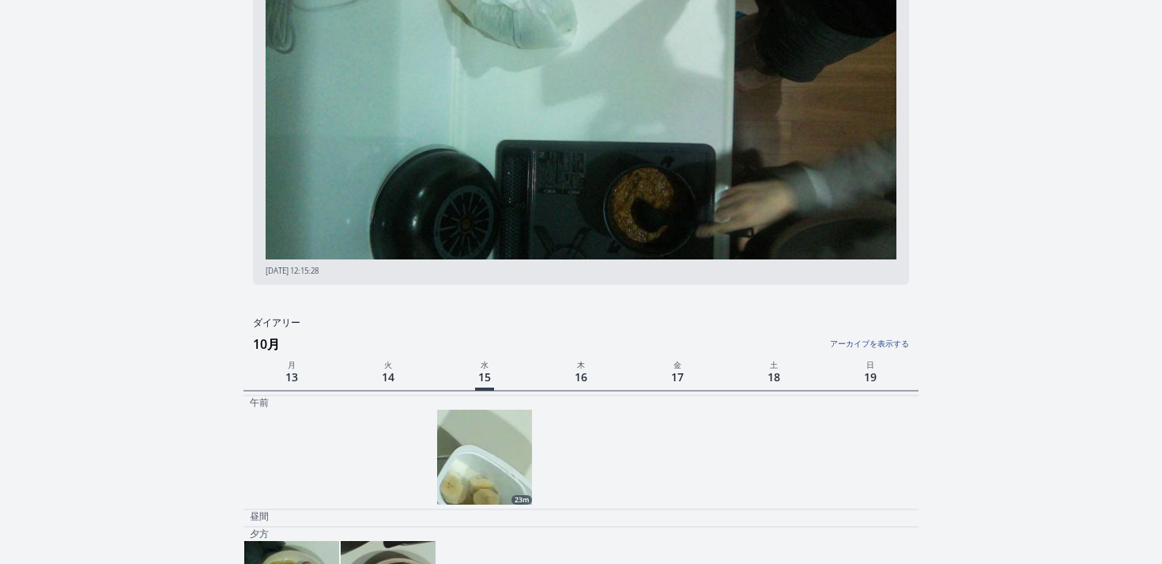
scroll to position [246, 0]
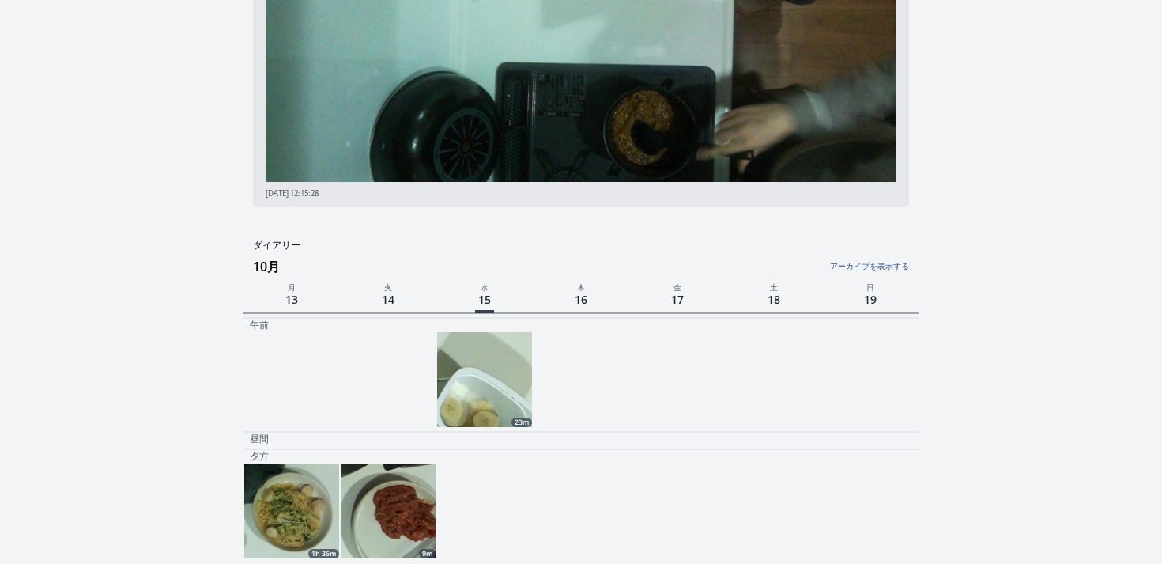
click at [471, 405] on img at bounding box center [484, 379] width 95 height 95
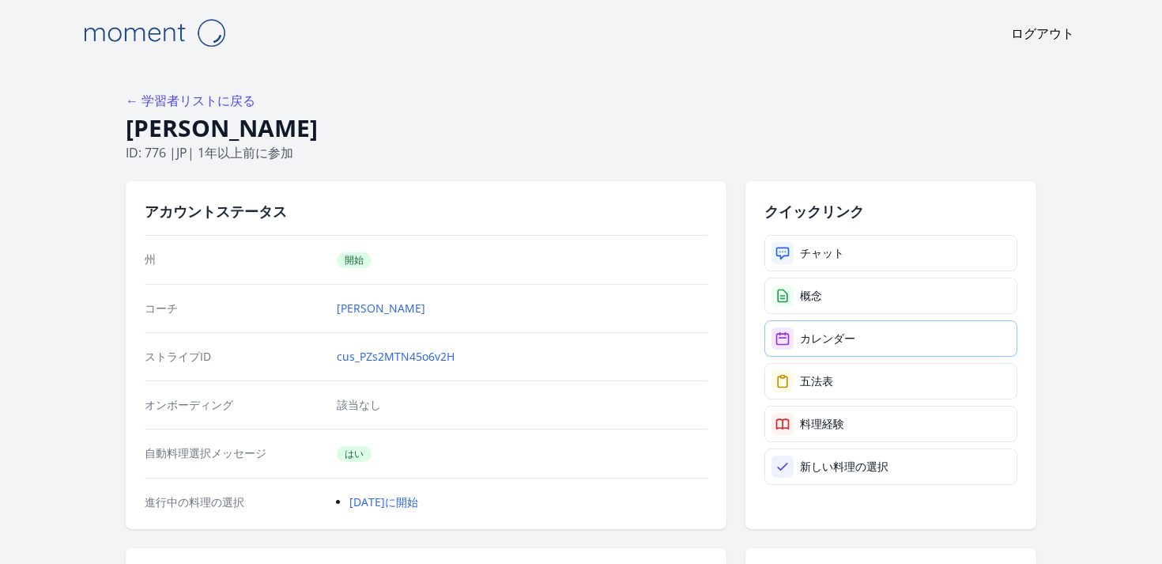
click at [858, 348] on link "カレンダー" at bounding box center [890, 338] width 253 height 36
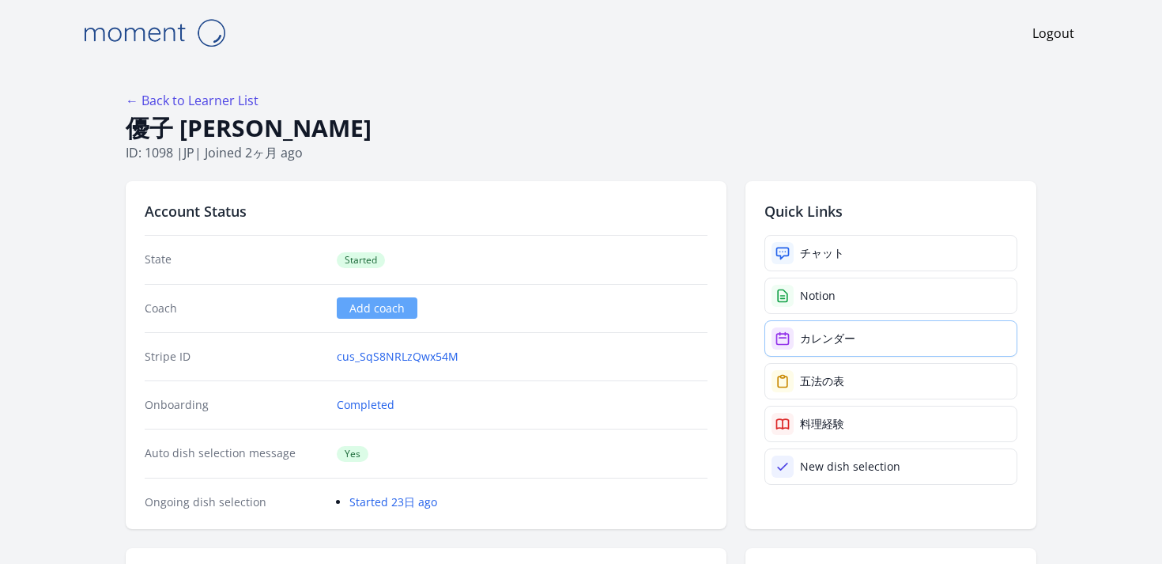
click at [840, 332] on div "カレンダー" at bounding box center [827, 338] width 55 height 16
click at [836, 334] on div "カレンダー" at bounding box center [827, 338] width 55 height 16
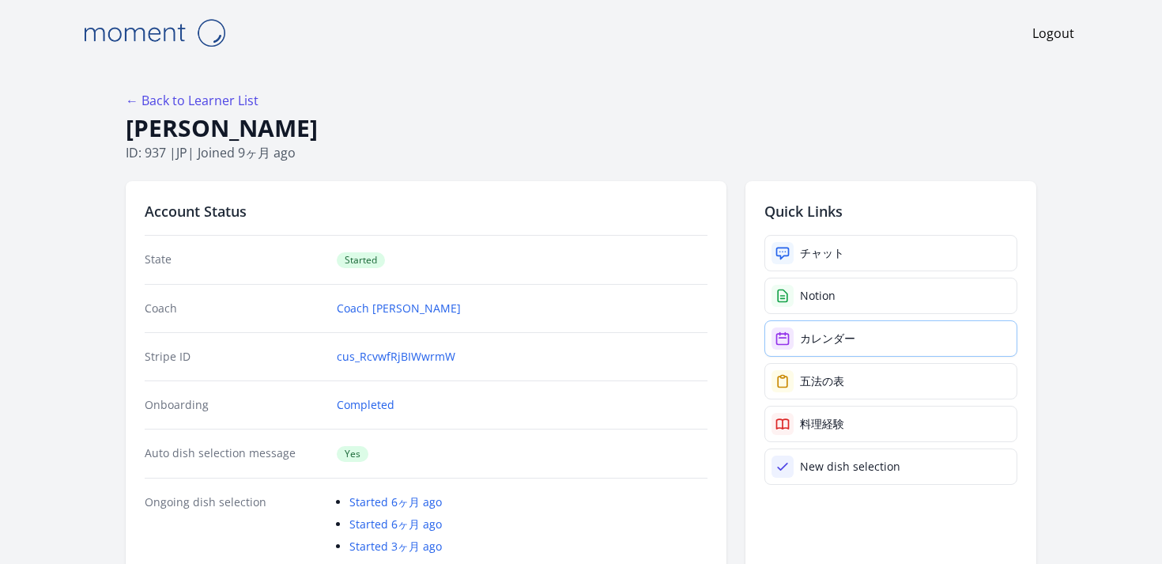
click at [820, 321] on link "カレンダー" at bounding box center [890, 338] width 253 height 36
click at [816, 341] on div "カレンダー" at bounding box center [827, 338] width 55 height 16
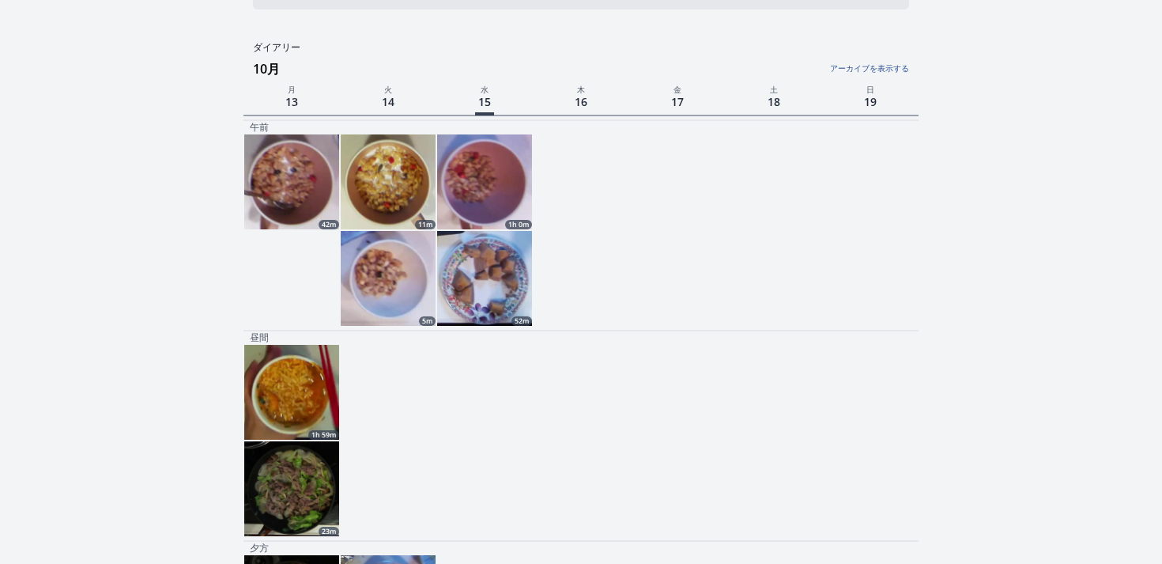
scroll to position [501, 0]
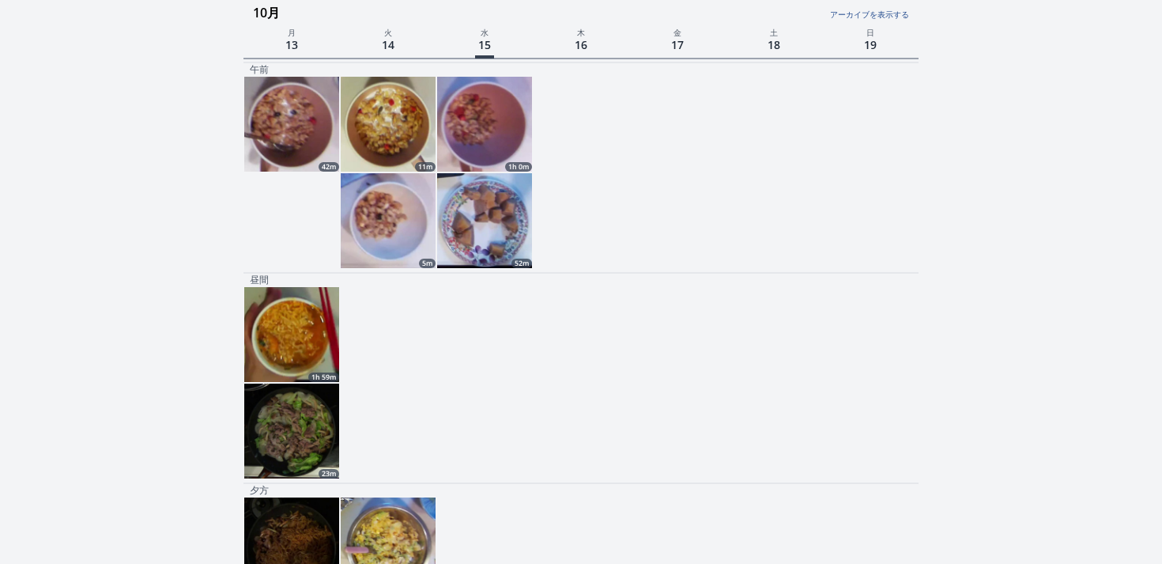
click at [499, 195] on img at bounding box center [484, 220] width 95 height 95
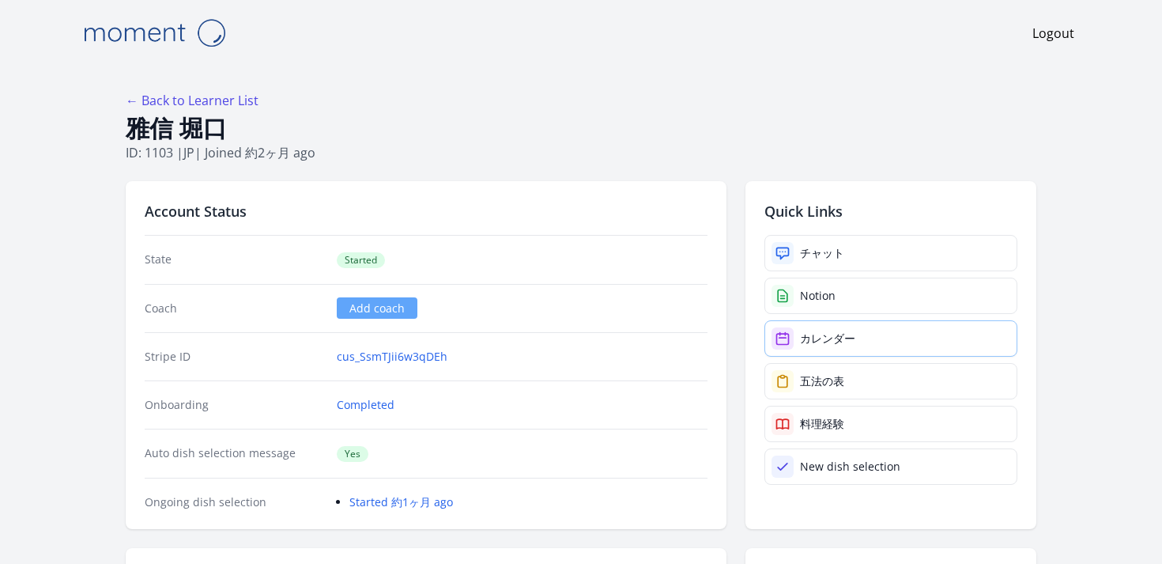
click at [851, 326] on link "カレンダー" at bounding box center [890, 338] width 253 height 36
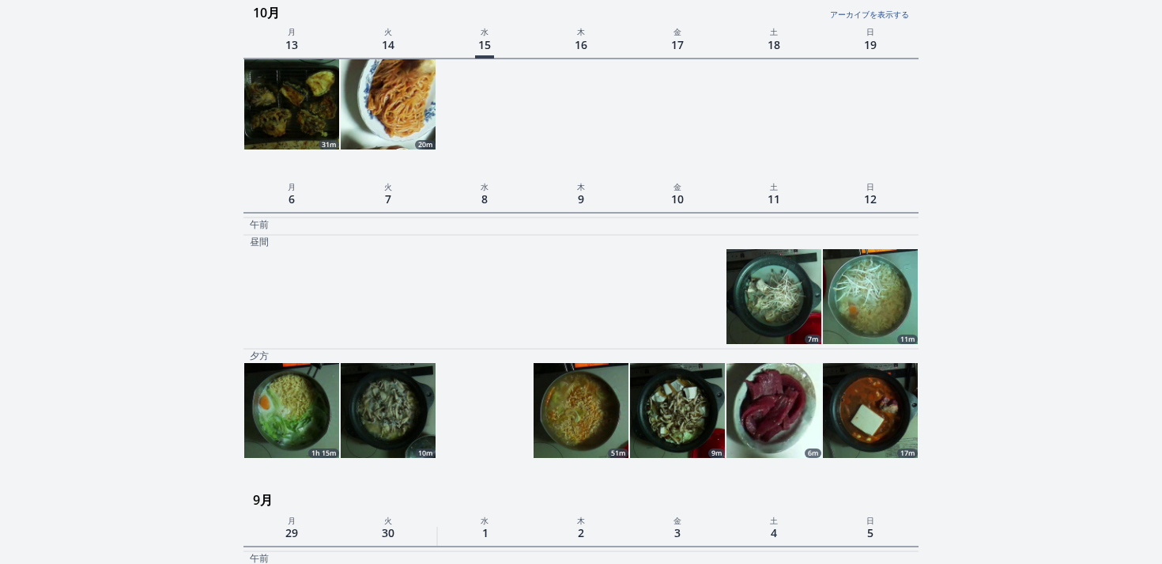
scroll to position [205, 0]
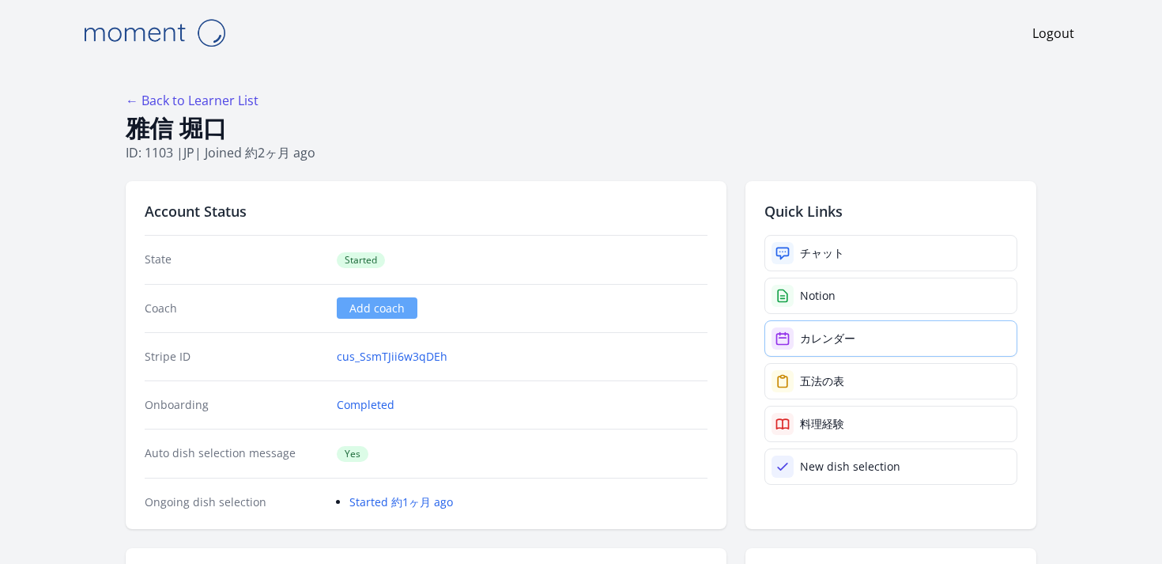
click at [810, 339] on div "カレンダー" at bounding box center [827, 338] width 55 height 16
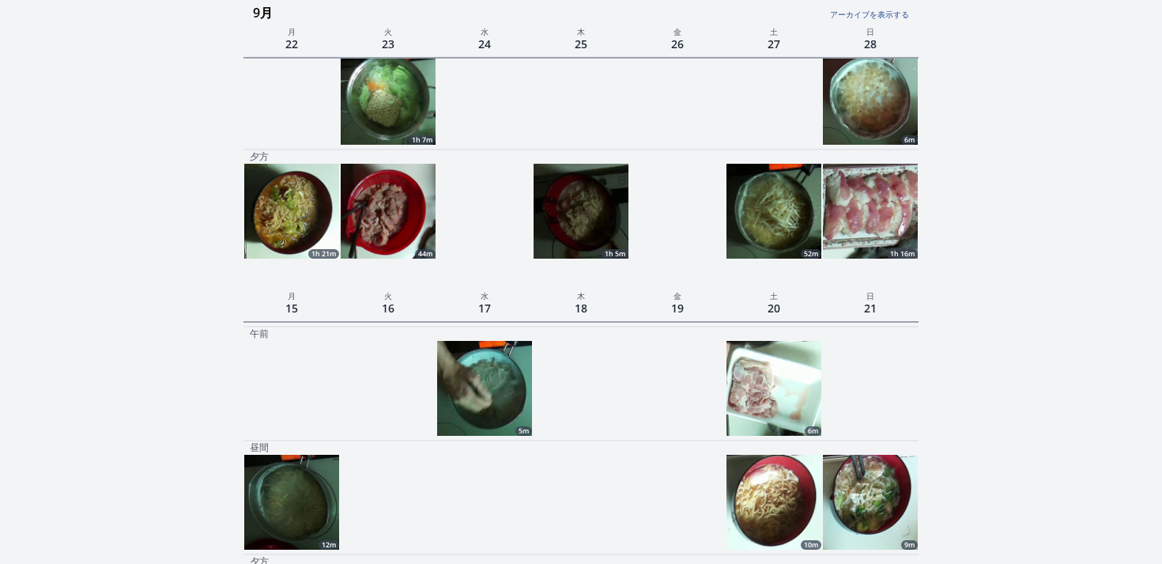
scroll to position [1158, 0]
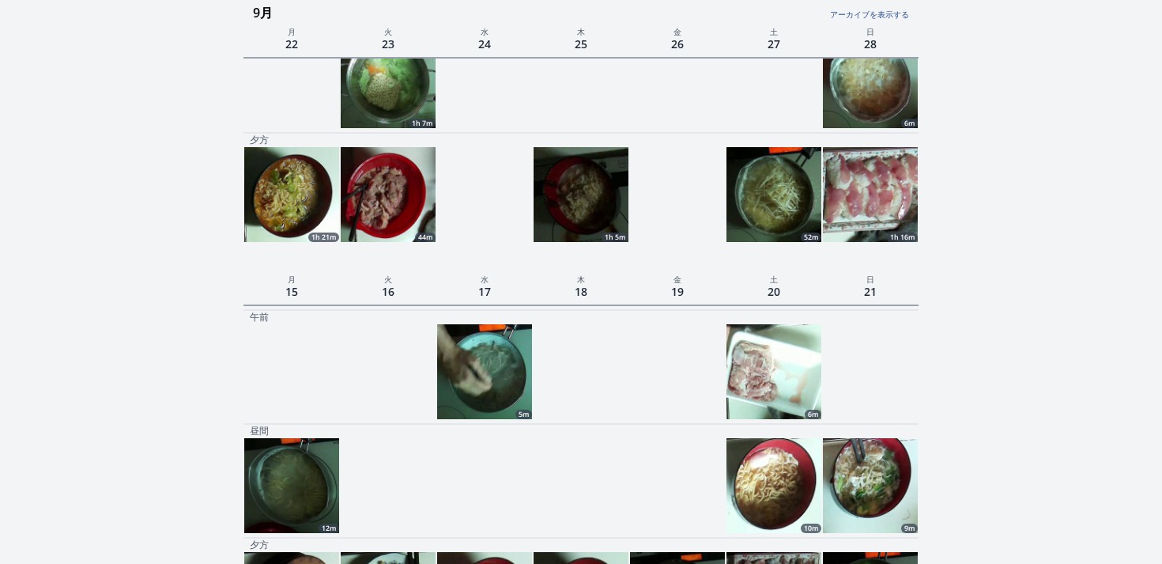
click at [769, 362] on img at bounding box center [773, 371] width 95 height 95
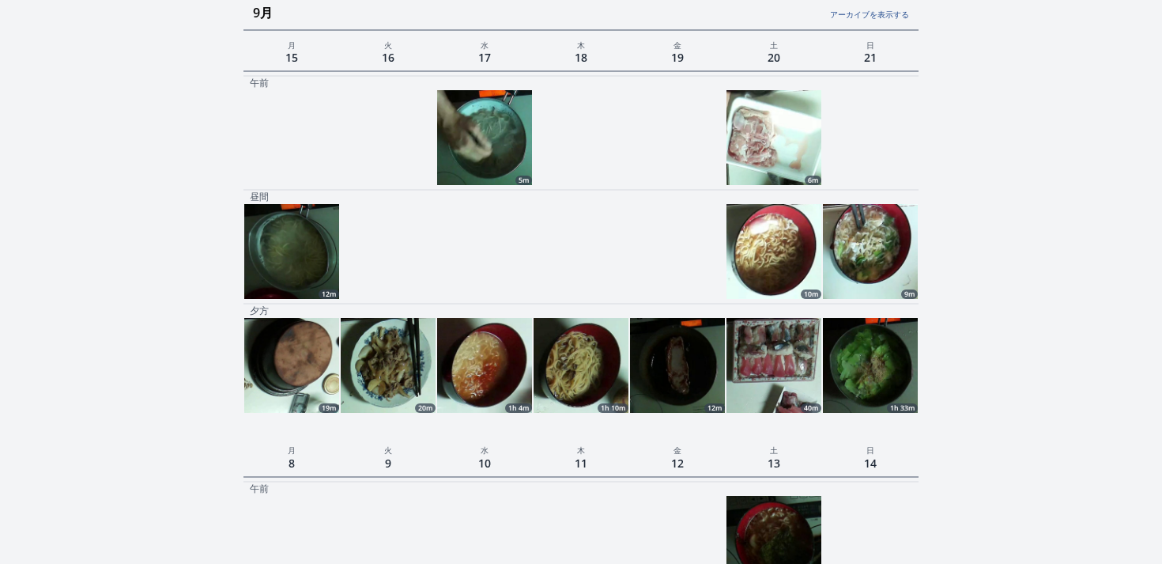
scroll to position [1391, 0]
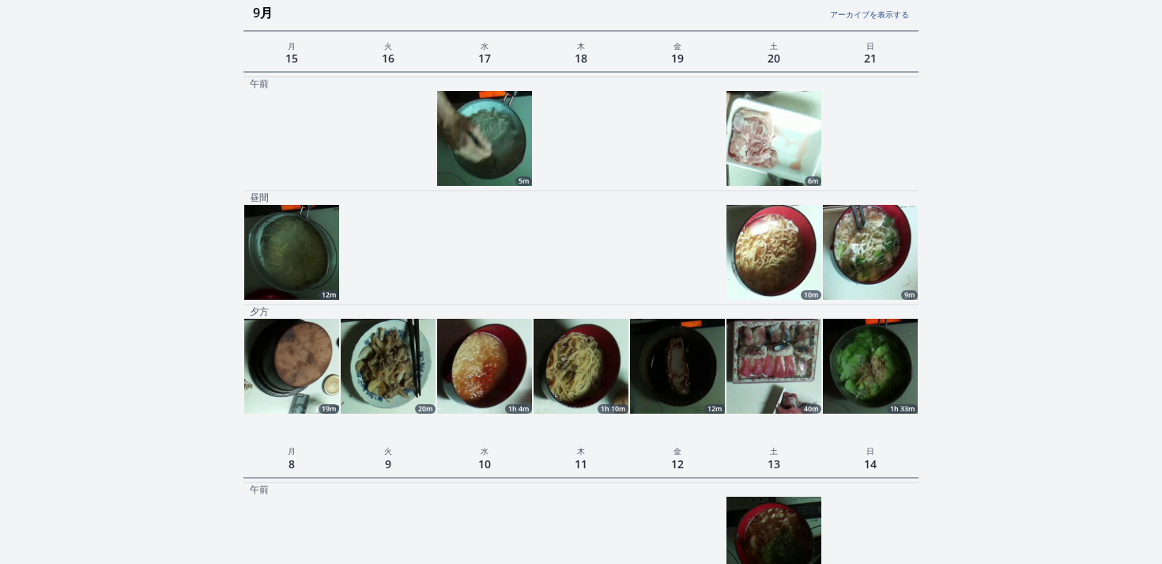
click at [670, 376] on img at bounding box center [677, 366] width 95 height 95
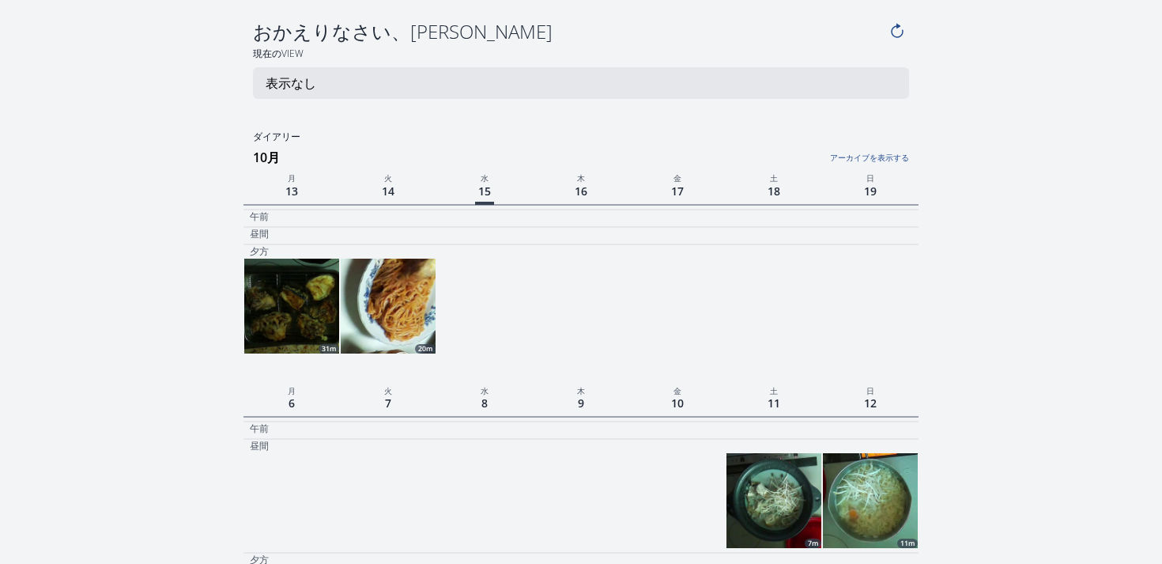
click at [872, 162] on link "アーカイブを表示する" at bounding box center [796, 153] width 224 height 21
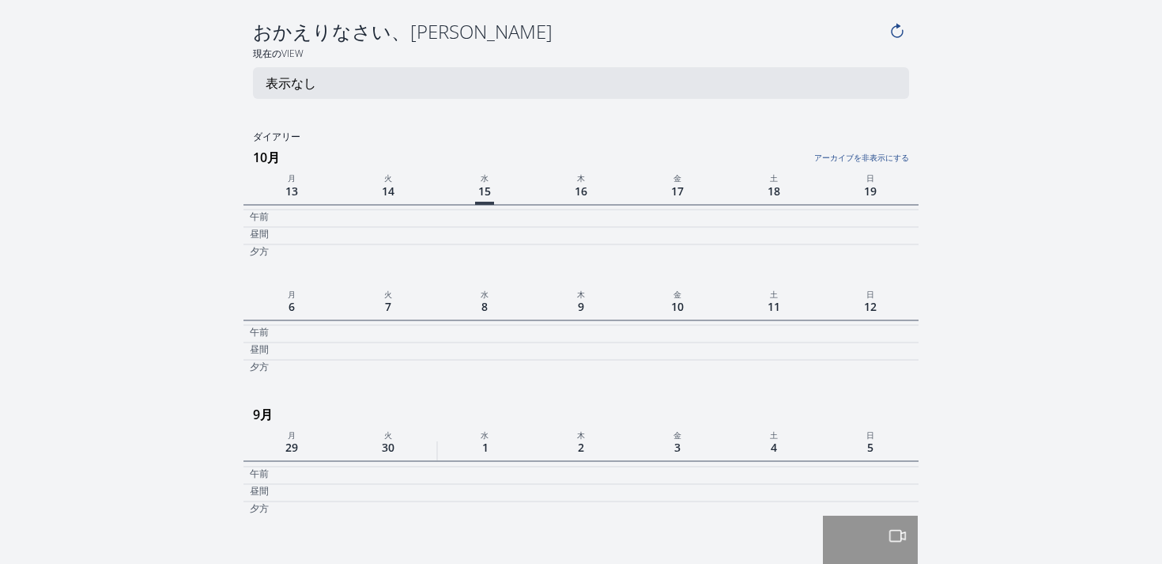
click at [869, 162] on link "アーカイブを非表示にする" at bounding box center [796, 153] width 224 height 21
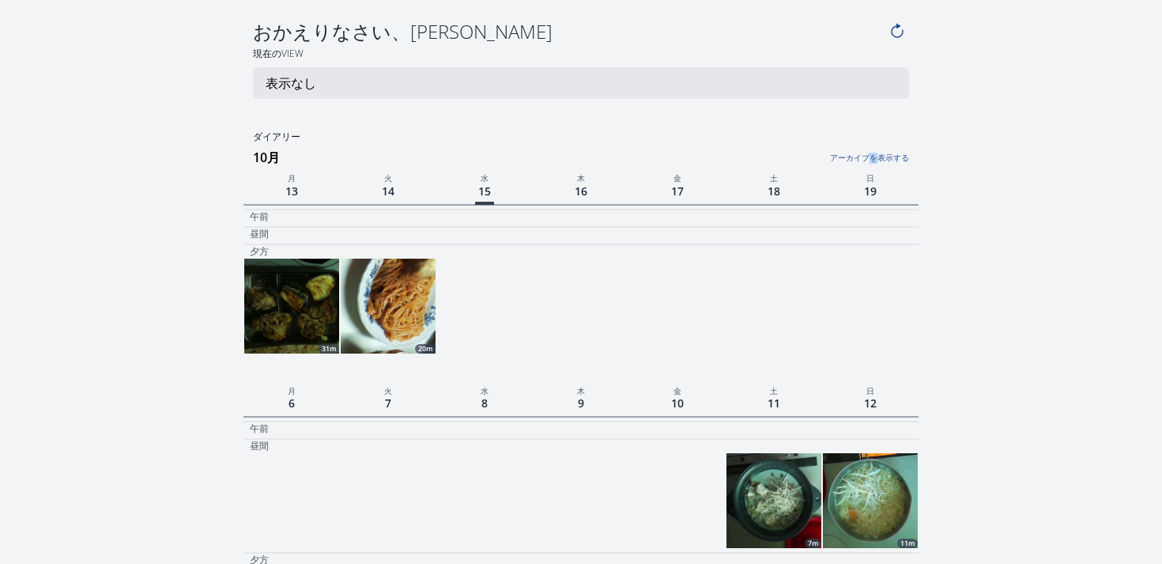
click at [869, 162] on link "アーカイブを表示する" at bounding box center [796, 153] width 224 height 21
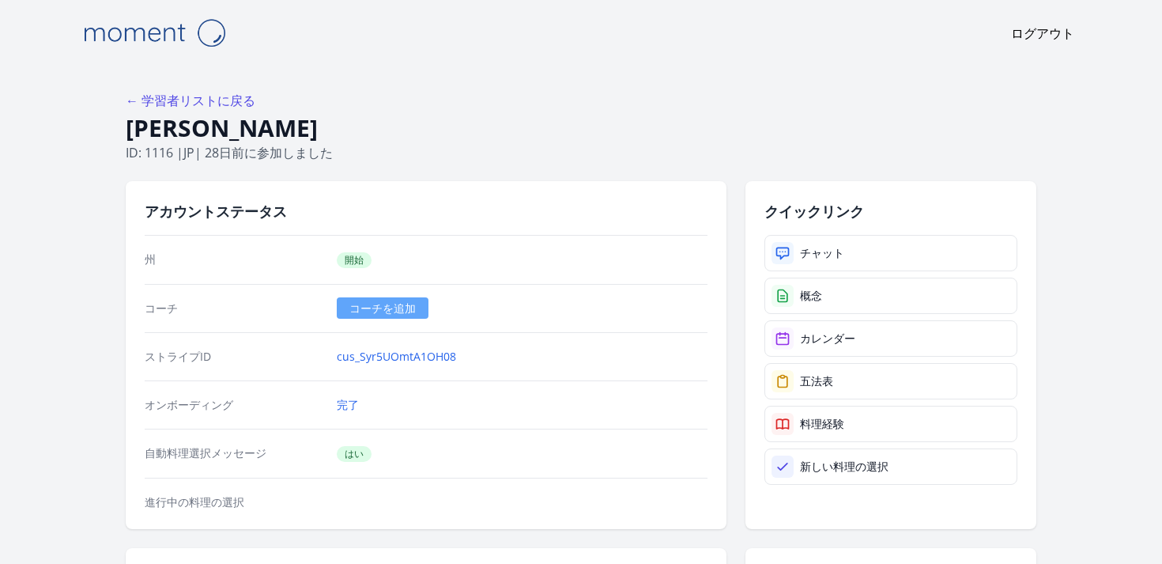
click at [256, 60] on div "ログアウト" at bounding box center [581, 33] width 1012 height 66
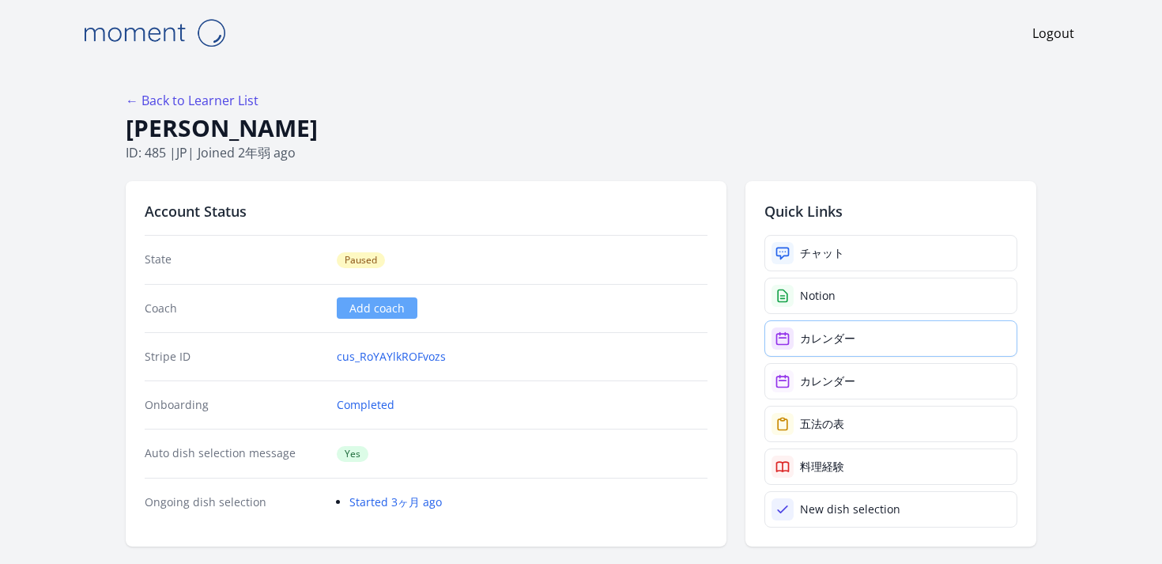
click at [837, 350] on link "カレンダー" at bounding box center [890, 338] width 253 height 36
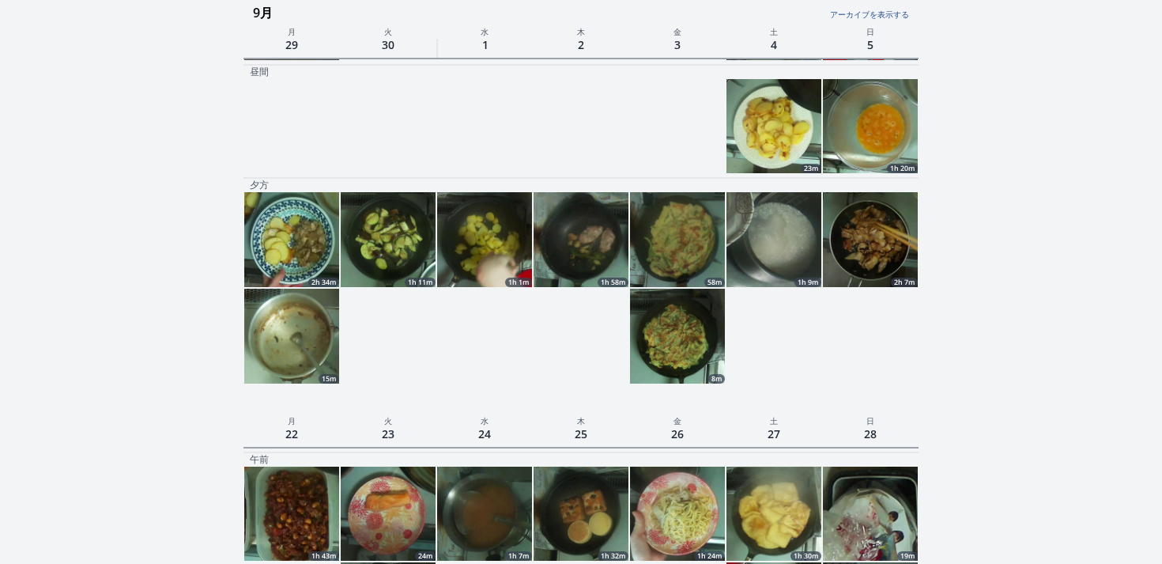
scroll to position [1210, 0]
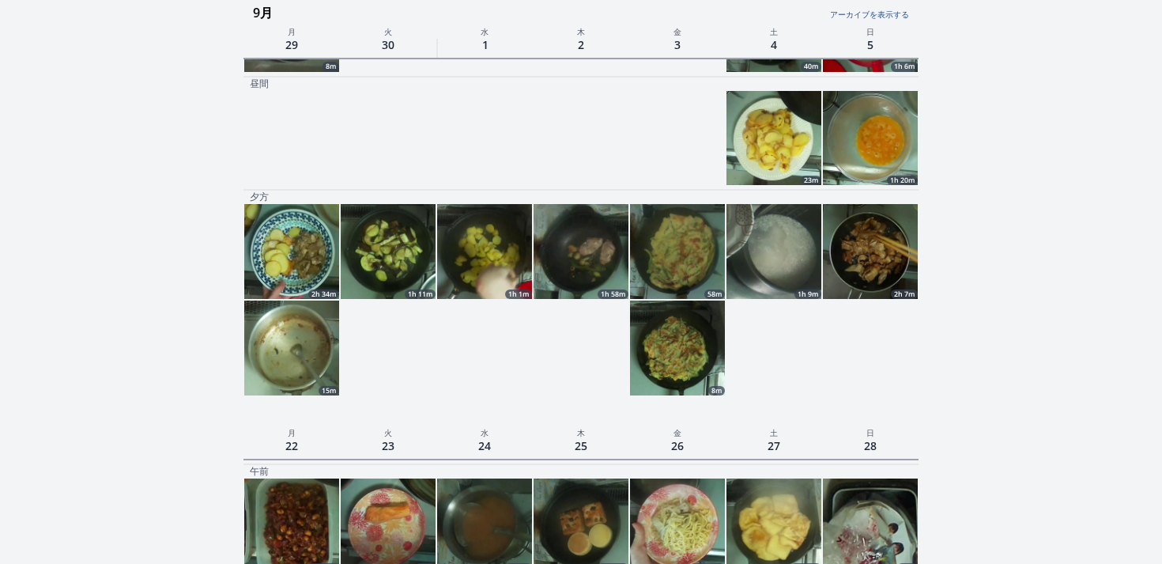
click at [586, 258] on img at bounding box center [580, 251] width 95 height 95
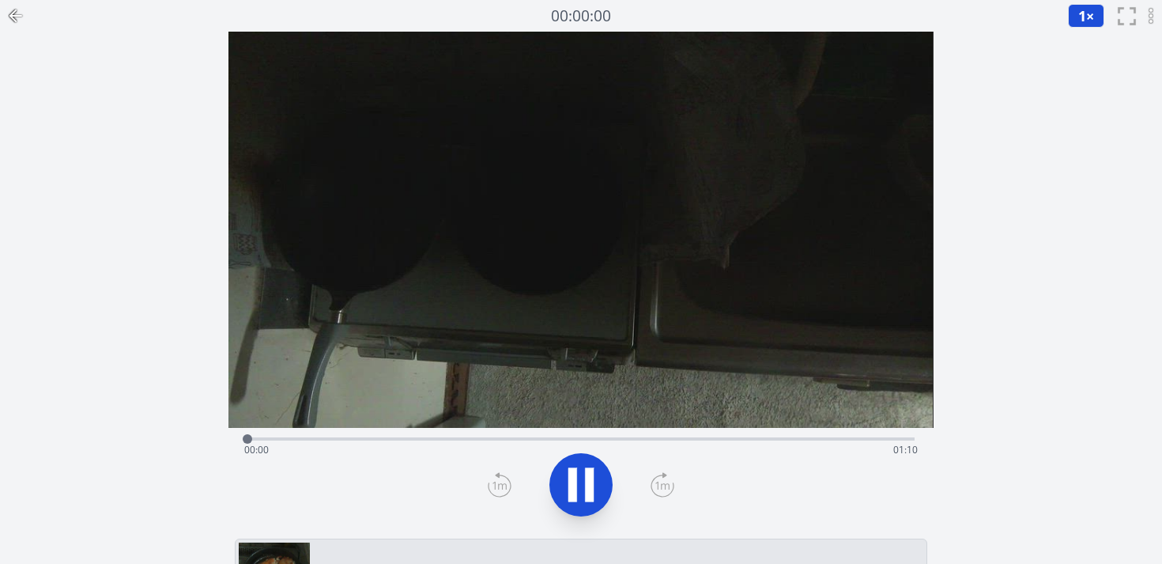
click at [338, 441] on div "Time elapsed: 00:00 Time remaining: 01:10" at bounding box center [580, 449] width 673 height 25
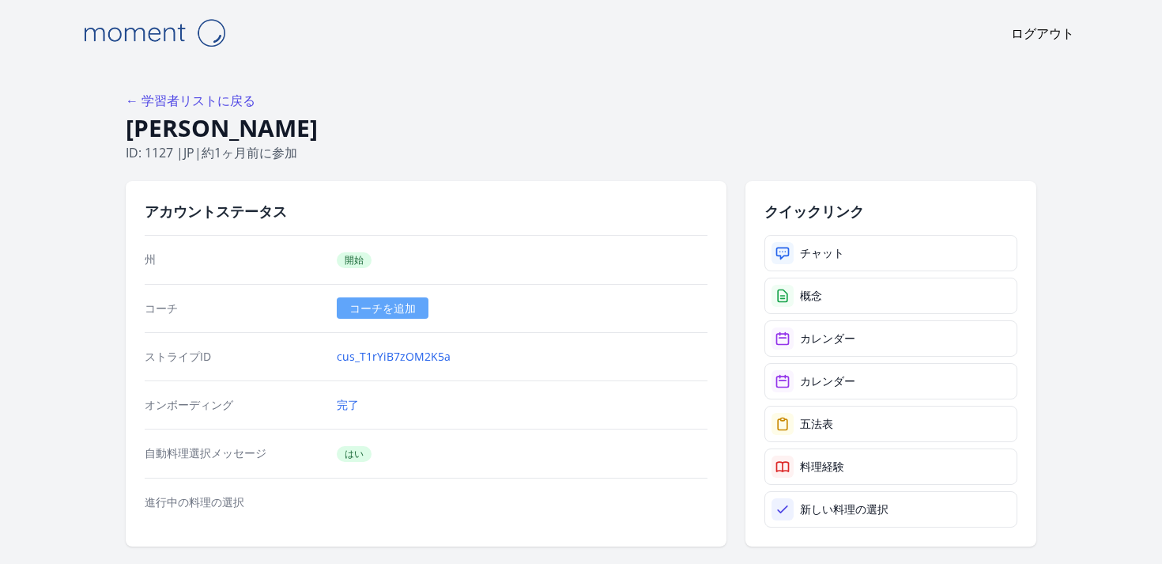
scroll to position [292, 0]
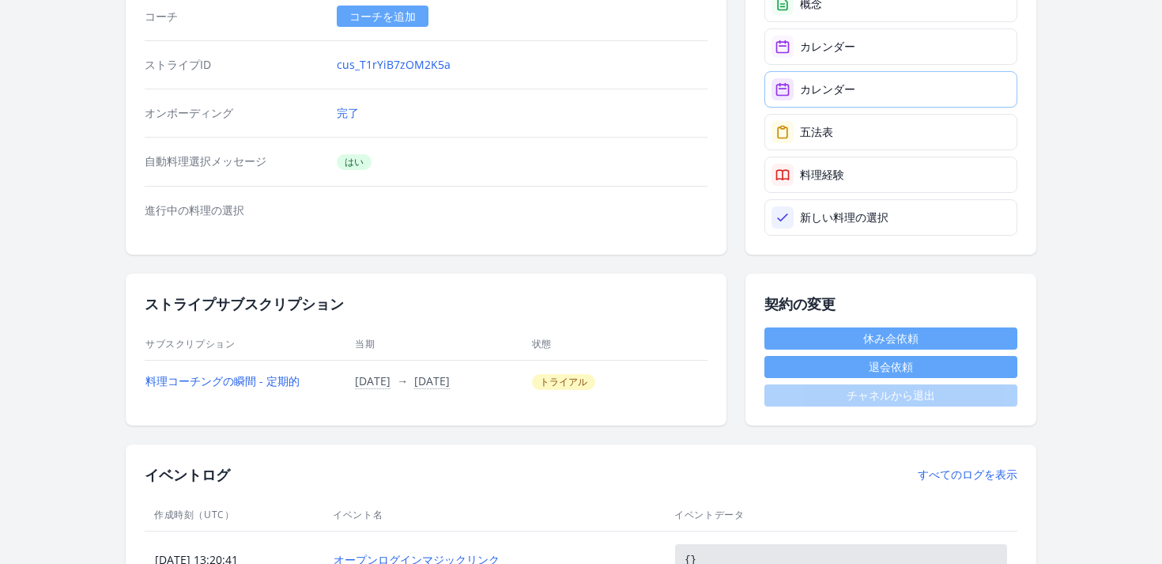
click at [842, 81] on font "カレンダー" at bounding box center [827, 88] width 55 height 15
click at [867, 62] on link "カレンダー" at bounding box center [890, 46] width 253 height 36
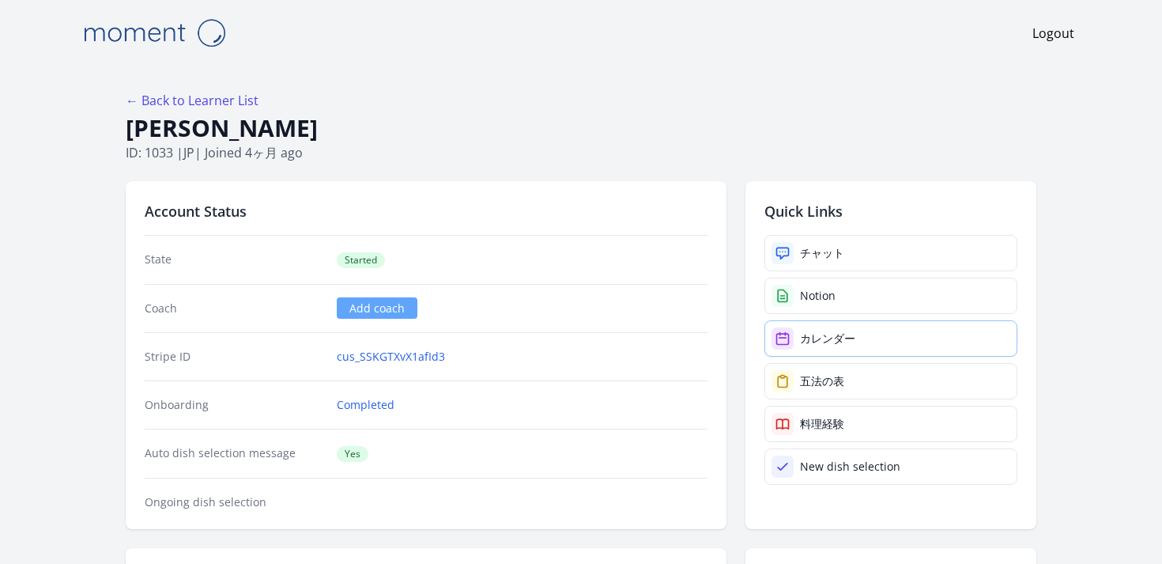
click at [789, 342] on icon at bounding box center [783, 338] width 16 height 16
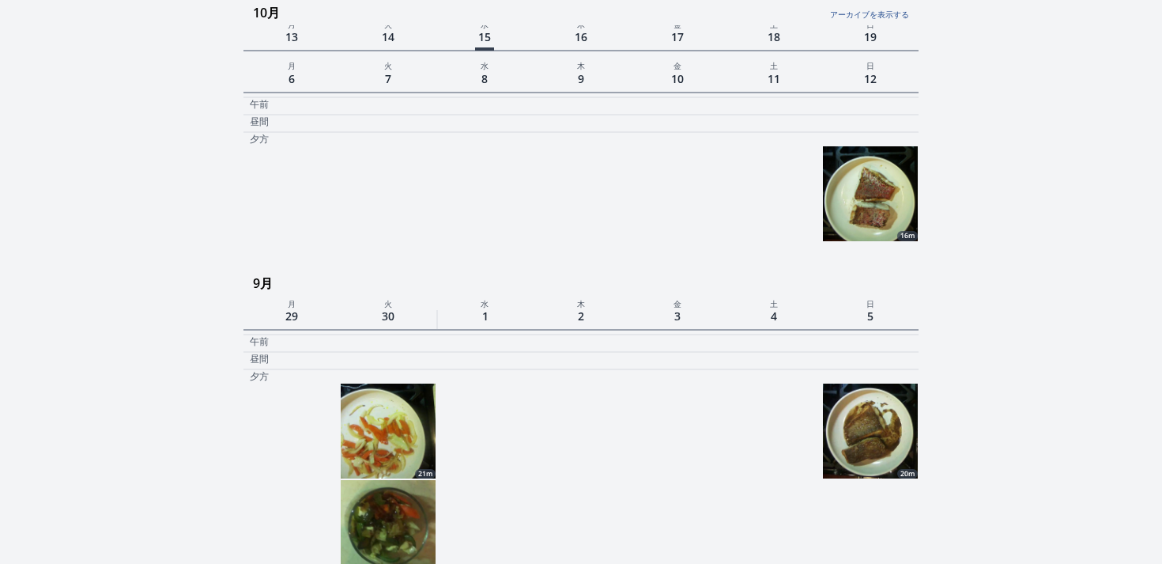
scroll to position [582, 0]
click at [880, 213] on img at bounding box center [870, 194] width 95 height 95
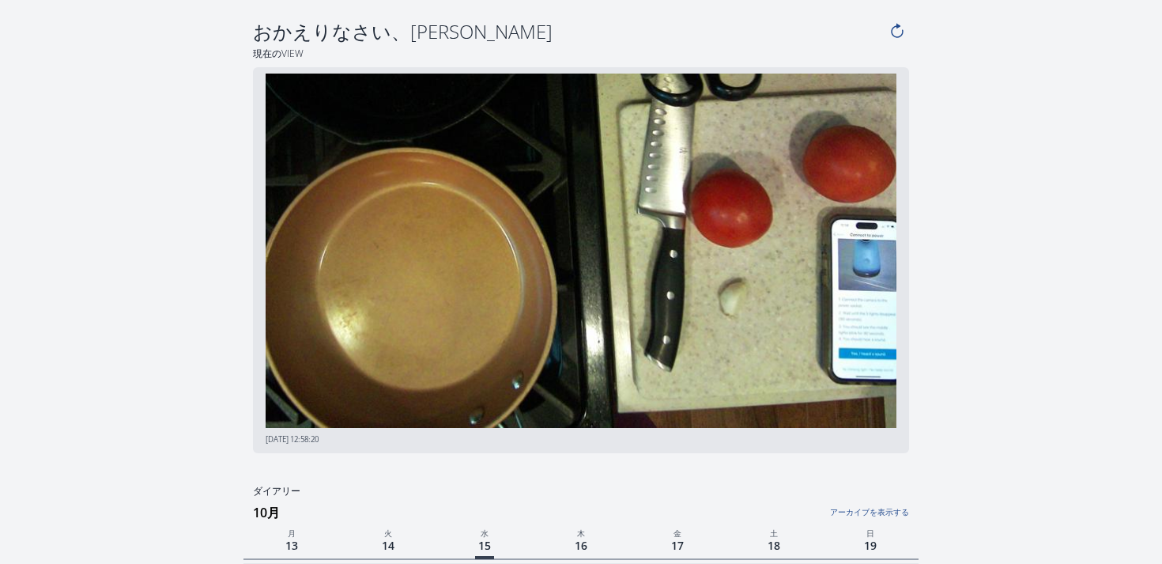
scroll to position [582, 0]
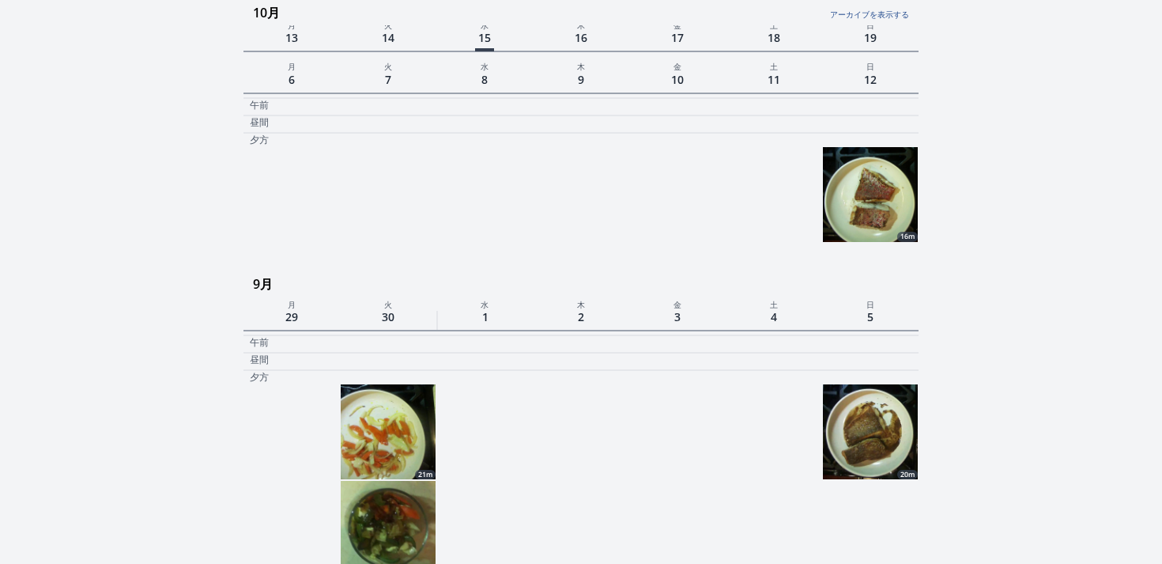
click at [870, 436] on img at bounding box center [870, 431] width 95 height 95
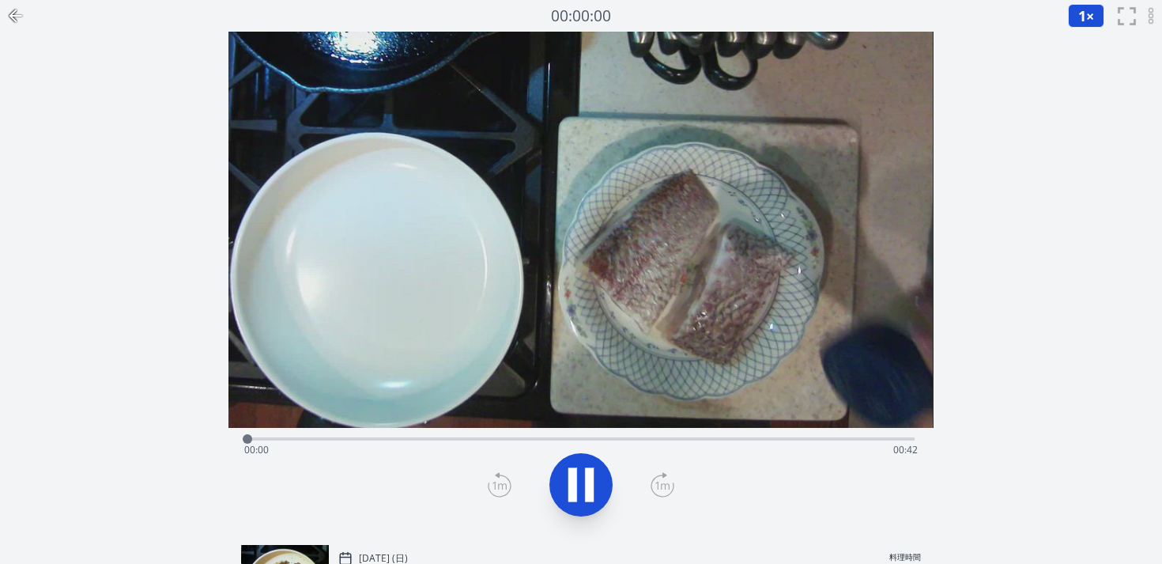
scroll to position [582, 0]
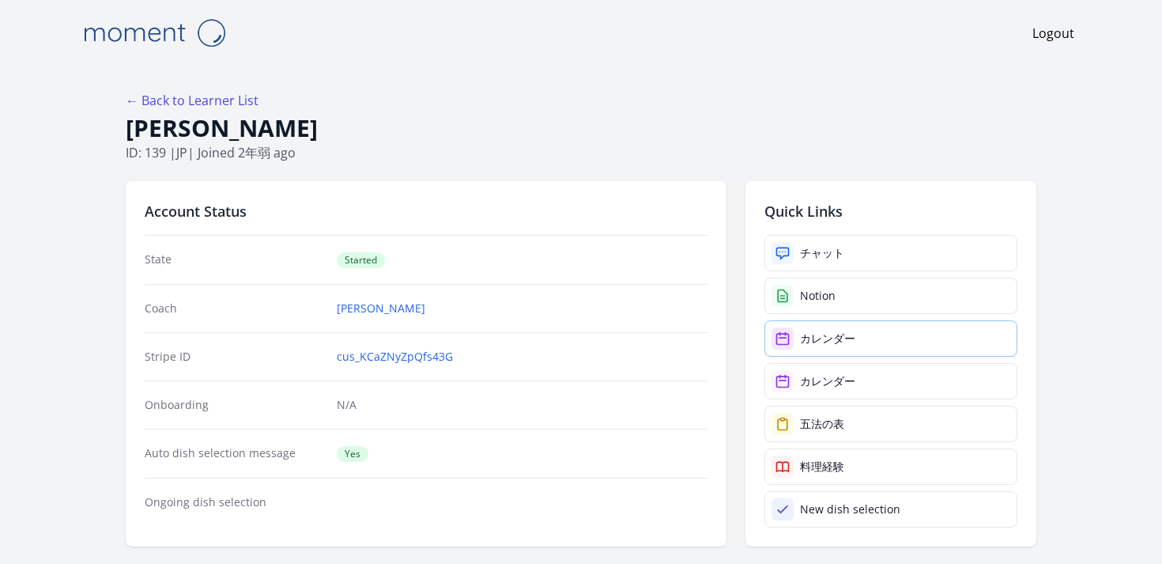
click at [846, 337] on div "カレンダー" at bounding box center [827, 338] width 55 height 16
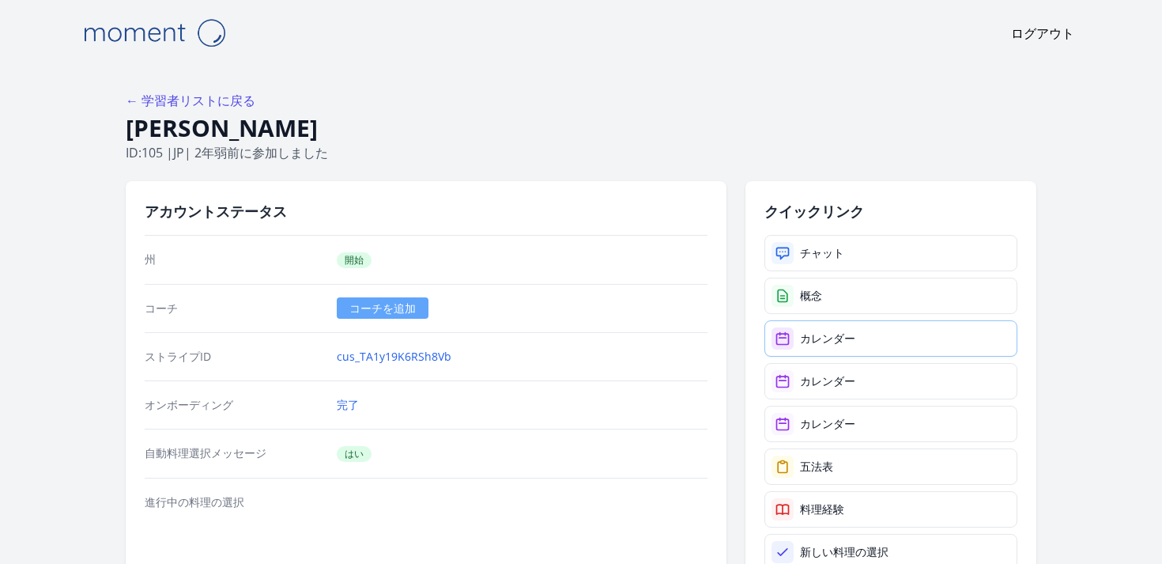
click at [838, 326] on link "カレンダー" at bounding box center [890, 338] width 253 height 36
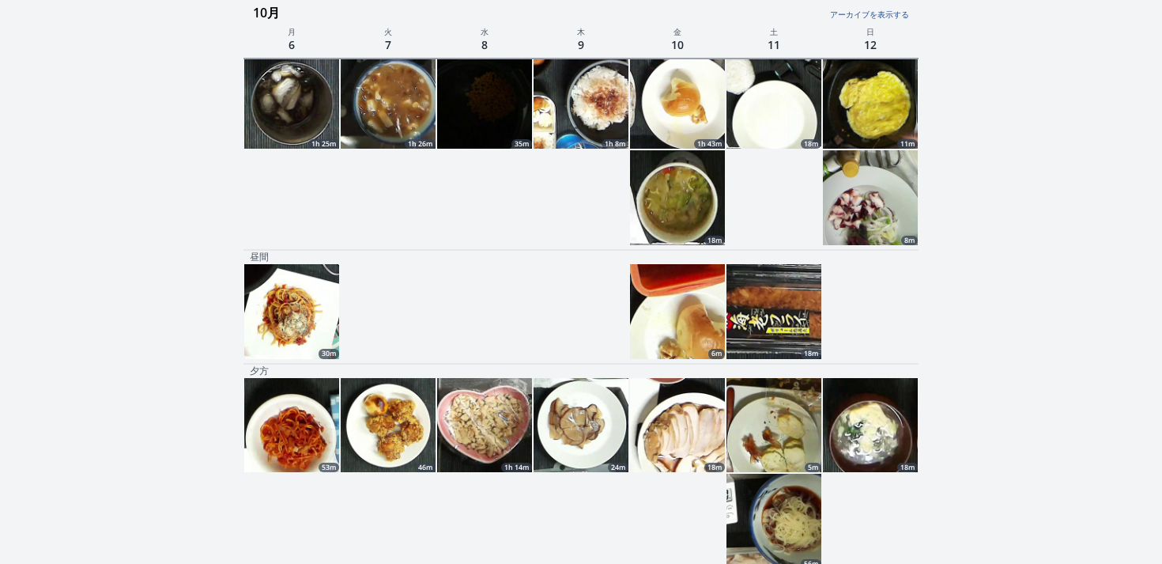
scroll to position [576, 0]
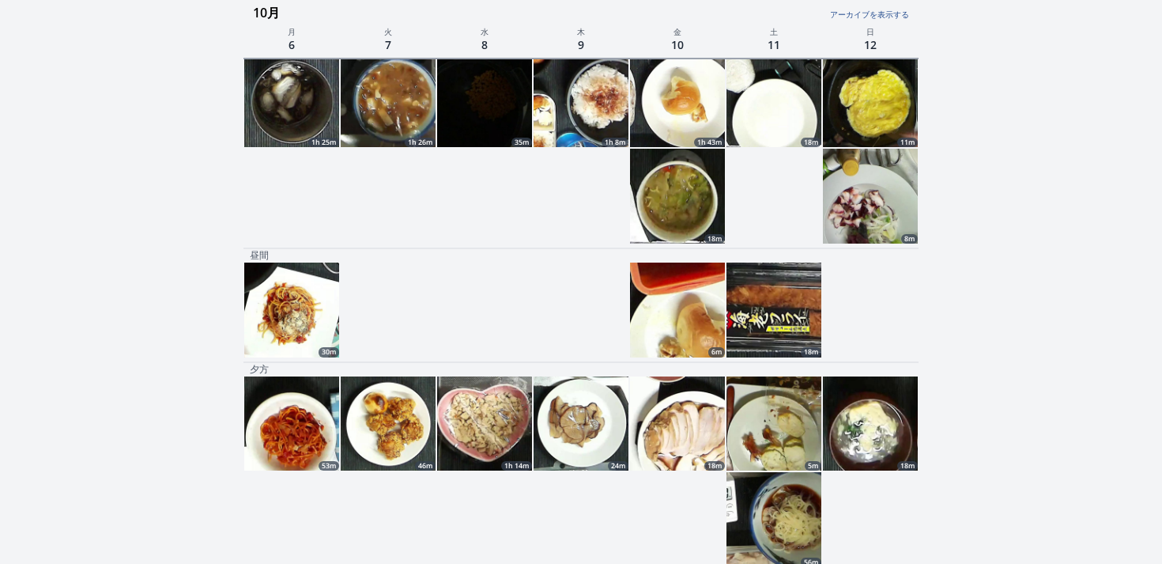
click at [506, 403] on img at bounding box center [484, 423] width 95 height 95
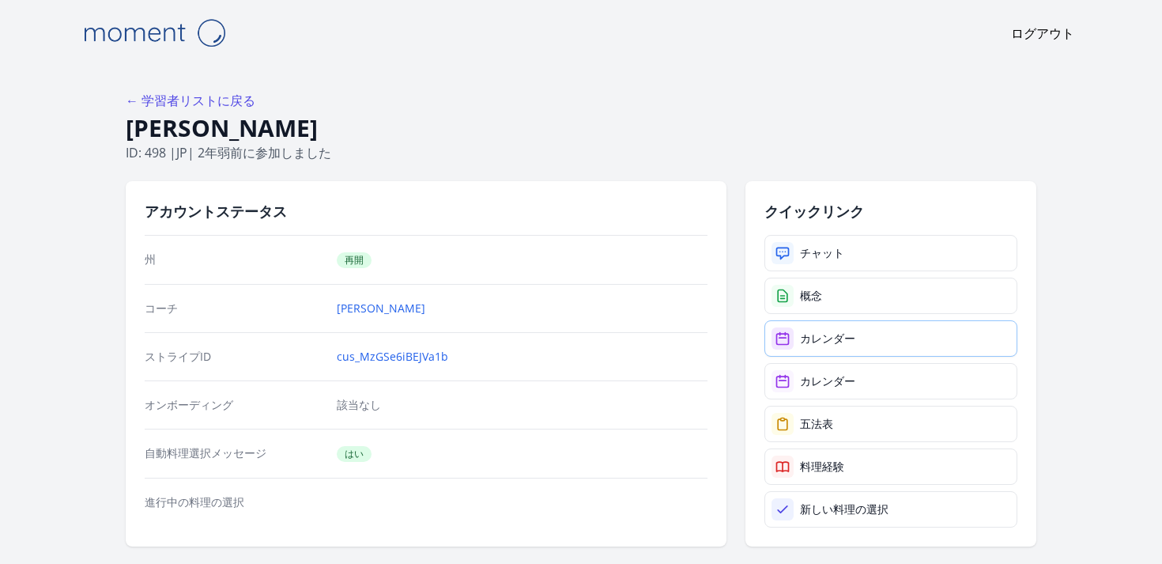
click at [846, 348] on link "カレンダー" at bounding box center [890, 338] width 253 height 36
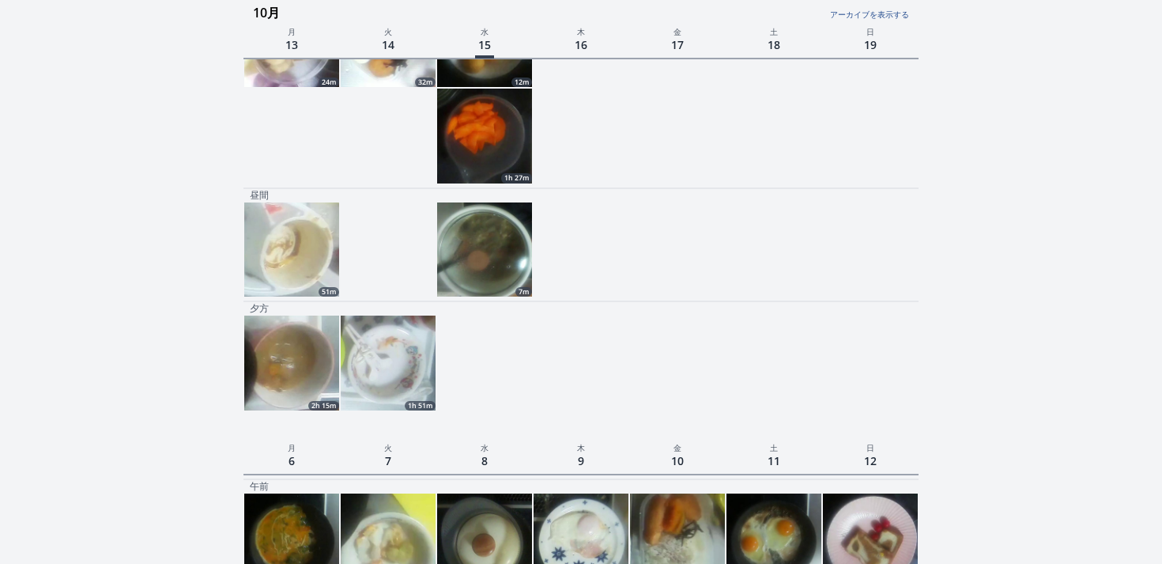
scroll to position [330, 0]
